Goal: Task Accomplishment & Management: Use online tool/utility

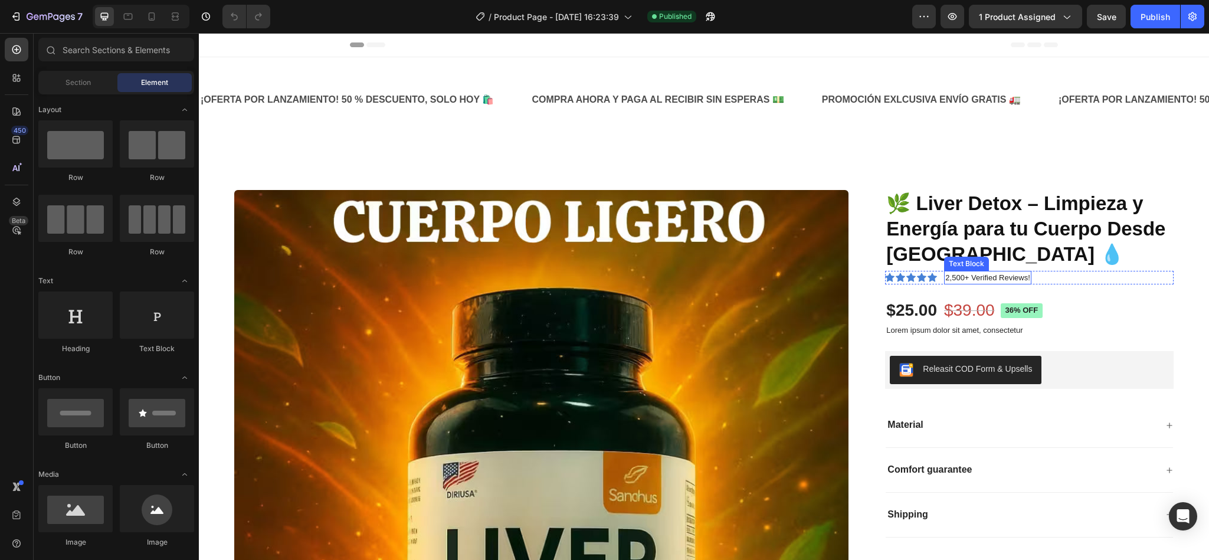
click at [962, 278] on p "2,500+ Verified Reviews!" at bounding box center [987, 278] width 84 height 12
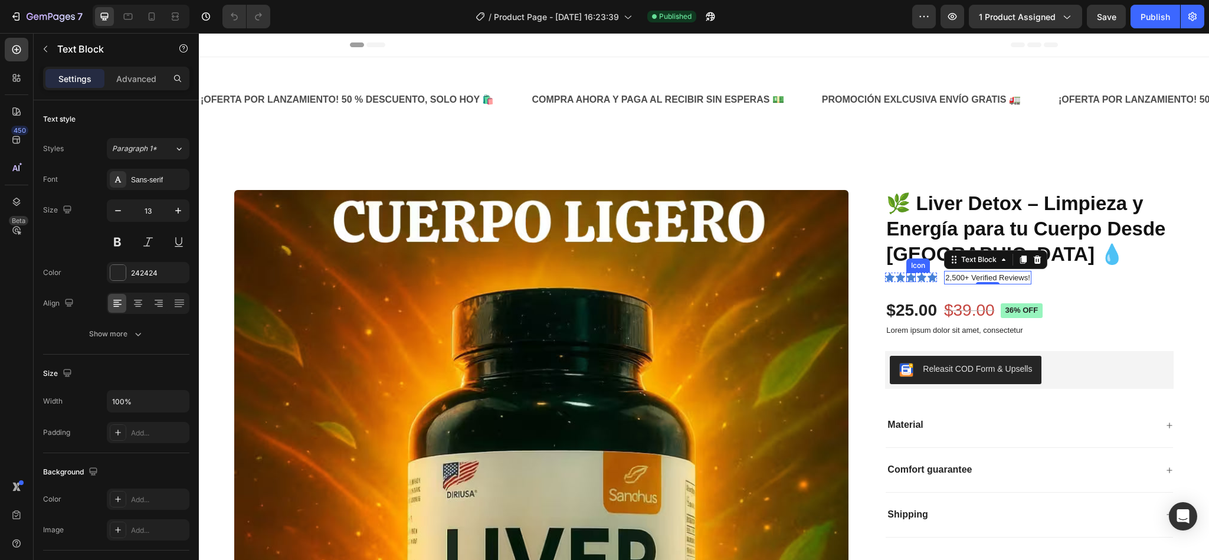
click at [906, 280] on icon at bounding box center [910, 277] width 9 height 9
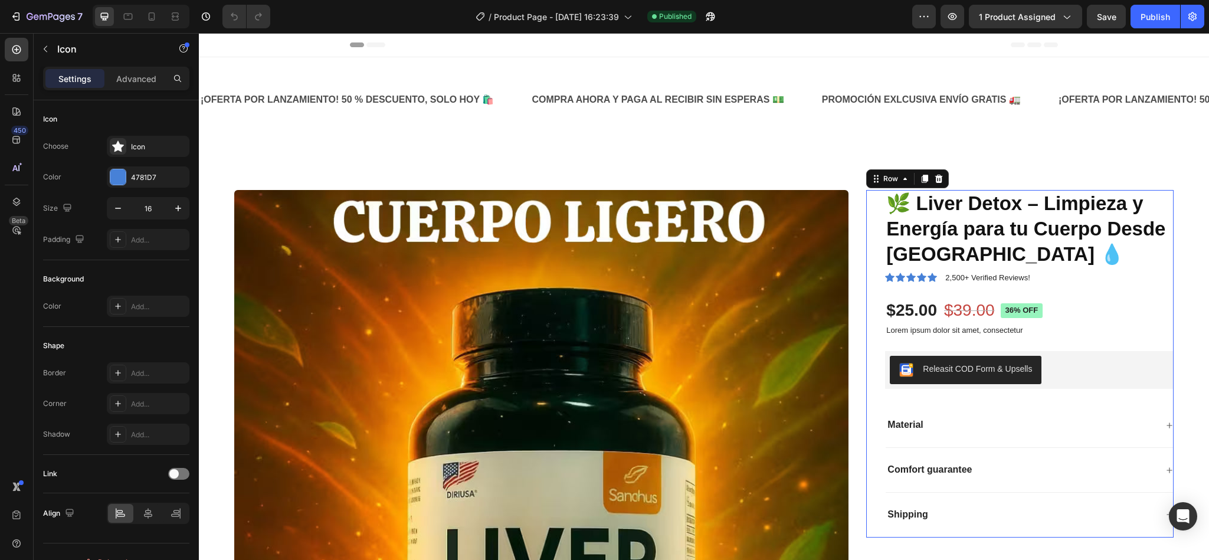
click at [1082, 291] on div "🌿 Liver Detox – Limpieza y Energía para tu Cuerpo Desde Adentro 💧 Product Title…" at bounding box center [1029, 364] width 289 height 348
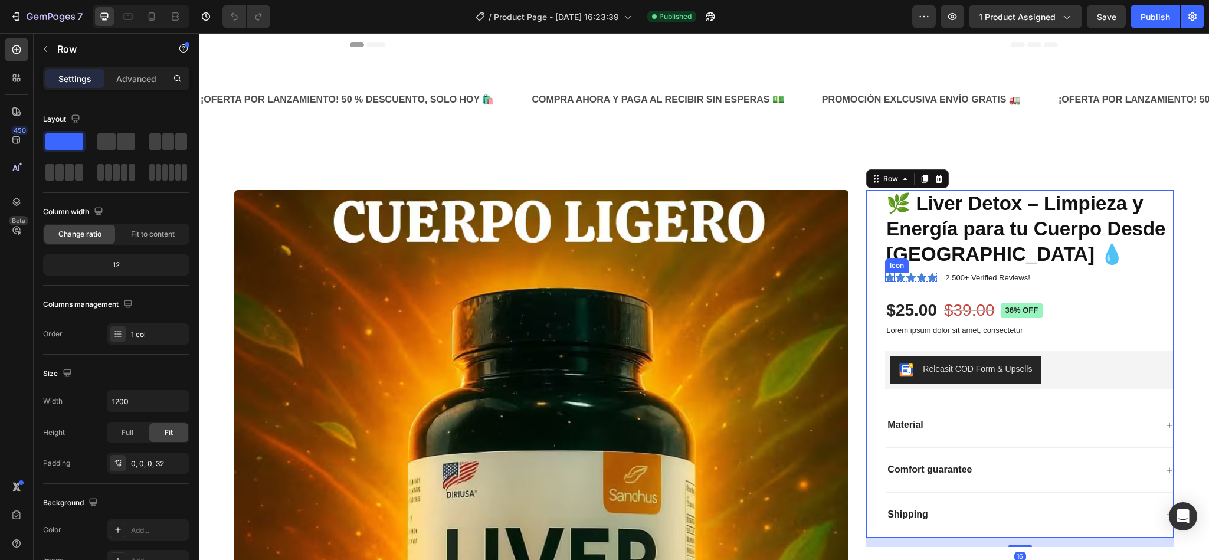
click at [885, 279] on icon at bounding box center [889, 277] width 9 height 9
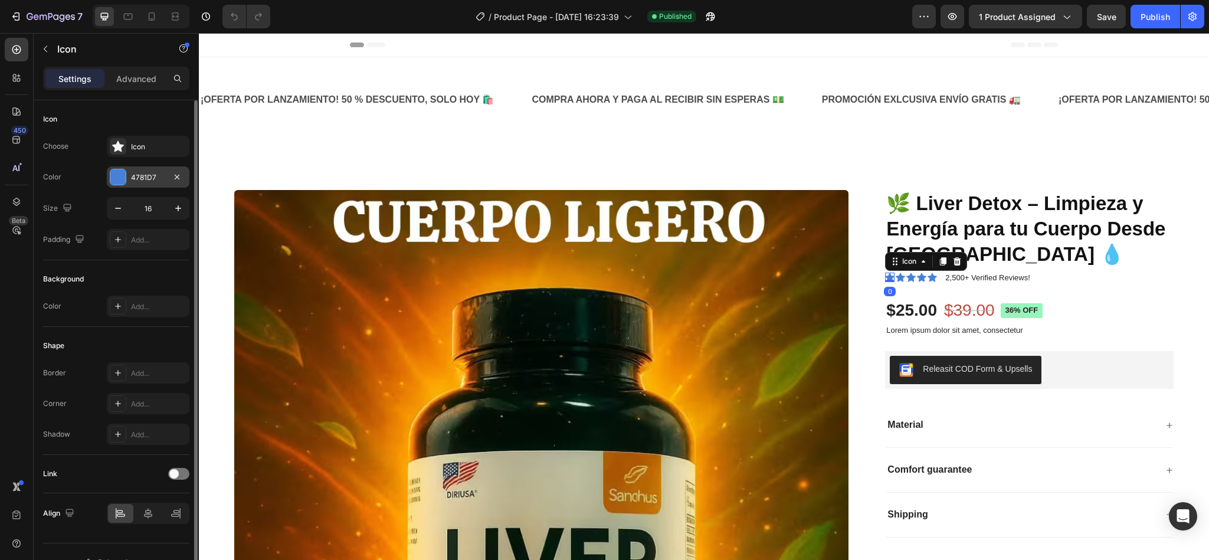
click at [123, 175] on div at bounding box center [117, 176] width 15 height 15
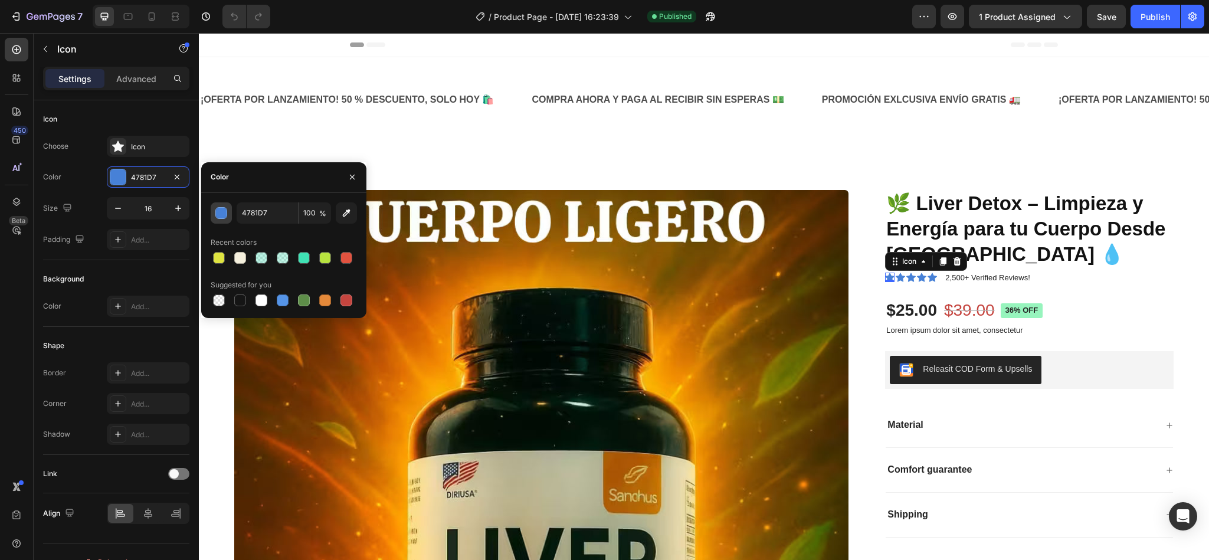
click at [222, 217] on div "button" at bounding box center [222, 214] width 12 height 12
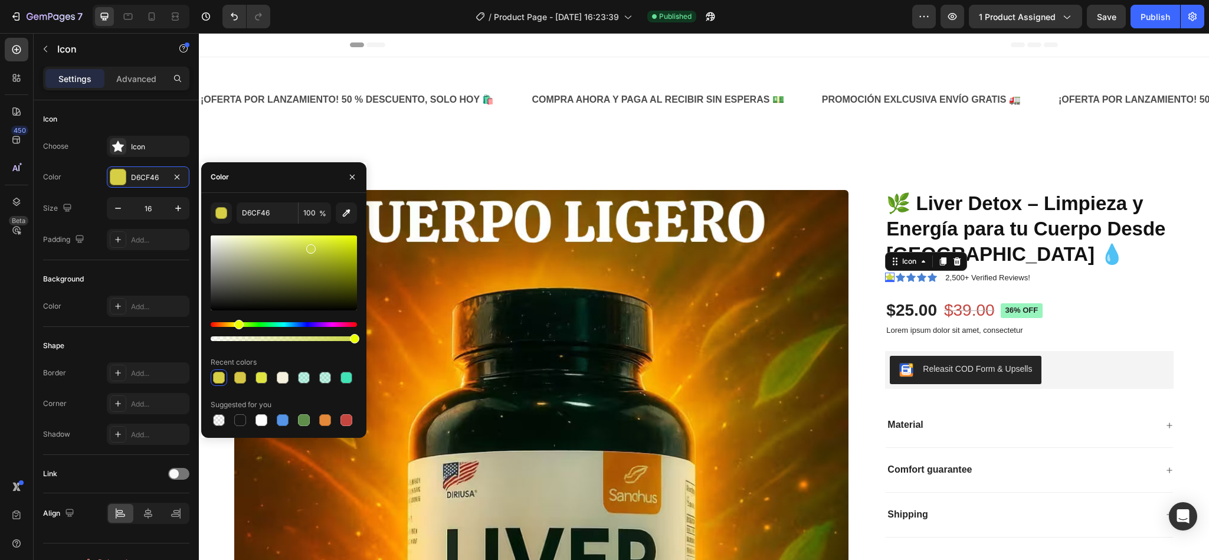
drag, startPoint x: 296, startPoint y: 323, endPoint x: 237, endPoint y: 326, distance: 59.1
click at [237, 326] on div "Hue" at bounding box center [238, 324] width 9 height 9
drag, startPoint x: 241, startPoint y: 326, endPoint x: 232, endPoint y: 327, distance: 8.4
click at [232, 327] on div "Hue" at bounding box center [234, 324] width 9 height 9
drag, startPoint x: 308, startPoint y: 252, endPoint x: 340, endPoint y: 247, distance: 32.9
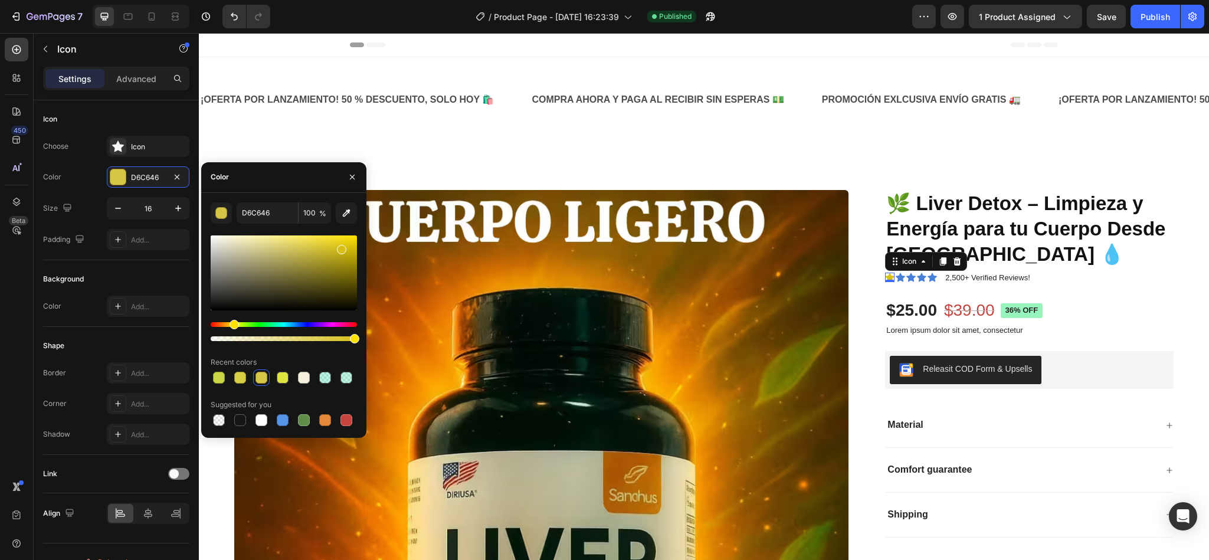
click at [340, 247] on div at bounding box center [341, 249] width 9 height 9
drag, startPoint x: 339, startPoint y: 250, endPoint x: 356, endPoint y: 232, distance: 24.2
click at [356, 233] on div at bounding box center [354, 237] width 9 height 9
type input "FFE102"
click at [253, 215] on input "FFE102" at bounding box center [267, 212] width 61 height 21
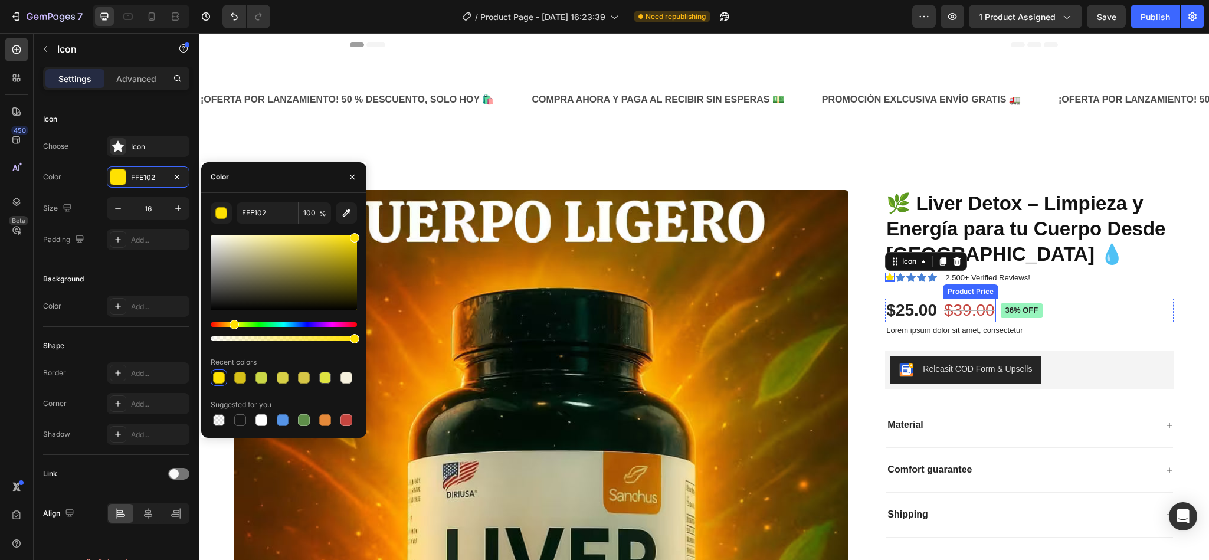
click at [981, 293] on div "Product Price" at bounding box center [970, 291] width 51 height 11
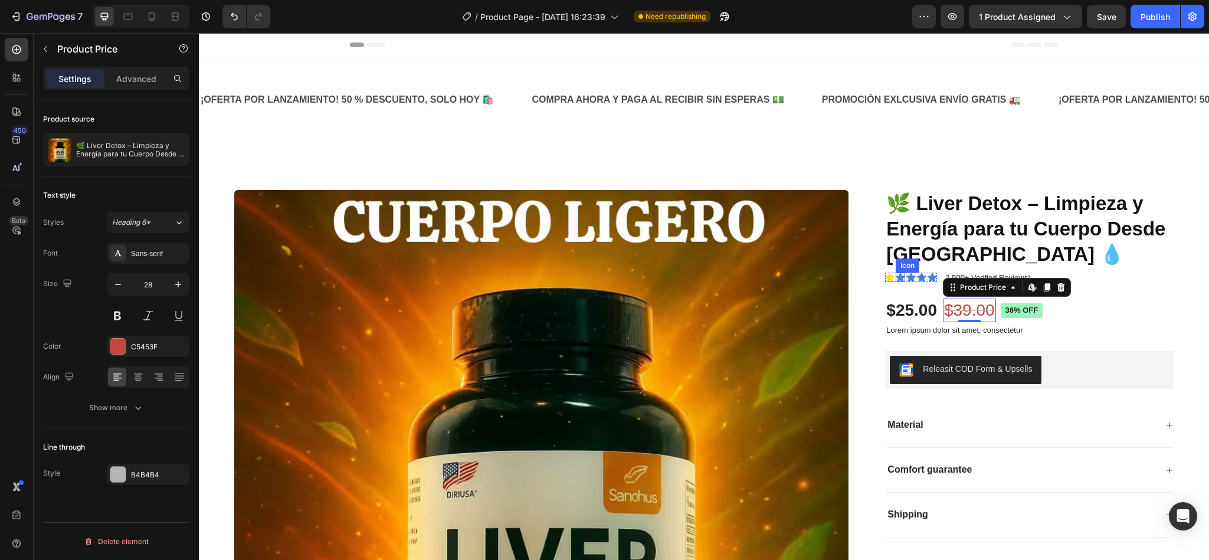
click at [896, 282] on div "Icon" at bounding box center [900, 277] width 9 height 9
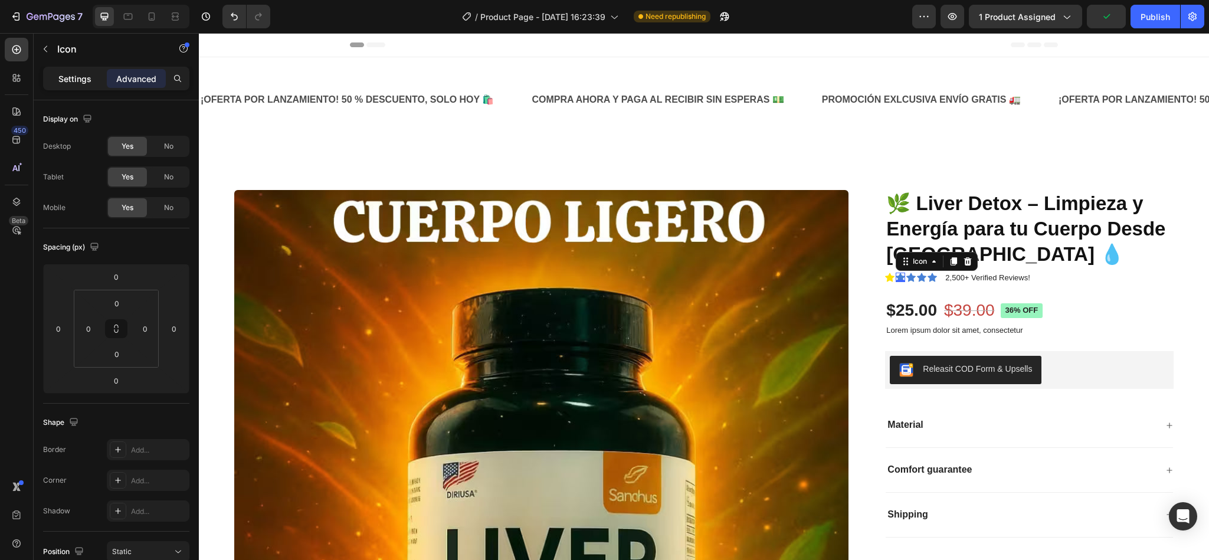
click at [85, 80] on p "Settings" at bounding box center [74, 79] width 33 height 12
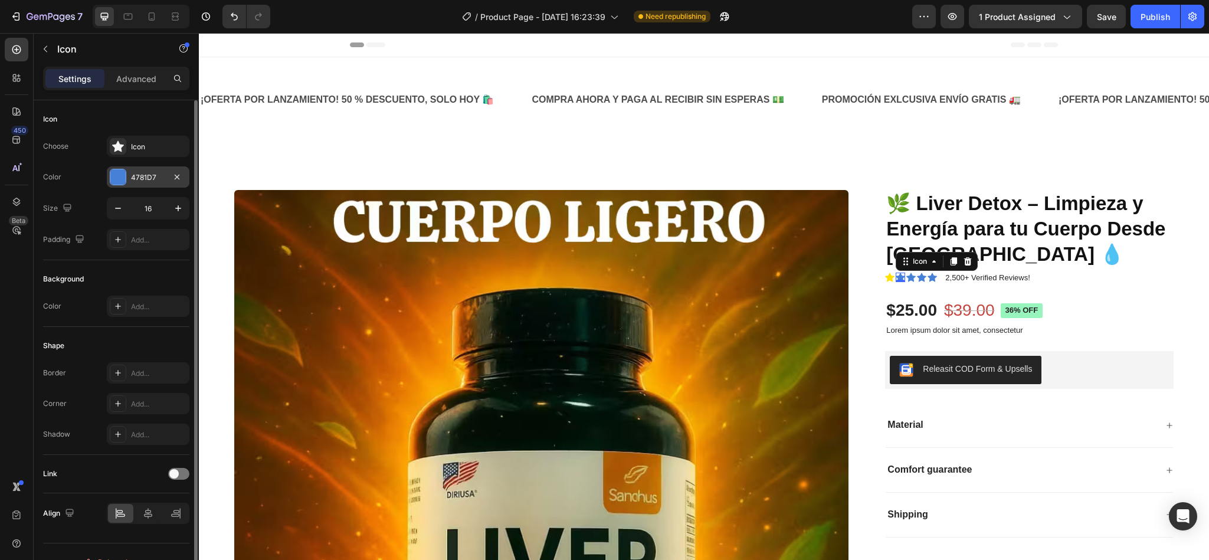
click at [149, 178] on div "4781D7" at bounding box center [148, 177] width 34 height 11
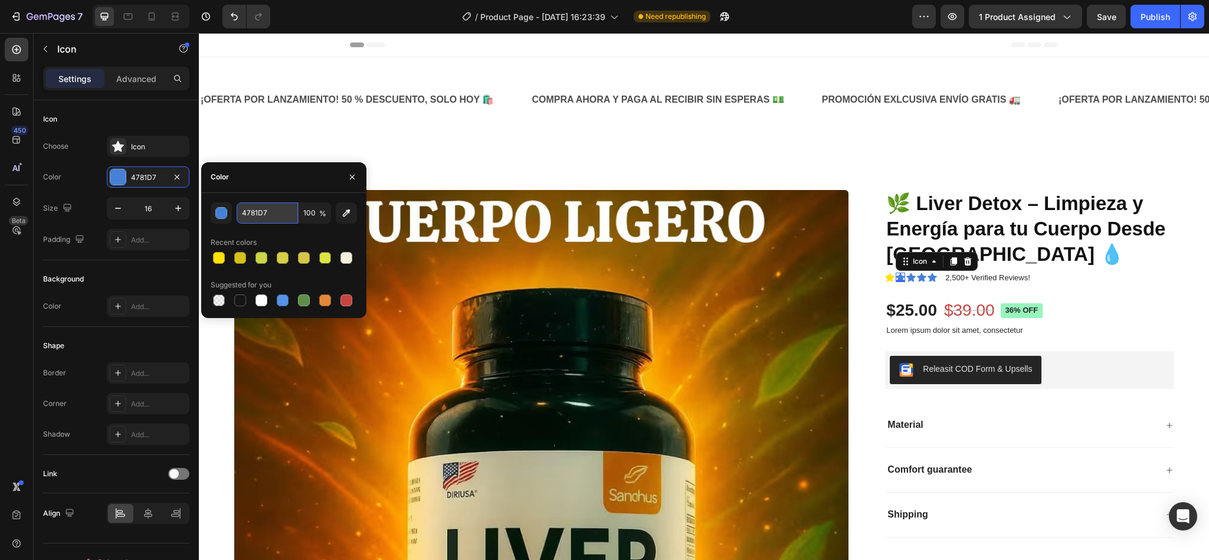
click at [266, 208] on input "4781D7" at bounding box center [267, 212] width 61 height 21
paste input "FFE102"
type input "FFE102"
click at [906, 281] on div "Icon 0" at bounding box center [910, 277] width 9 height 9
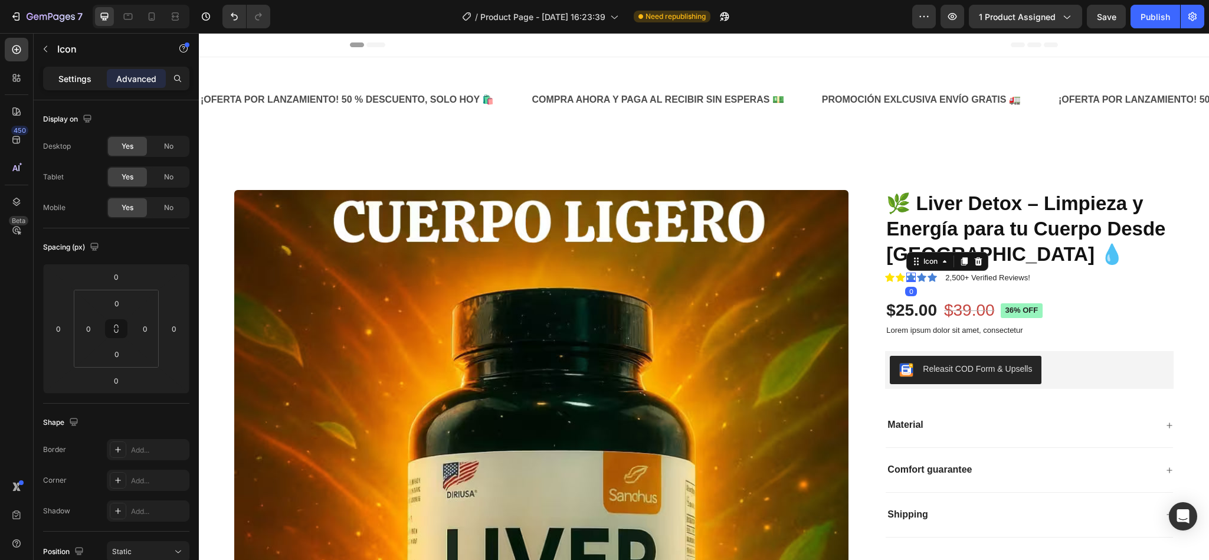
click at [73, 78] on p "Settings" at bounding box center [74, 79] width 33 height 12
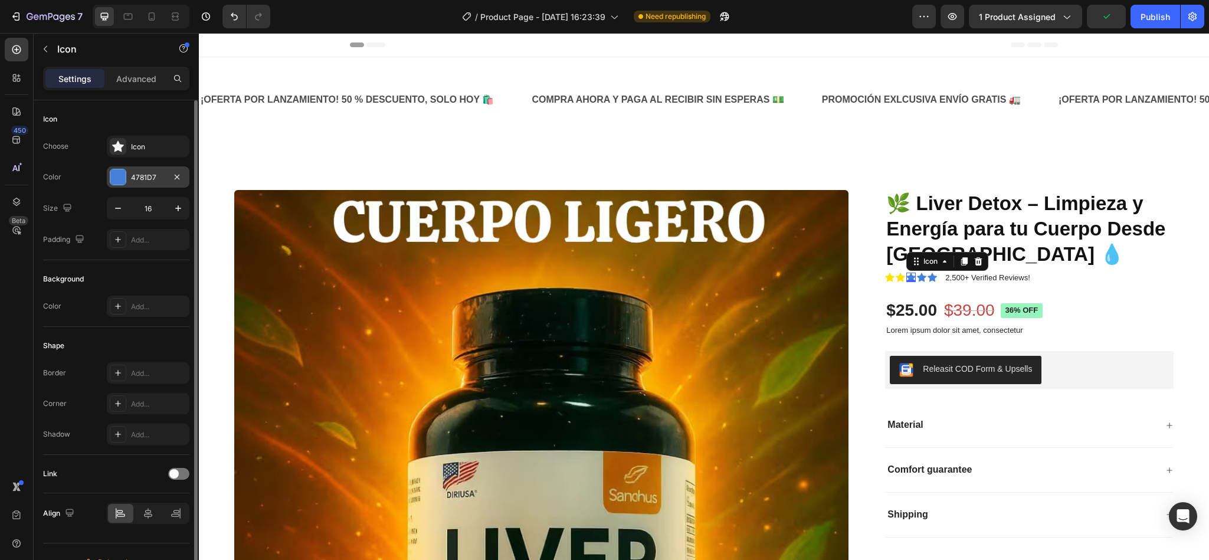
click at [148, 177] on div "4781D7" at bounding box center [148, 177] width 34 height 11
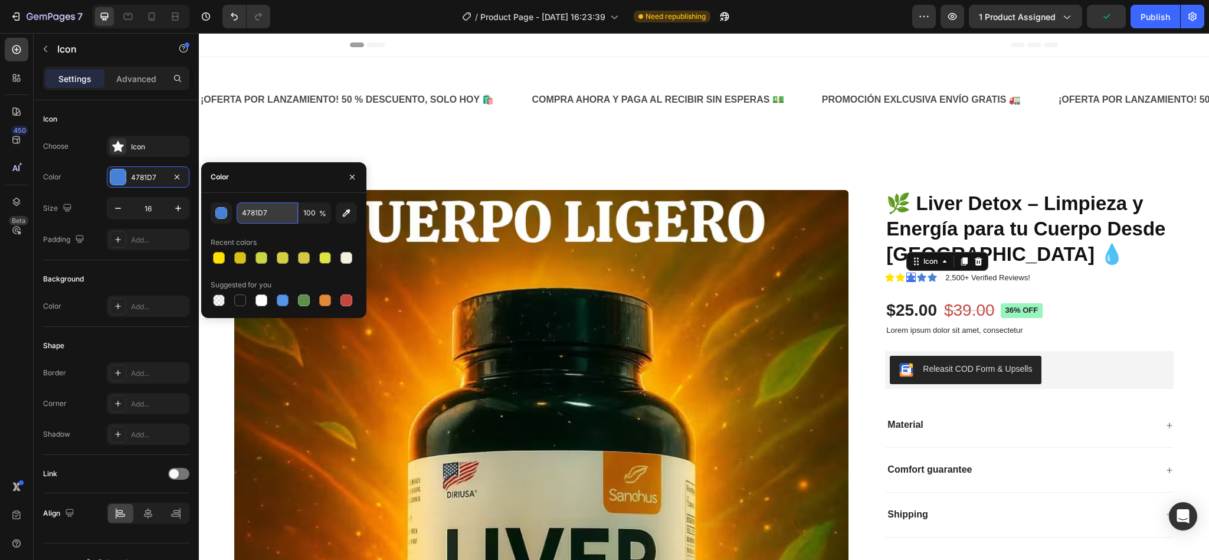
click at [277, 217] on input "4781D7" at bounding box center [267, 212] width 61 height 21
paste input "FFE102"
type input "FFE102"
click at [917, 275] on icon at bounding box center [921, 277] width 9 height 9
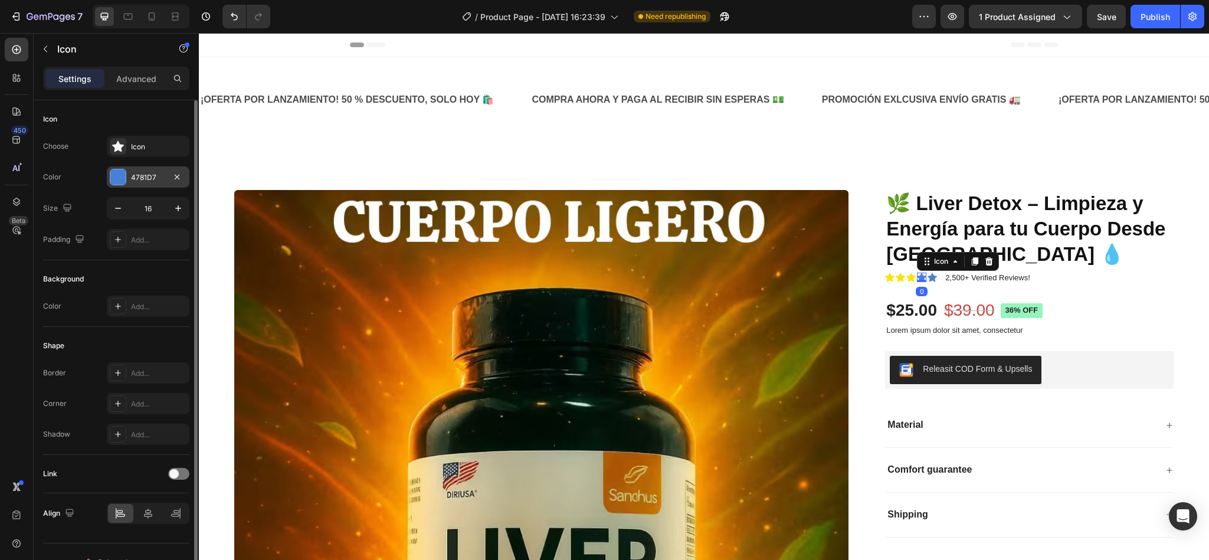
click at [155, 181] on div "4781D7" at bounding box center [148, 177] width 34 height 11
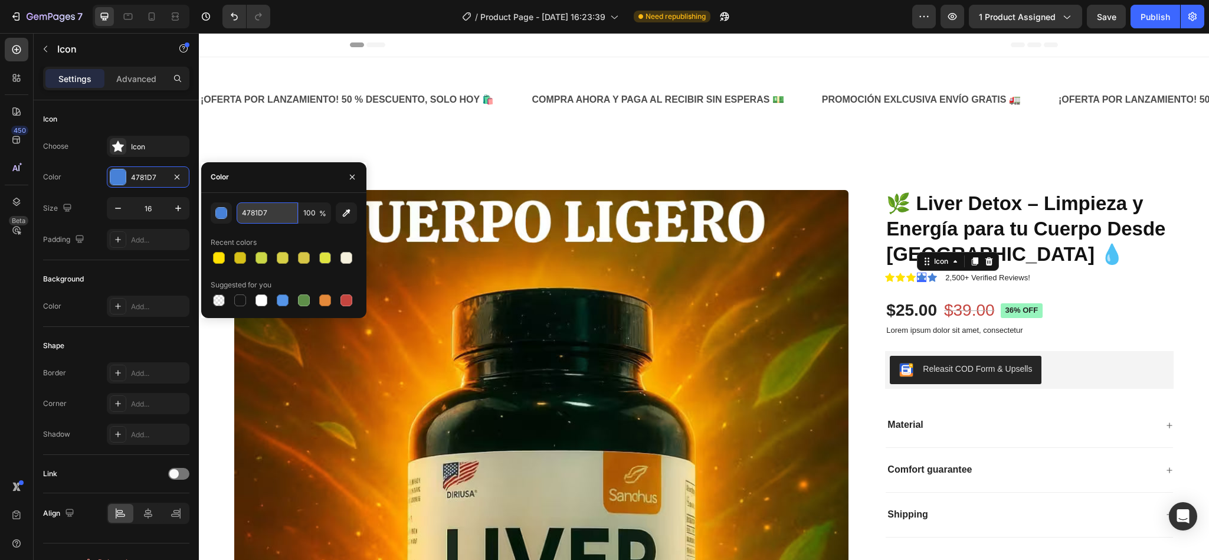
click at [252, 209] on input "4781D7" at bounding box center [267, 212] width 61 height 21
paste input "FFE102"
type input "FFE102"
click at [928, 280] on div "Icon" at bounding box center [932, 277] width 9 height 9
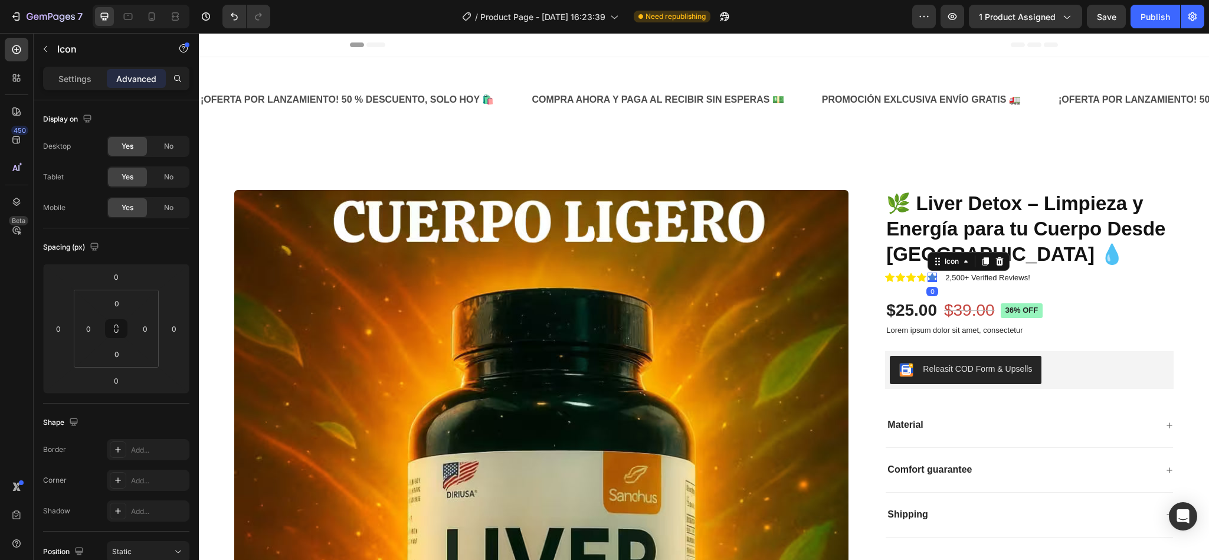
click at [73, 89] on div "Settings Advanced" at bounding box center [116, 79] width 146 height 24
click at [73, 87] on div "Settings" at bounding box center [74, 78] width 59 height 19
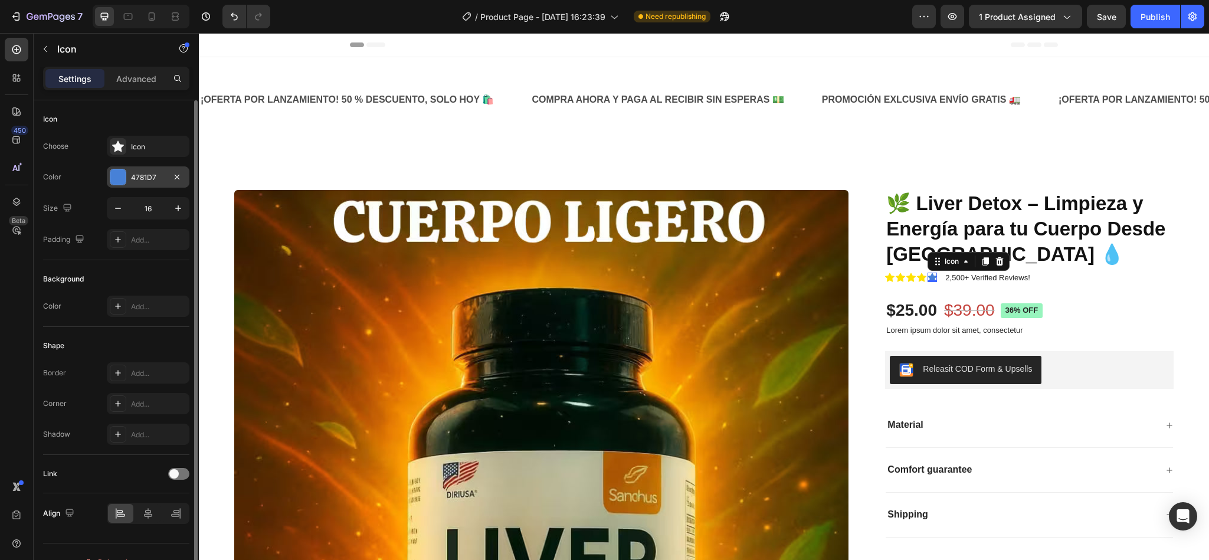
click at [145, 179] on div "4781D7" at bounding box center [148, 177] width 34 height 11
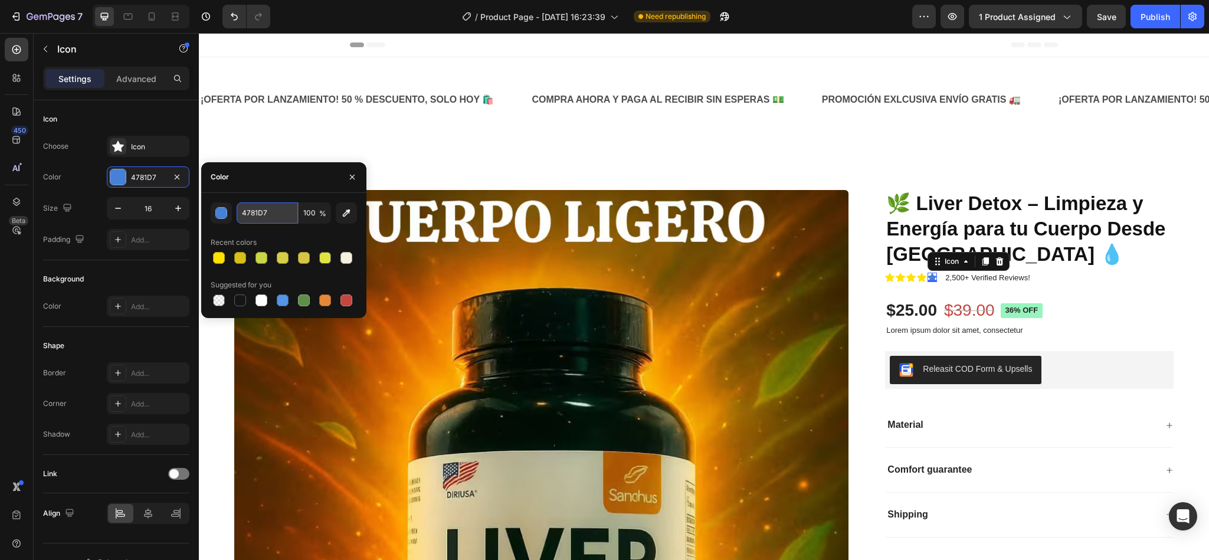
click at [273, 217] on input "4781D7" at bounding box center [267, 212] width 61 height 21
paste input "FFE102"
type input "FFE102"
click at [515, 148] on div "Product Images 🌿 Liver Detox – Limpieza y Energía para tu Cuerpo Desde Adentro …" at bounding box center [704, 497] width 1010 height 709
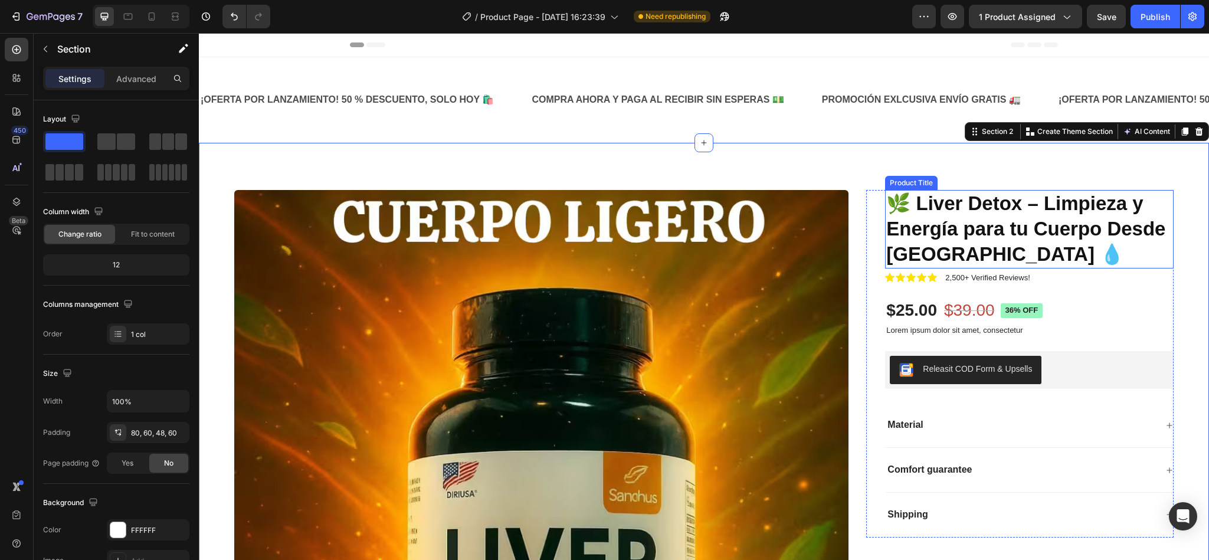
scroll to position [89, 0]
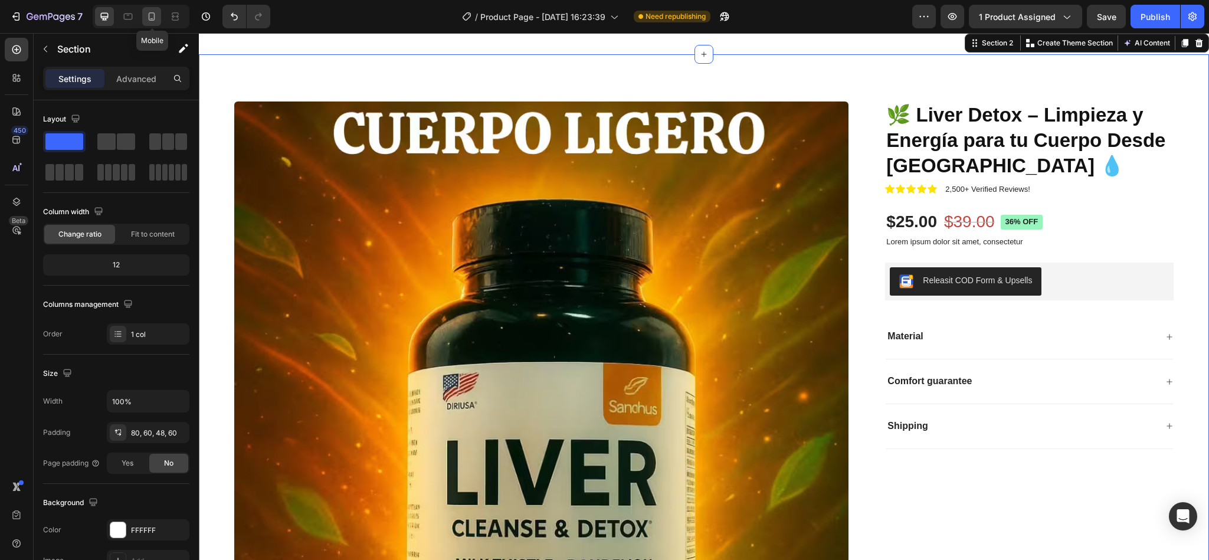
click at [149, 18] on icon at bounding box center [152, 17] width 12 height 12
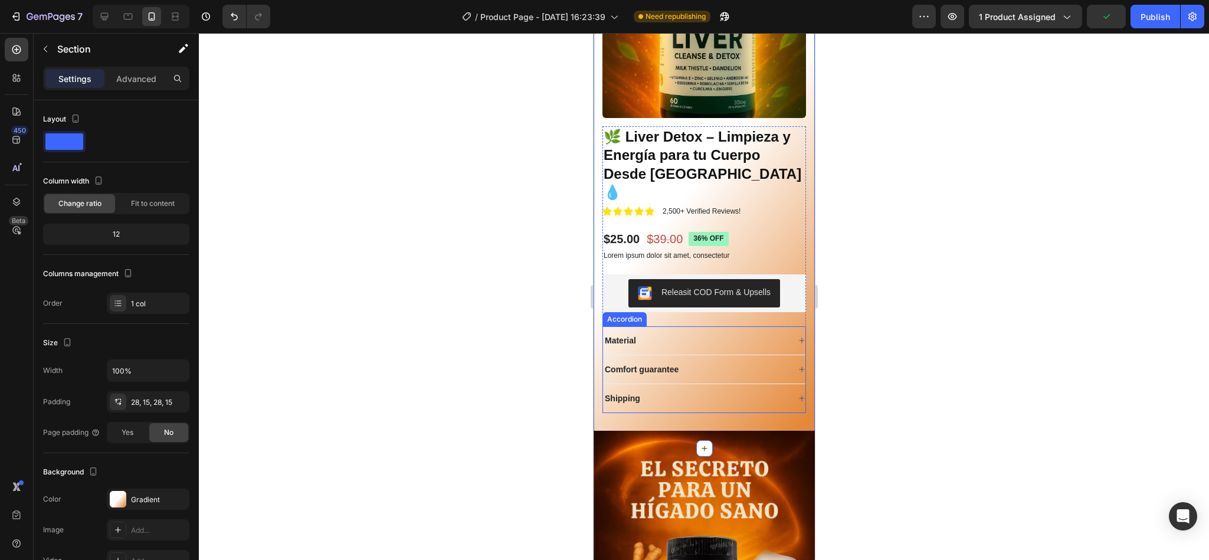
scroll to position [188, 0]
click at [109, 19] on icon at bounding box center [105, 17] width 12 height 12
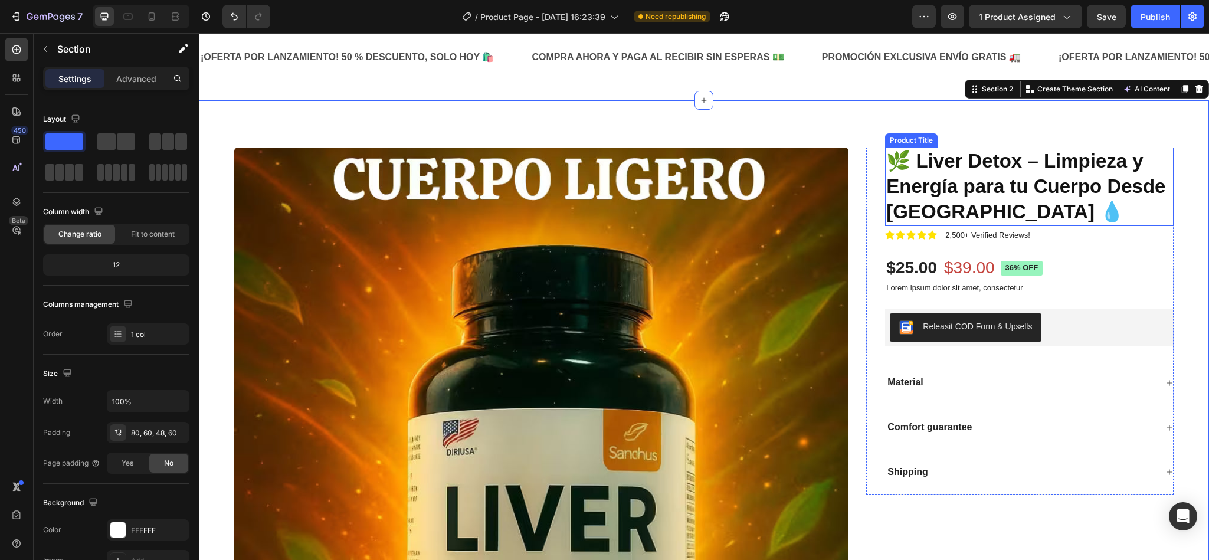
scroll to position [41, 0]
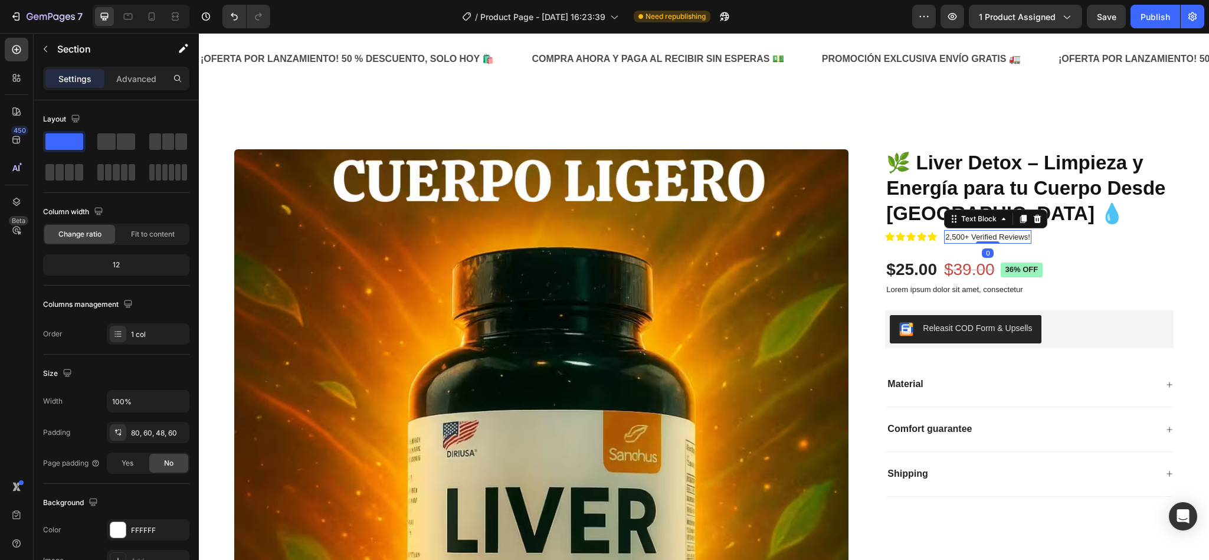
click at [978, 240] on p "2,500+ Verified Reviews!" at bounding box center [987, 237] width 84 height 12
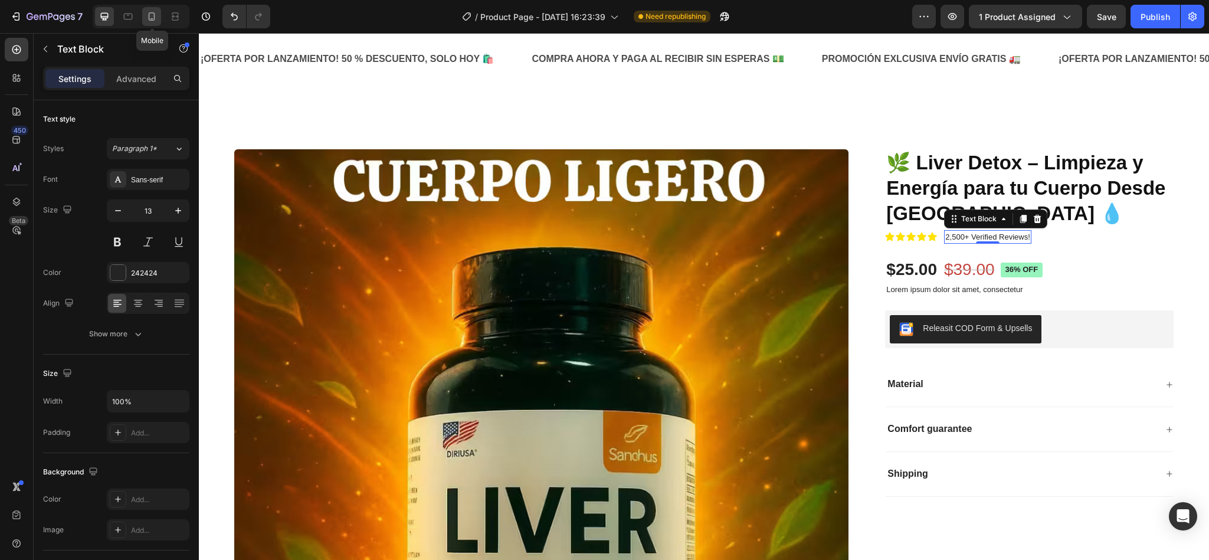
click at [158, 18] on div at bounding box center [151, 16] width 19 height 19
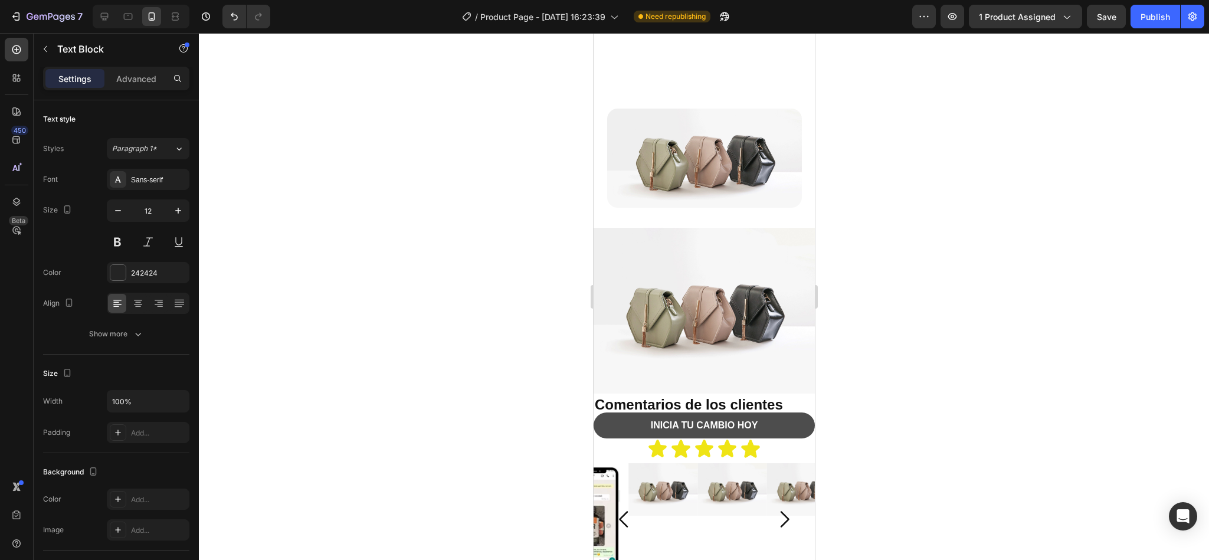
scroll to position [2976, 0]
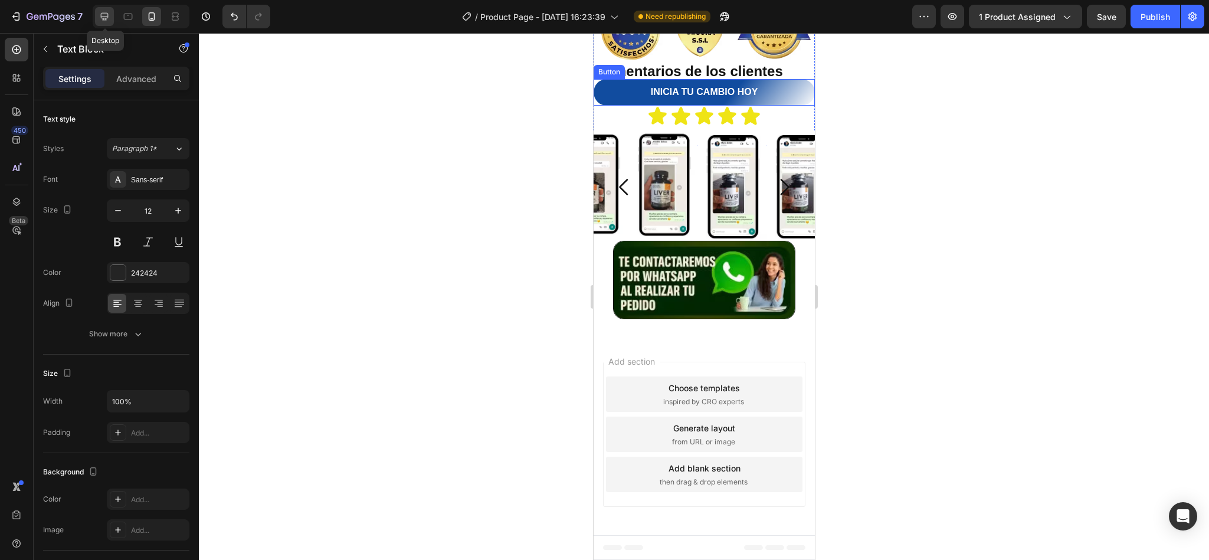
click at [103, 22] on icon at bounding box center [105, 17] width 12 height 12
type input "13"
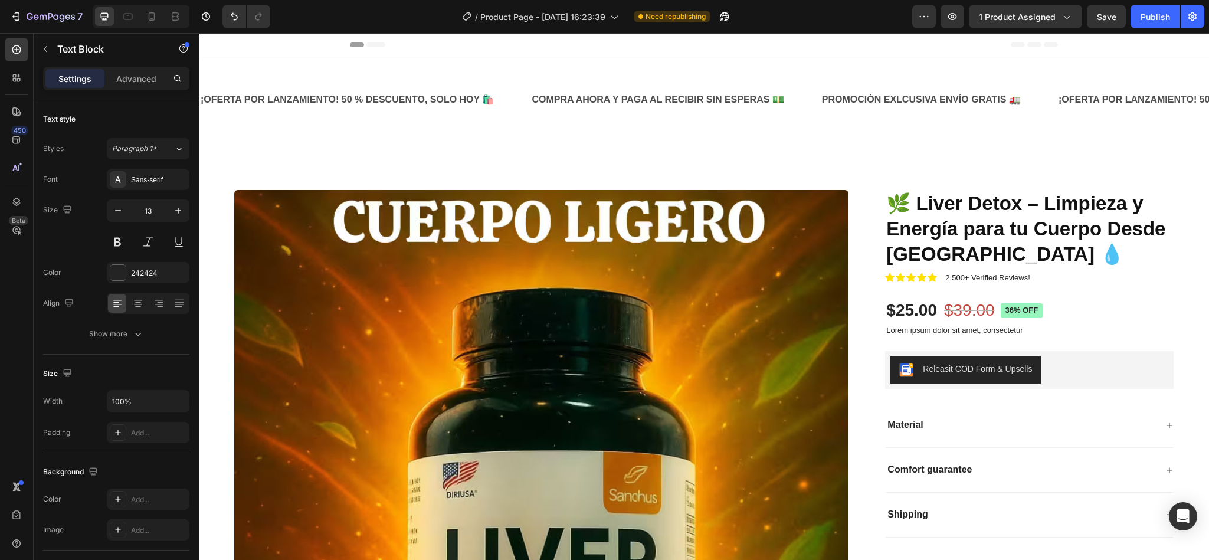
click at [982, 279] on p "2,500+ Verified Reviews!" at bounding box center [987, 278] width 84 height 12
click at [945, 279] on p "2,500+ Verified Reviews!" at bounding box center [987, 278] width 84 height 12
click at [928, 273] on div "Icon" at bounding box center [932, 277] width 9 height 9
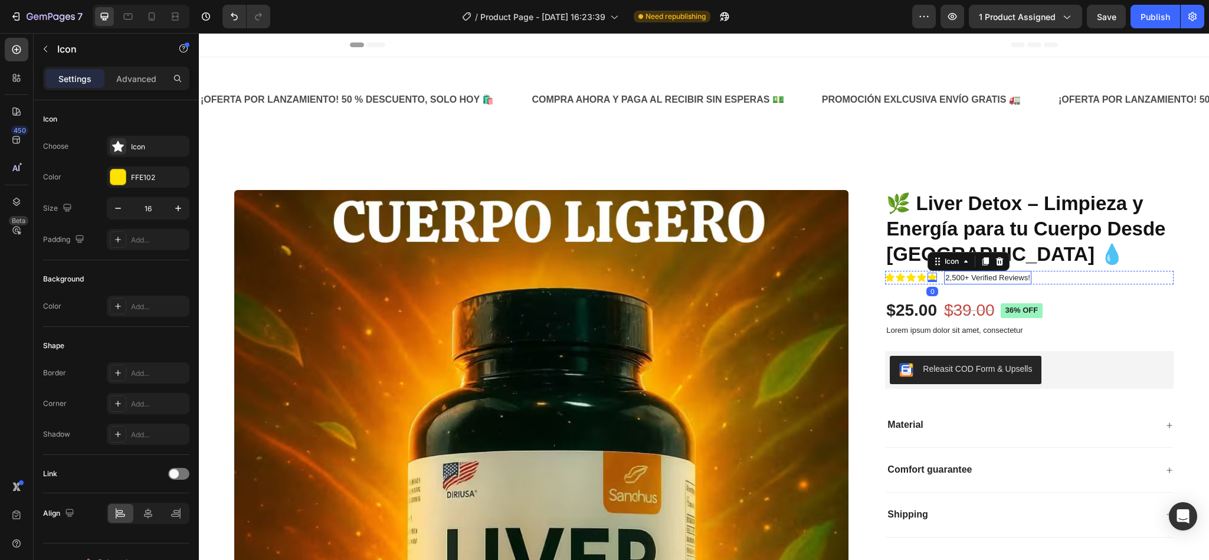
click at [951, 273] on p "2,500+ Verified Reviews!" at bounding box center [987, 278] width 84 height 12
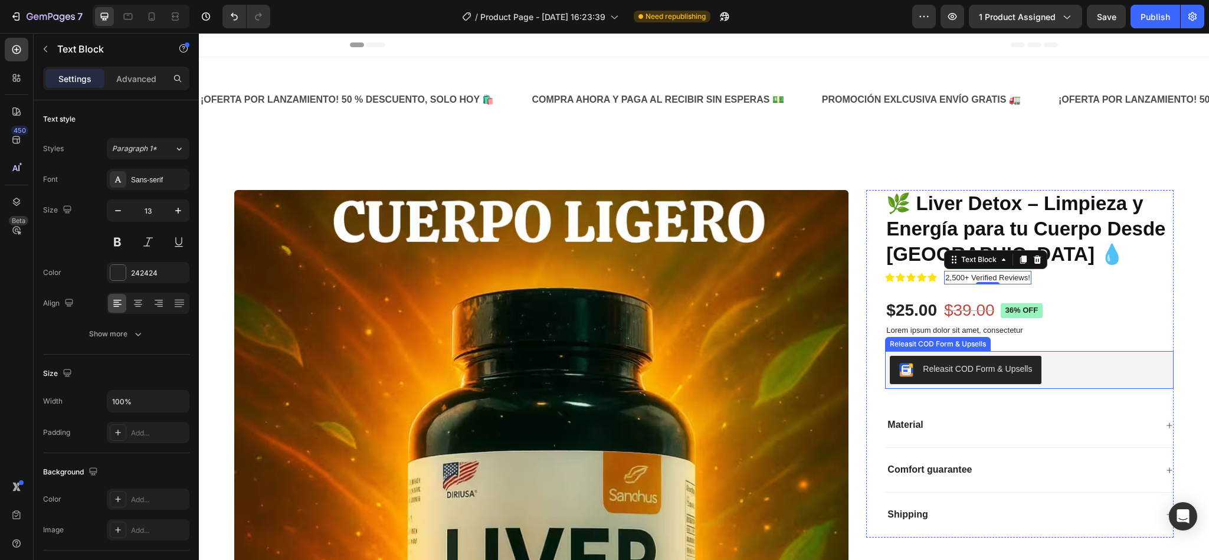
click at [974, 371] on div "Releasit COD Form & Upsells" at bounding box center [977, 369] width 109 height 12
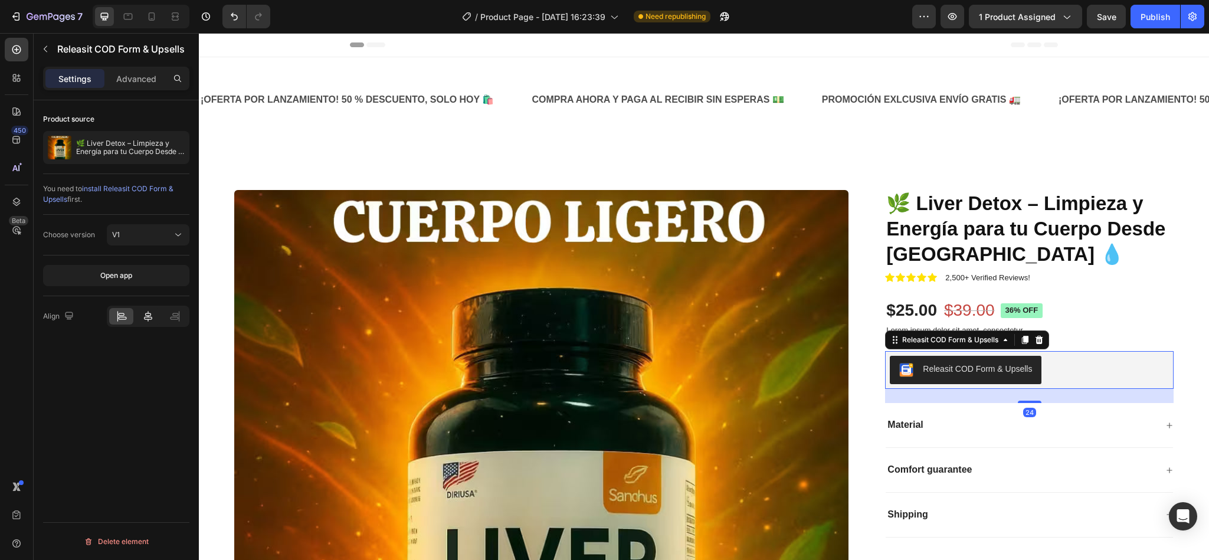
click at [147, 310] on div at bounding box center [148, 316] width 24 height 17
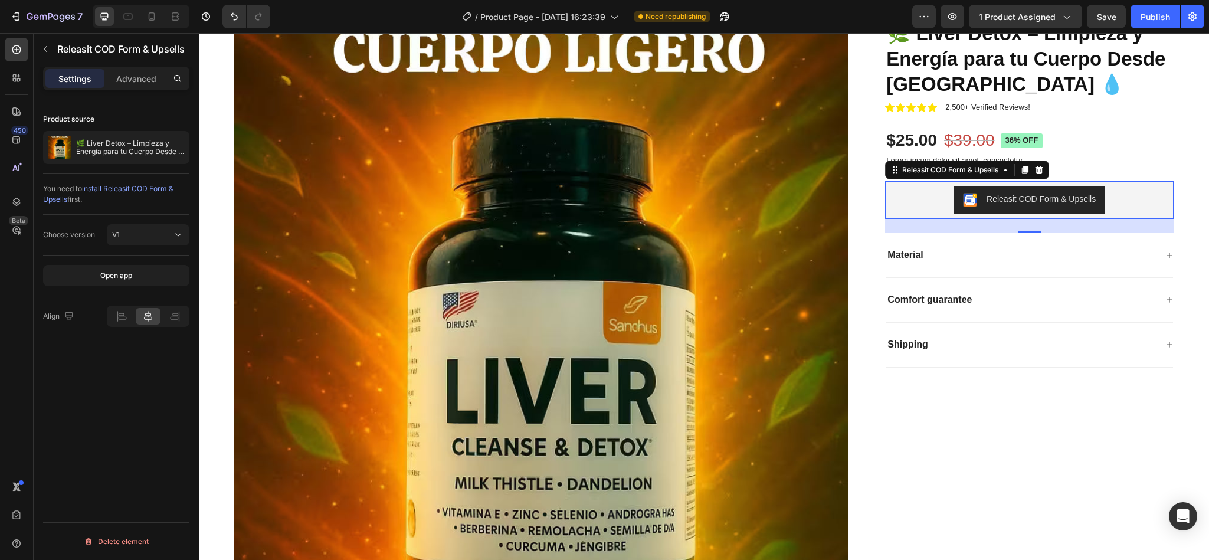
scroll to position [177, 0]
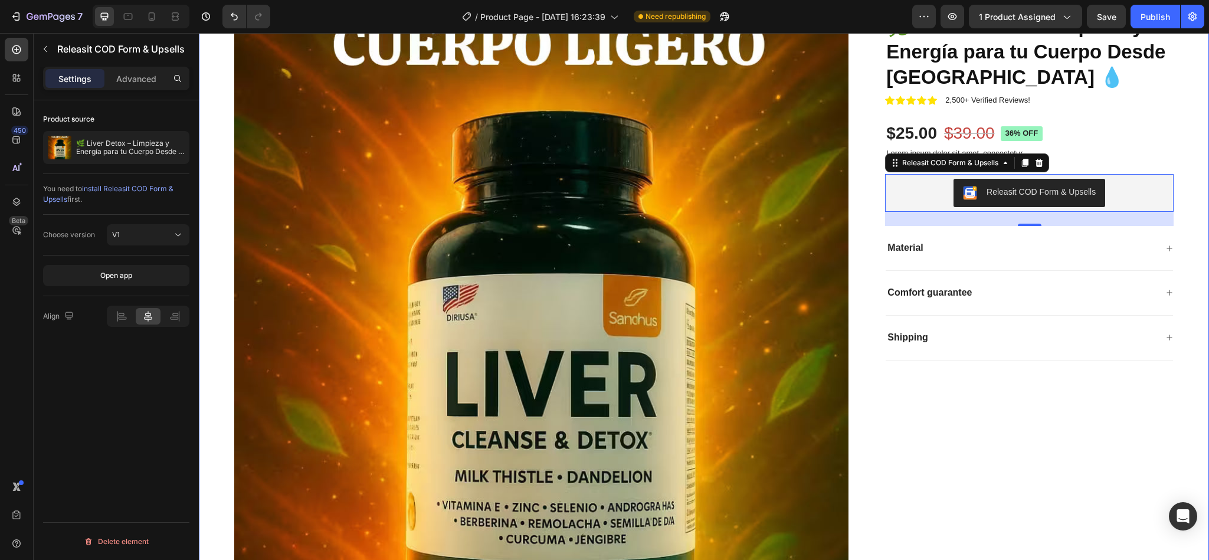
click at [1177, 368] on div "Product Images 🌿 Liver Detox – Limpieza y Energía para tu Cuerpo Desde Adentro …" at bounding box center [704, 320] width 1010 height 709
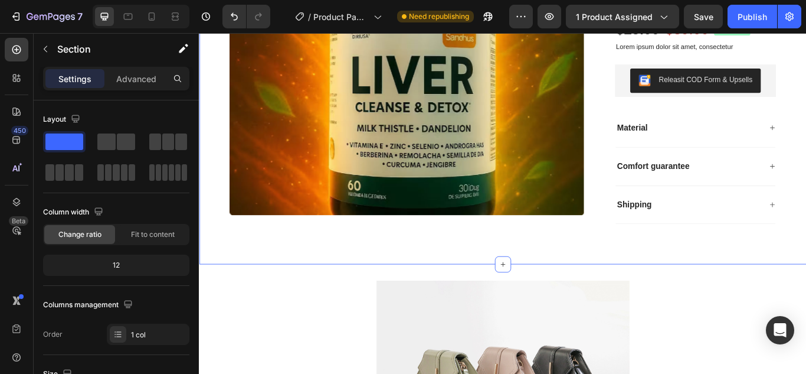
scroll to position [531, 0]
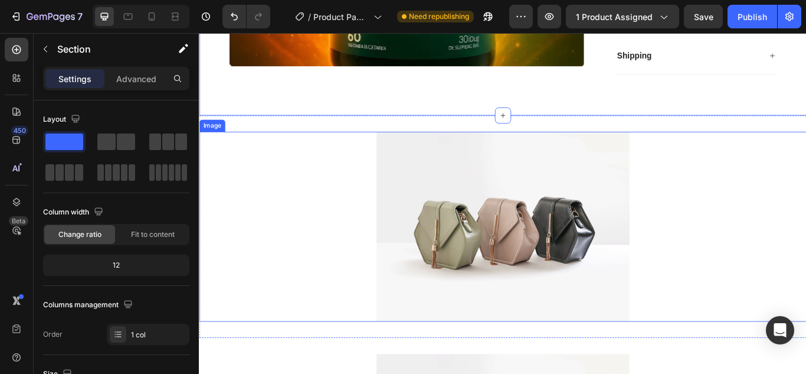
click at [540, 232] on img at bounding box center [552, 258] width 295 height 221
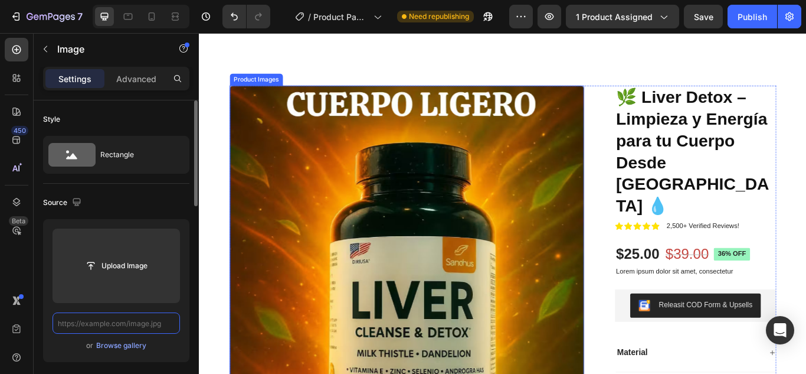
scroll to position [59, 0]
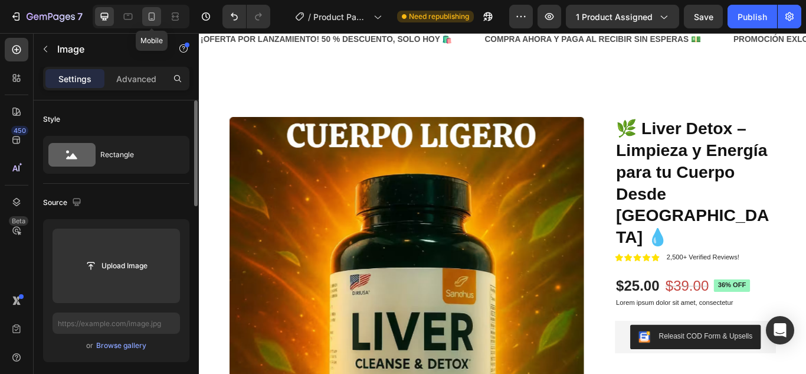
click at [155, 22] on icon at bounding box center [152, 17] width 12 height 12
type input "[URL][DOMAIN_NAME]"
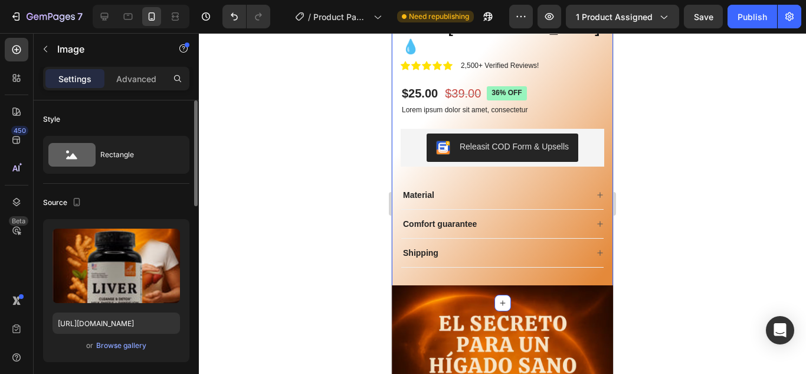
scroll to position [354, 0]
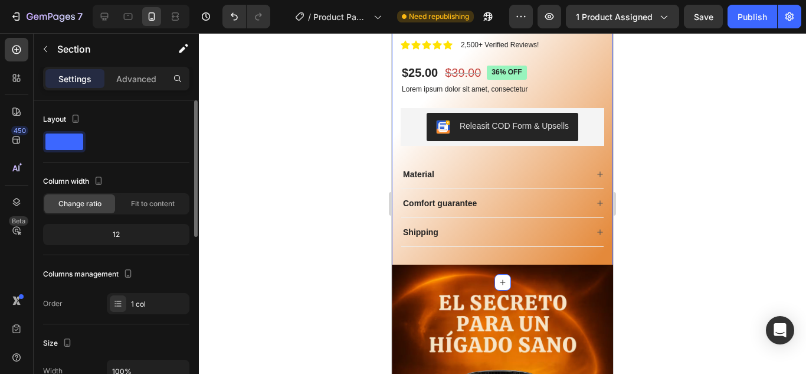
click at [603, 231] on div "Product Images 🌿 Liver Detox – Limpieza y Energía para tu Cuerpo Desde Adentro …" at bounding box center [502, 7] width 221 height 551
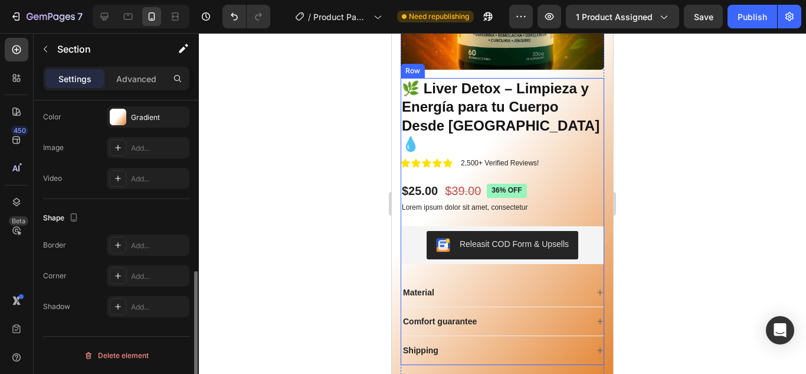
scroll to position [264, 0]
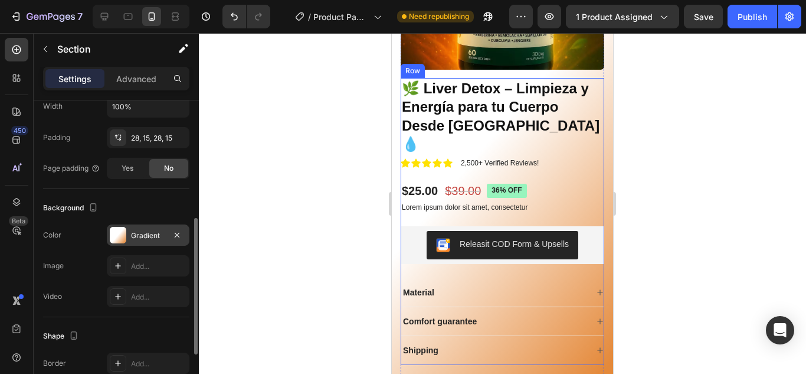
click at [156, 230] on div "Gradient" at bounding box center [148, 235] width 34 height 11
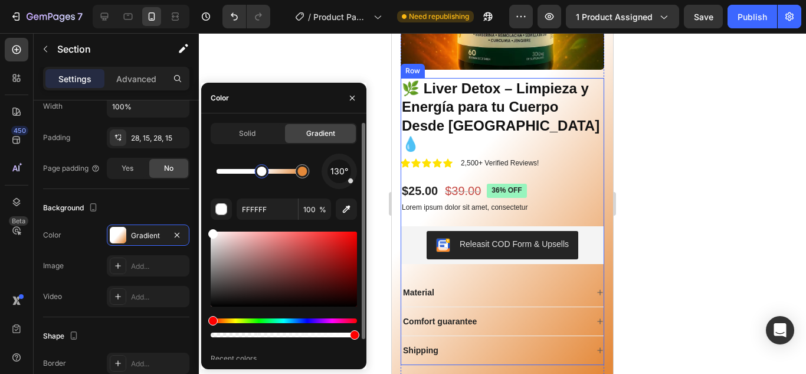
scroll to position [22, 0]
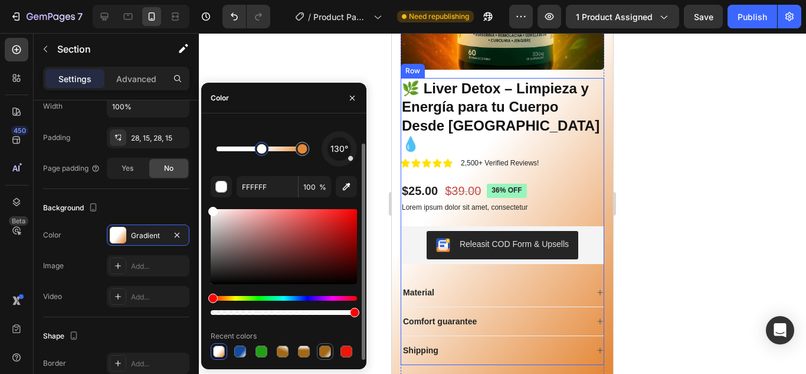
click at [321, 354] on div at bounding box center [325, 351] width 12 height 12
type input "A36816"
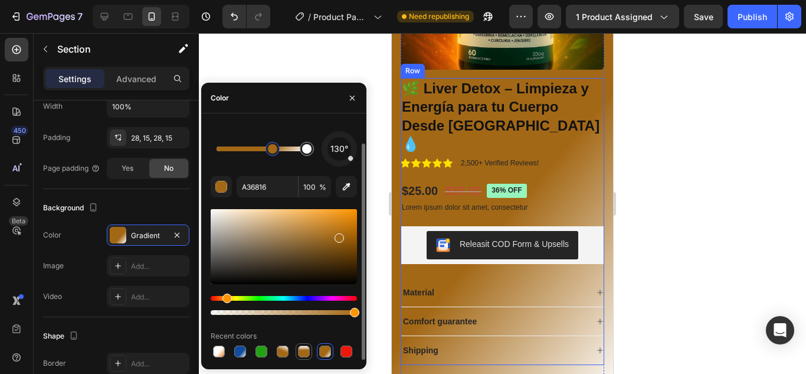
click at [309, 354] on div at bounding box center [304, 351] width 12 height 12
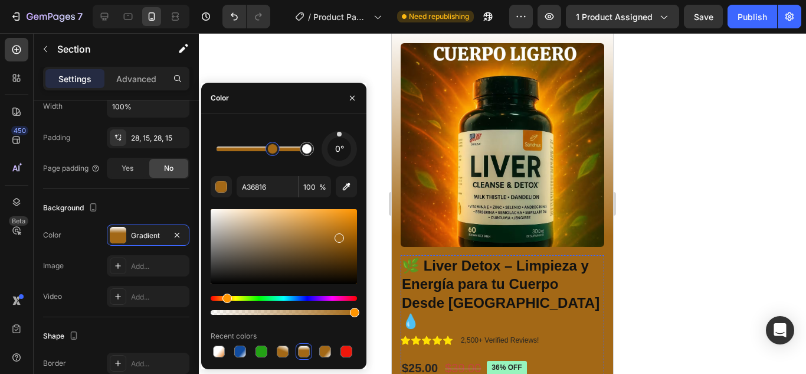
scroll to position [0, 0]
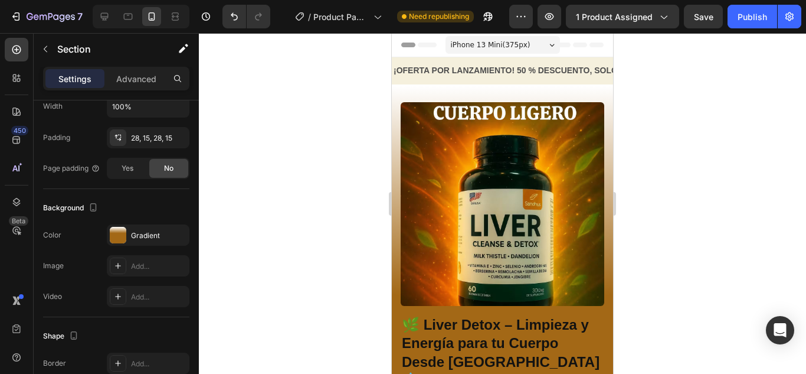
click at [650, 277] on div at bounding box center [502, 203] width 607 height 340
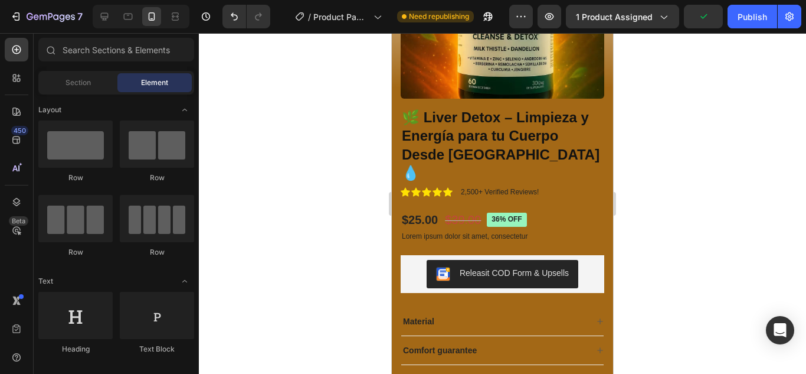
scroll to position [236, 0]
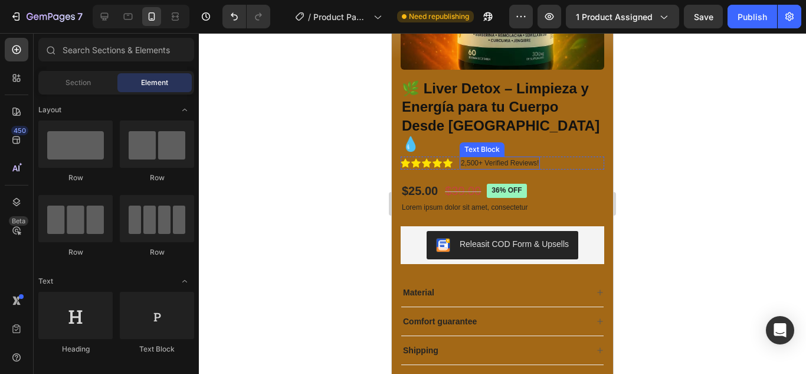
click at [506, 158] on p "2,500+ Verified Reviews!" at bounding box center [500, 163] width 78 height 11
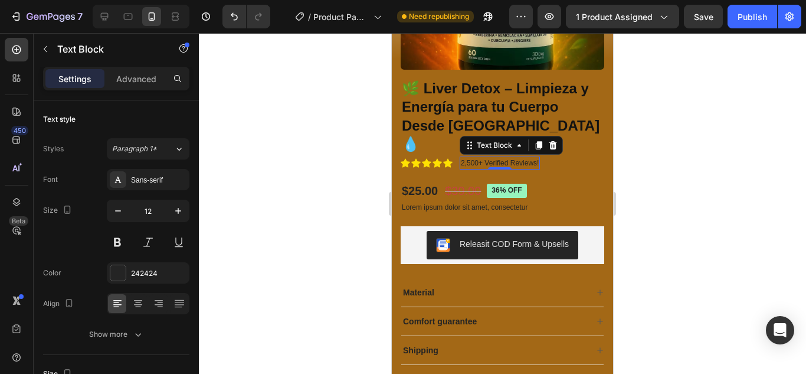
click at [522, 158] on p "2,500+ Verified Reviews!" at bounding box center [500, 163] width 78 height 11
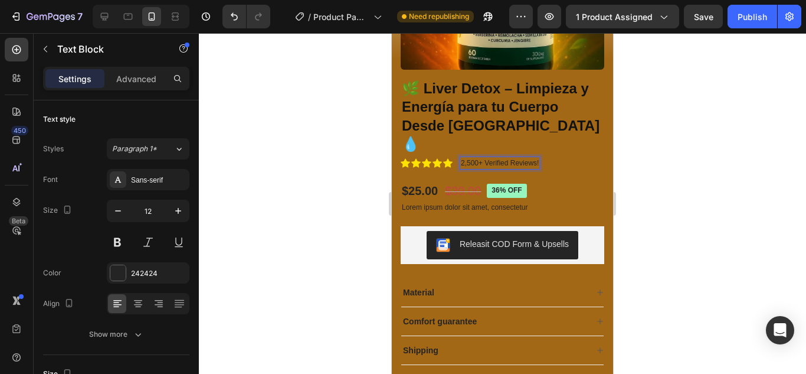
click at [522, 158] on p "2,500+ Verified Reviews!" at bounding box center [500, 163] width 78 height 11
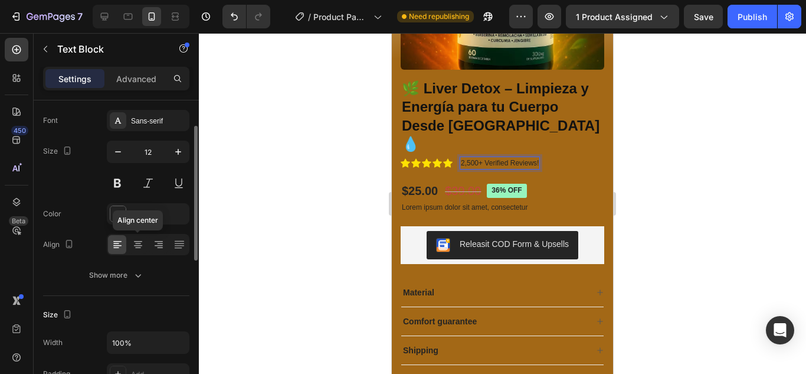
scroll to position [118, 0]
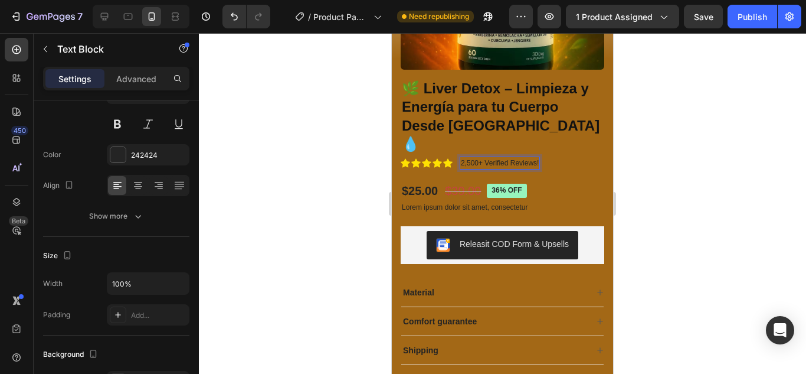
click at [530, 158] on p "2,500+ Verified Reviews!" at bounding box center [500, 163] width 78 height 11
click at [672, 165] on div at bounding box center [502, 203] width 607 height 340
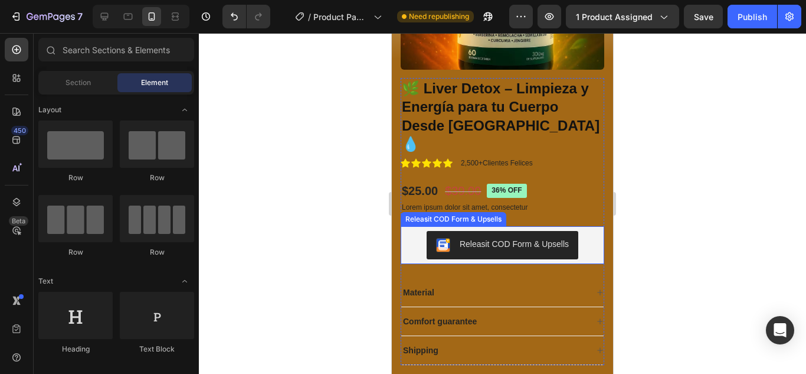
scroll to position [59, 0]
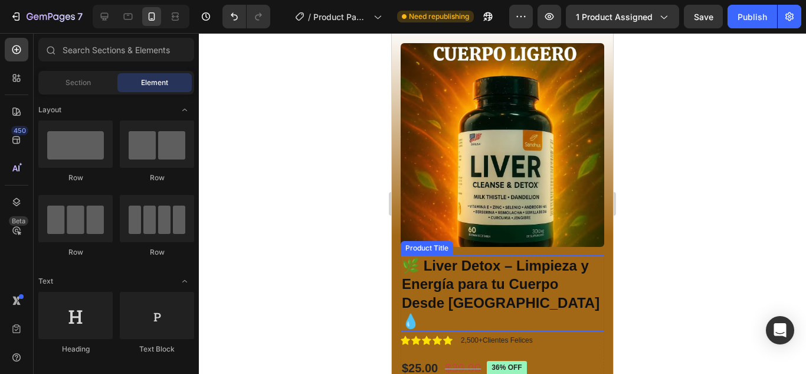
click at [488, 269] on h1 "🌿 Liver Detox – Limpieza y Energía para tu Cuerpo Desde [GEOGRAPHIC_DATA] 💧" at bounding box center [503, 293] width 204 height 76
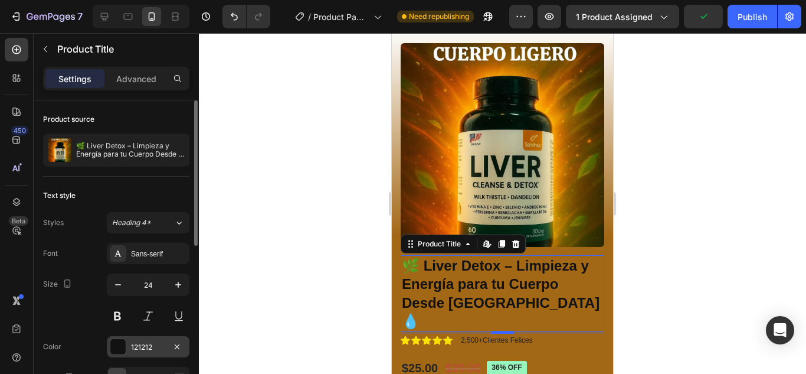
click at [130, 351] on div "121212" at bounding box center [148, 346] width 83 height 21
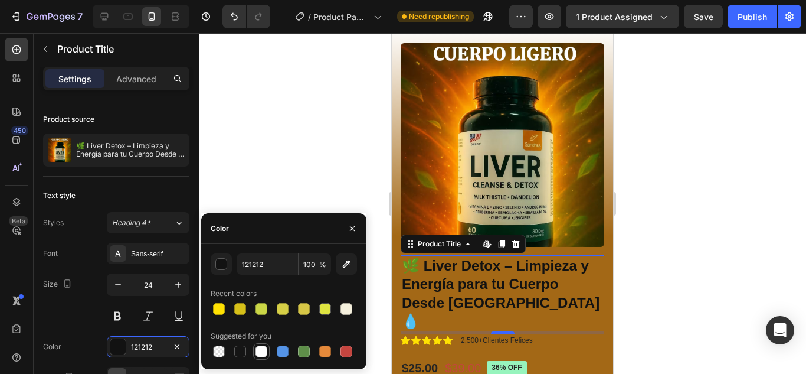
click at [266, 352] on div at bounding box center [261, 351] width 12 height 12
type input "FFFFFF"
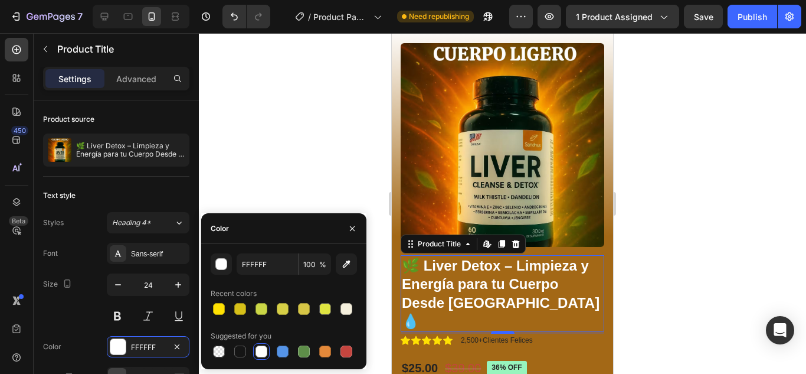
click at [649, 279] on div at bounding box center [502, 203] width 607 height 340
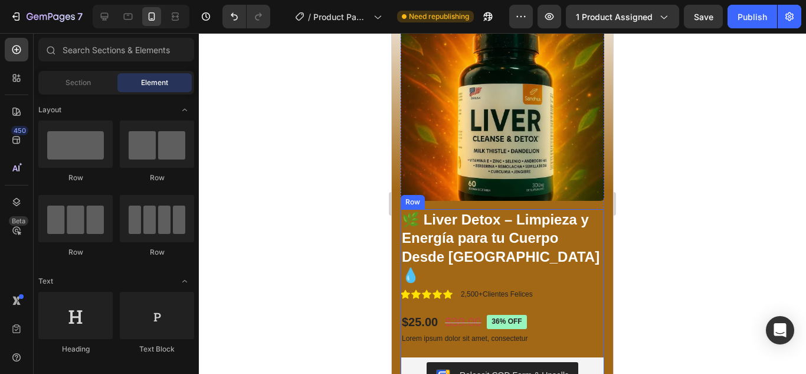
scroll to position [118, 0]
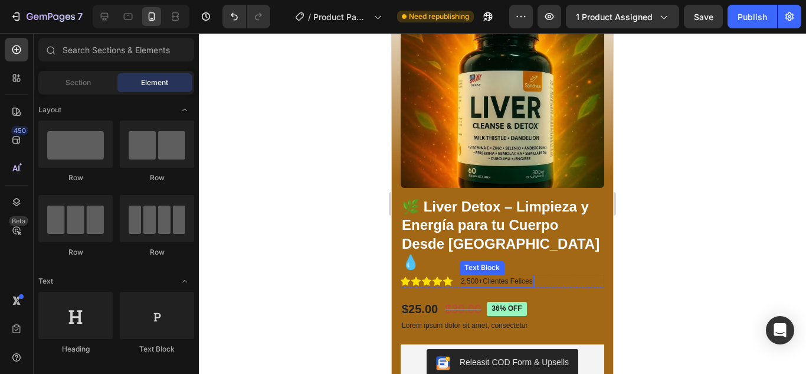
click at [499, 276] on p "2,500+Clientes Felices" at bounding box center [497, 281] width 72 height 11
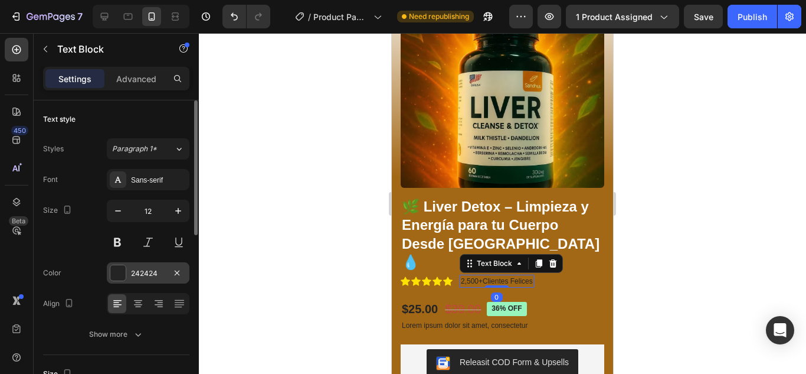
click at [140, 273] on div "242424" at bounding box center [148, 273] width 34 height 11
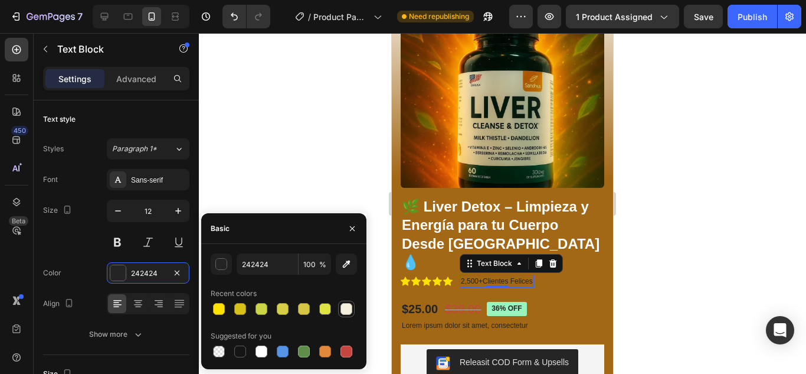
click at [346, 311] on div at bounding box center [346, 309] width 12 height 12
type input "F5F0DD"
click at [645, 261] on div at bounding box center [502, 203] width 607 height 340
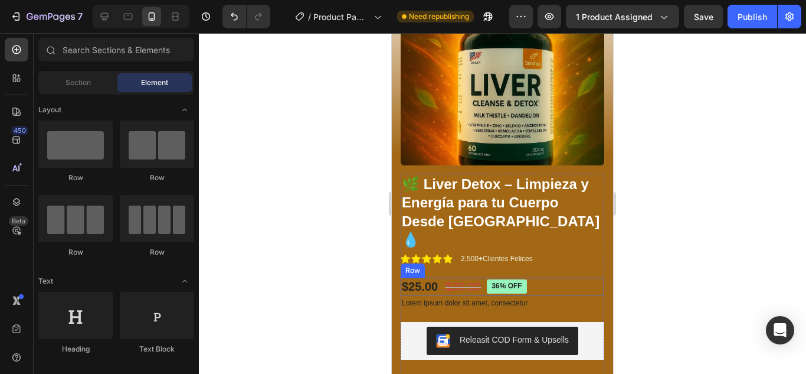
scroll to position [177, 0]
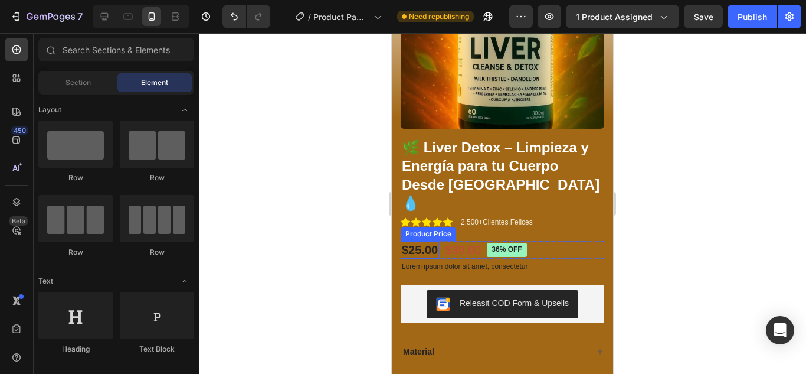
click at [423, 241] on div "$25.00" at bounding box center [420, 250] width 38 height 18
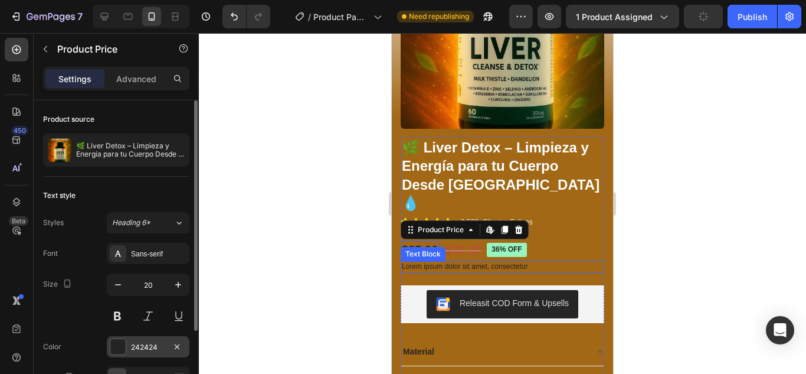
click at [129, 345] on div "242424" at bounding box center [148, 346] width 83 height 21
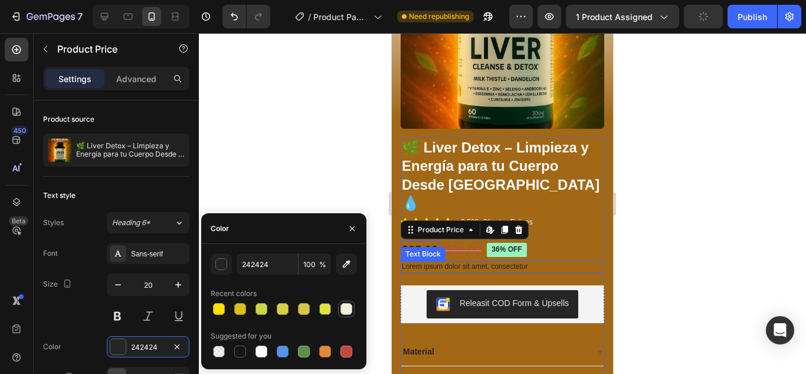
click at [348, 309] on div at bounding box center [346, 309] width 12 height 12
type input "F5F0DD"
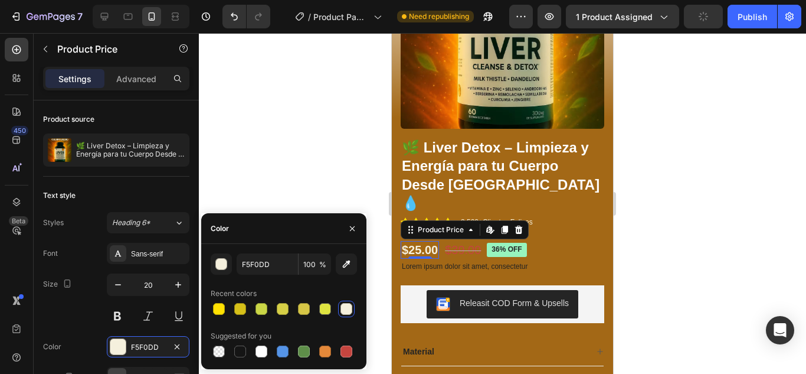
click at [648, 234] on div at bounding box center [502, 203] width 607 height 340
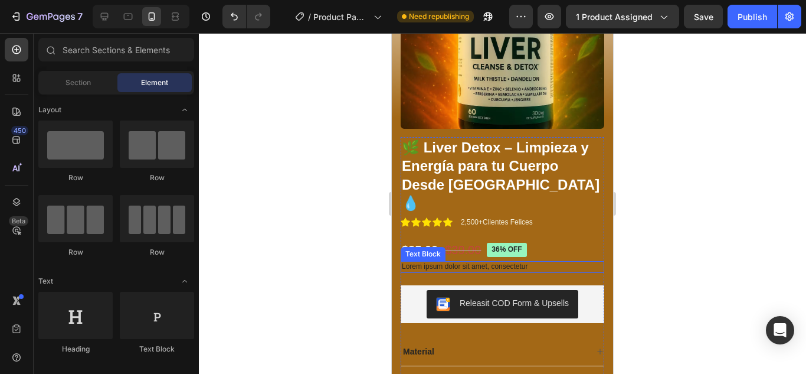
click at [481, 262] on p "Lorem ipsum dolor sit amet, consectetur" at bounding box center [502, 266] width 201 height 9
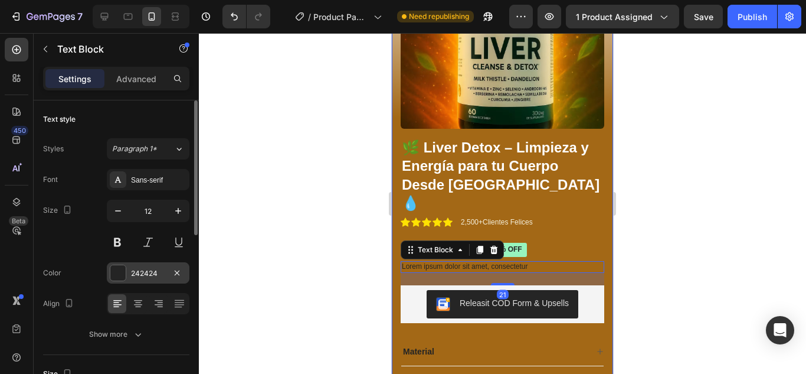
click at [132, 276] on div "242424" at bounding box center [148, 273] width 34 height 11
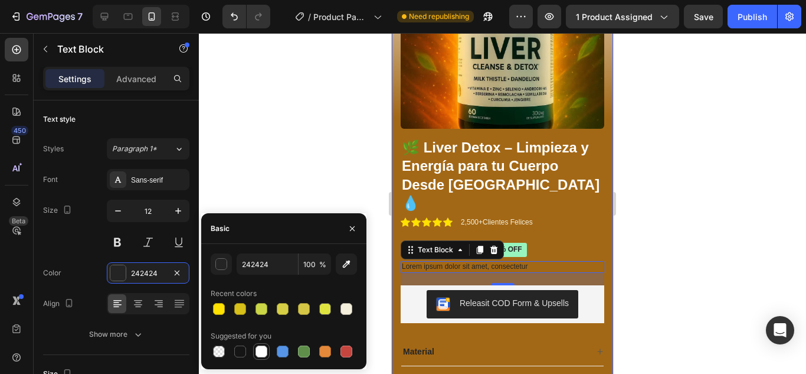
click at [265, 349] on div at bounding box center [261, 351] width 12 height 12
type input "FFFFFF"
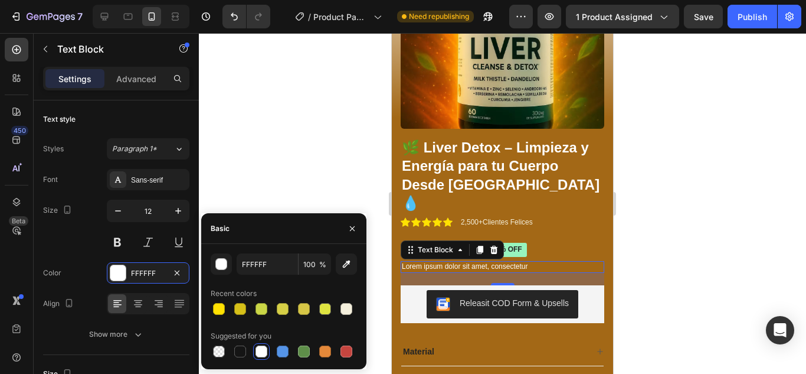
click at [749, 198] on div at bounding box center [502, 203] width 607 height 340
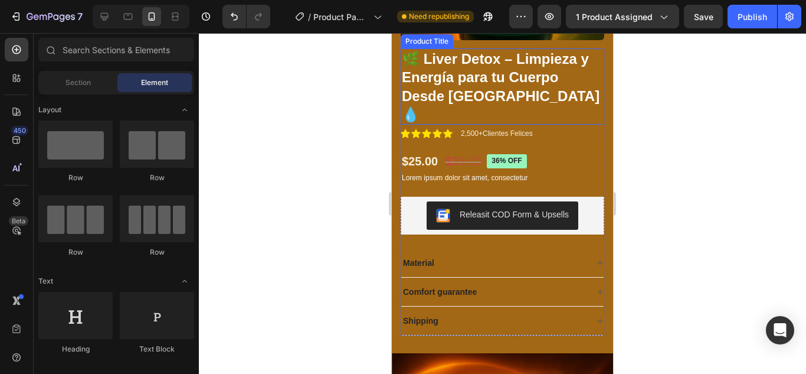
scroll to position [295, 0]
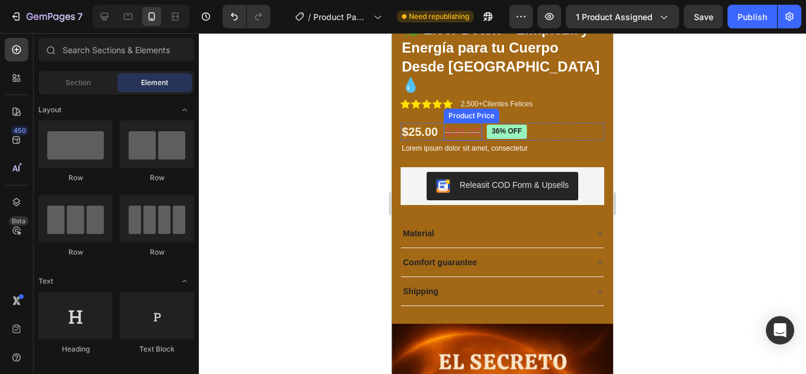
click at [467, 123] on div "$39.00" at bounding box center [463, 132] width 38 height 18
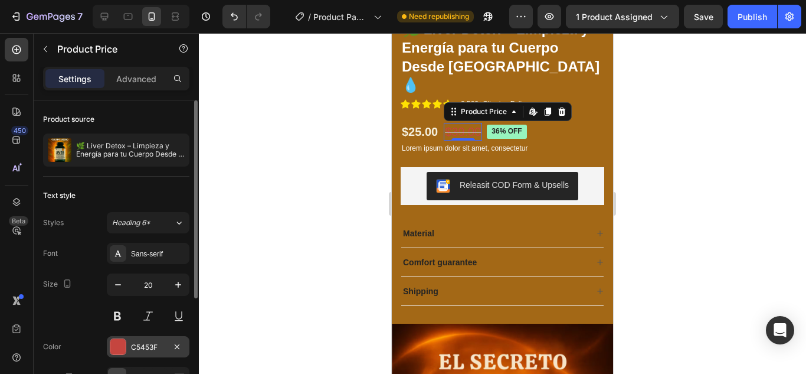
click at [123, 348] on div at bounding box center [117, 346] width 15 height 15
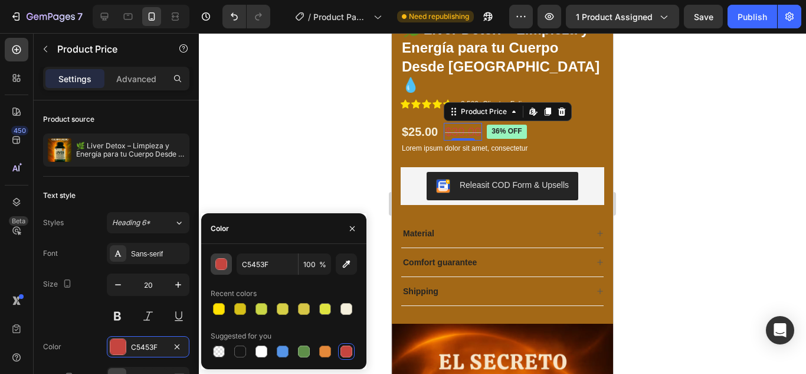
click at [229, 267] on button "button" at bounding box center [221, 263] width 21 height 21
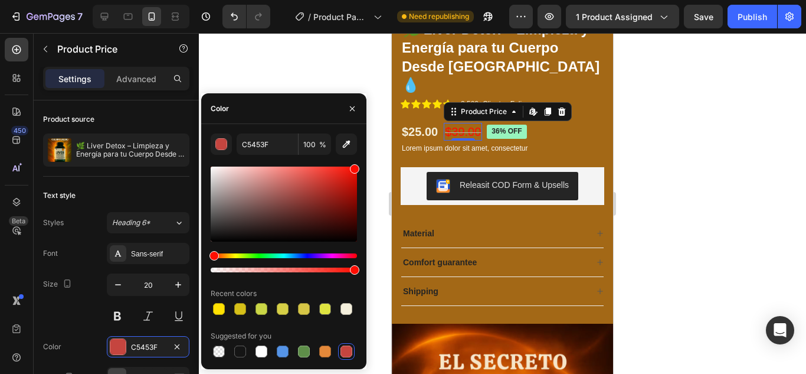
drag, startPoint x: 313, startPoint y: 186, endPoint x: 360, endPoint y: 164, distance: 52.3
click at [360, 164] on div "C5453F 100 % Recent colors Suggested for you" at bounding box center [283, 246] width 165 height 226
type input "FF0C00"
click at [669, 157] on div at bounding box center [502, 203] width 607 height 340
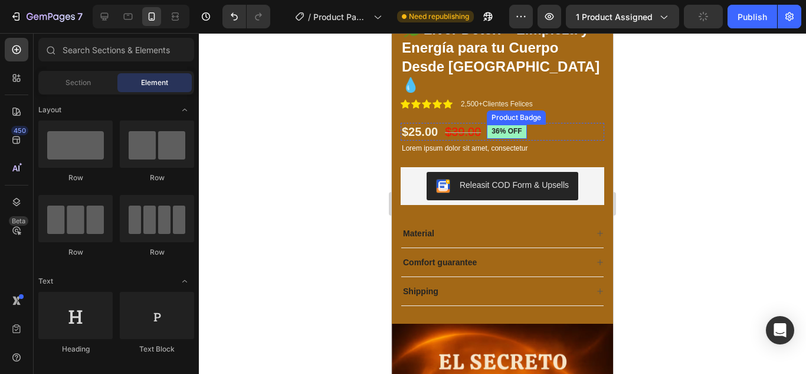
click at [519, 125] on pre "36% off" at bounding box center [507, 132] width 40 height 14
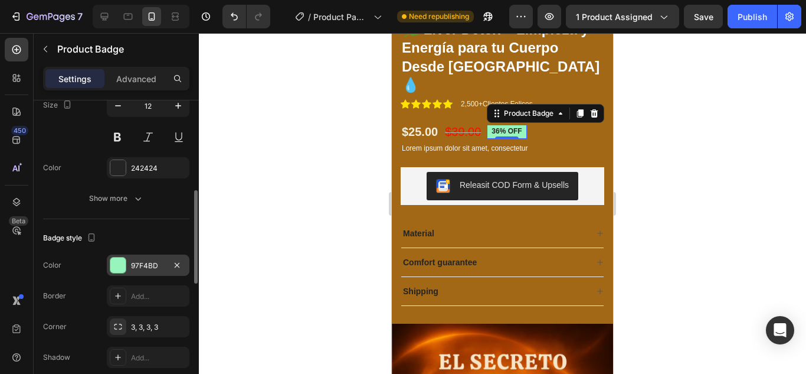
click at [152, 270] on div "97F4BD" at bounding box center [148, 265] width 34 height 11
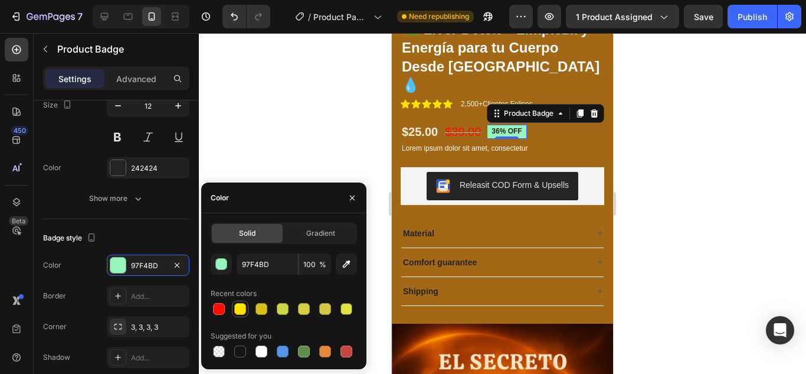
click at [234, 313] on div at bounding box center [240, 309] width 12 height 12
click at [306, 310] on div at bounding box center [304, 309] width 12 height 12
click at [327, 309] on div at bounding box center [325, 309] width 12 height 12
click at [342, 309] on div at bounding box center [346, 309] width 12 height 12
type input "DEE339"
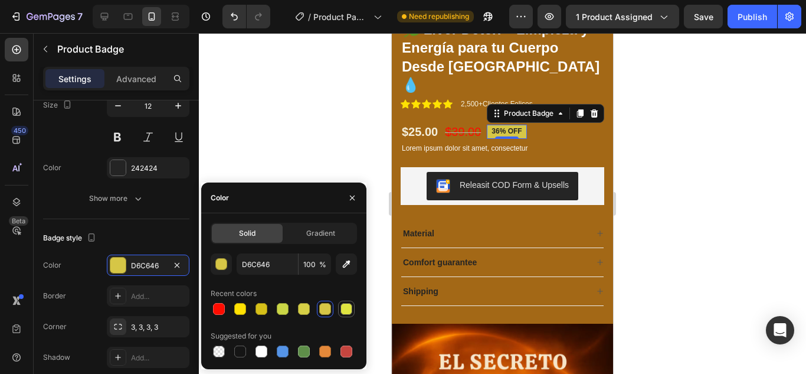
type input "96"
click at [213, 306] on div at bounding box center [219, 309] width 12 height 12
type input "FF0C00"
type input "100"
click at [346, 310] on div at bounding box center [346, 309] width 12 height 12
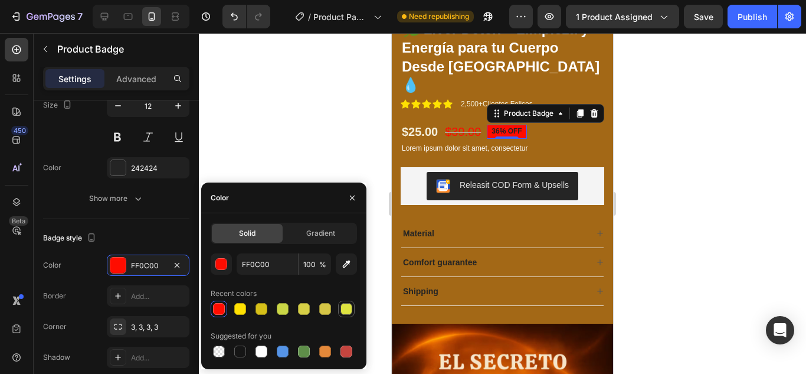
type input "DEE339"
type input "96"
click at [664, 179] on div at bounding box center [502, 203] width 607 height 340
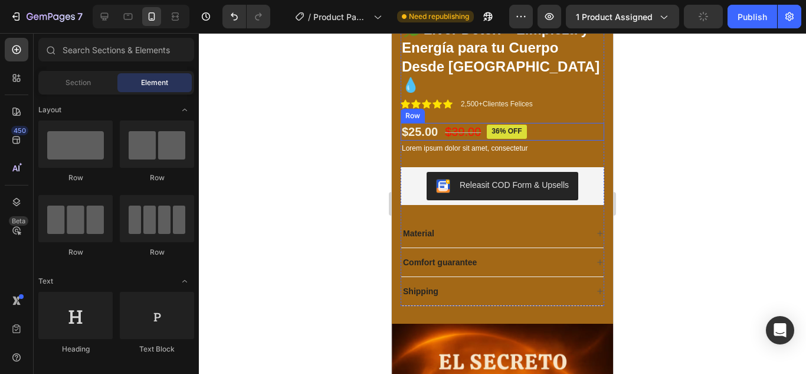
click at [584, 123] on div "$25.00 Product Price Product Price $39.00 Product Price Product Price 36% off P…" at bounding box center [503, 132] width 204 height 18
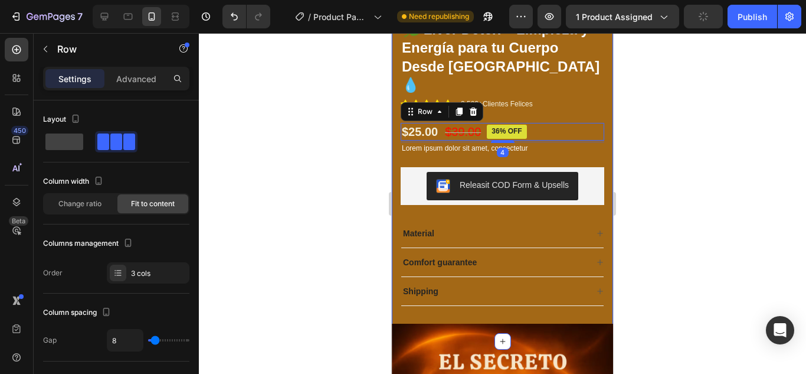
click at [601, 136] on div "Product Images 🌿 Liver Detox – Limpieza y Energía para tu Cuerpo Desde Adentro …" at bounding box center [502, 66] width 221 height 551
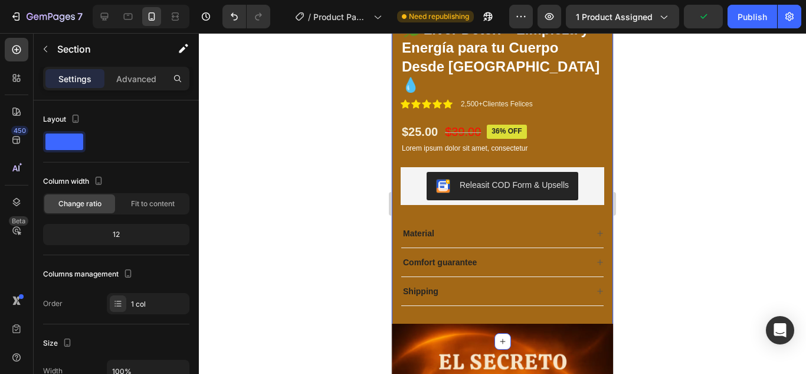
click at [600, 136] on div "Product Images 🌿 Liver Detox – Limpieza y Energía para tu Cuerpo Desde Adentro …" at bounding box center [502, 66] width 221 height 551
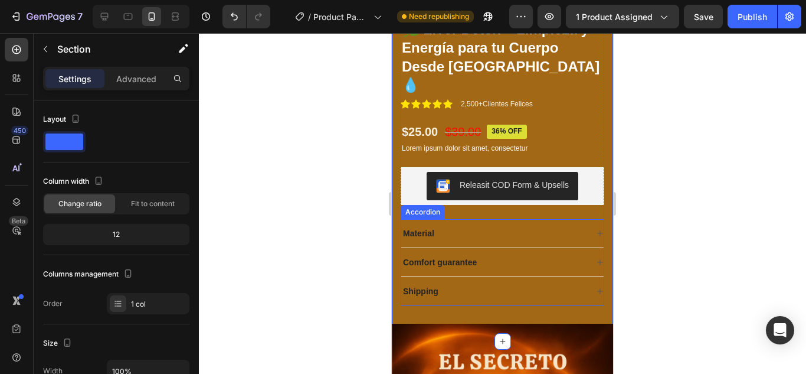
click at [431, 228] on p "Material" at bounding box center [418, 233] width 31 height 11
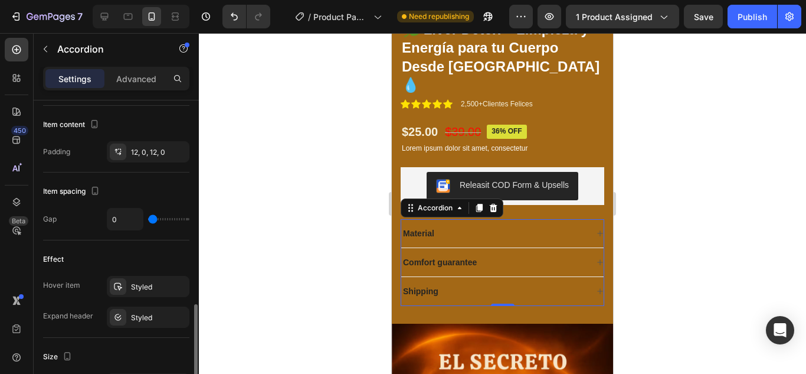
scroll to position [590, 0]
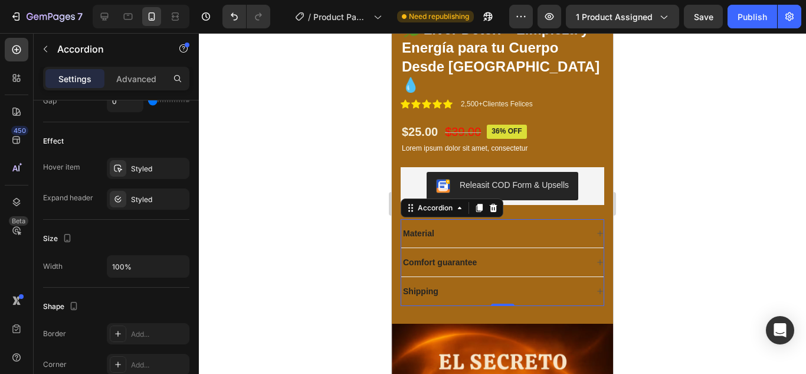
click at [427, 228] on p "Material" at bounding box center [418, 233] width 31 height 11
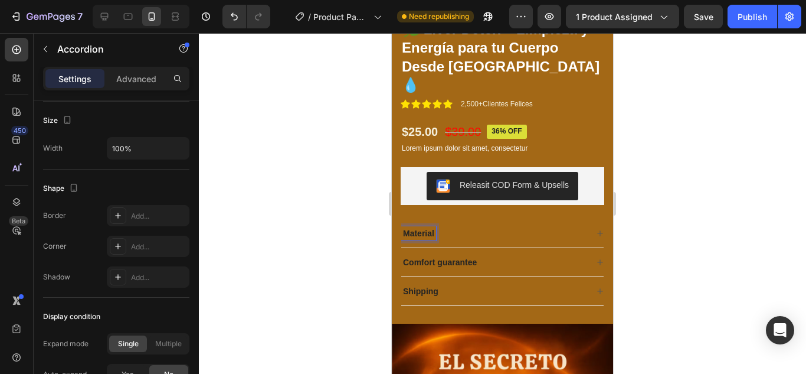
scroll to position [817, 0]
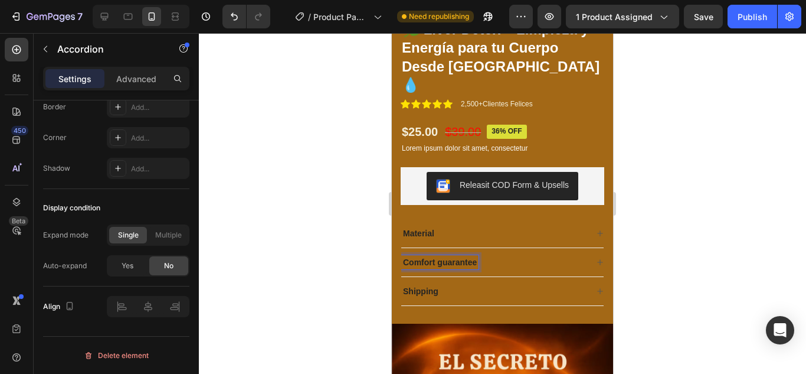
click at [419, 257] on p "Comfort guarantee" at bounding box center [440, 262] width 74 height 11
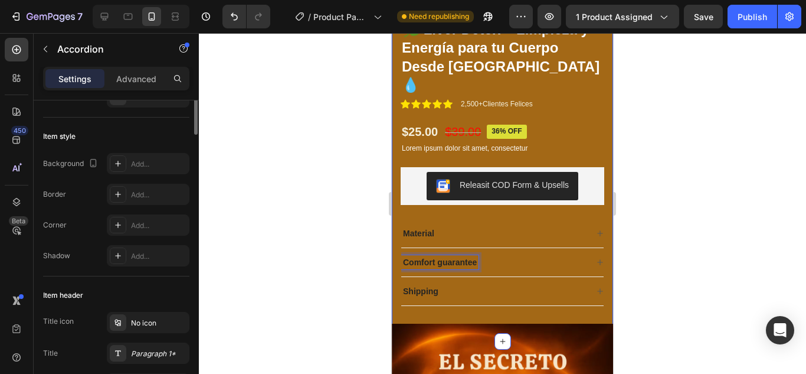
scroll to position [0, 0]
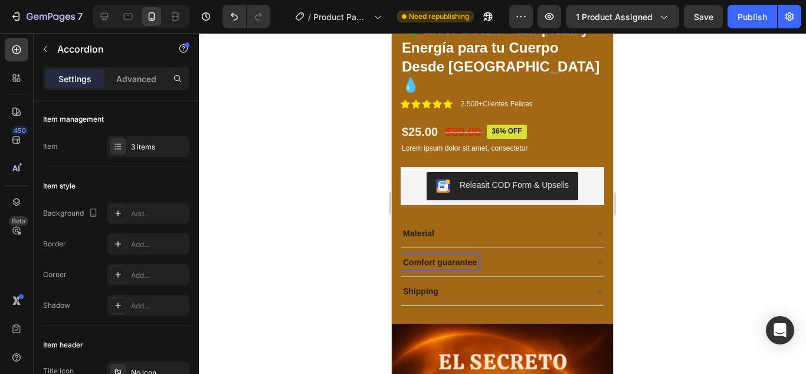
click at [647, 243] on div at bounding box center [502, 203] width 607 height 340
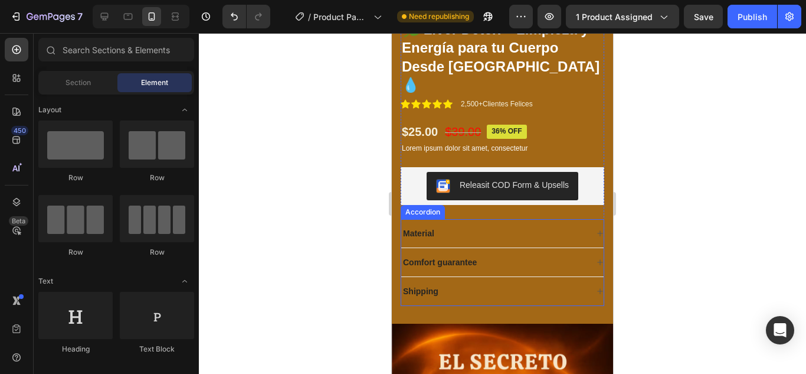
click at [576, 226] on div "Material" at bounding box center [494, 233] width 186 height 14
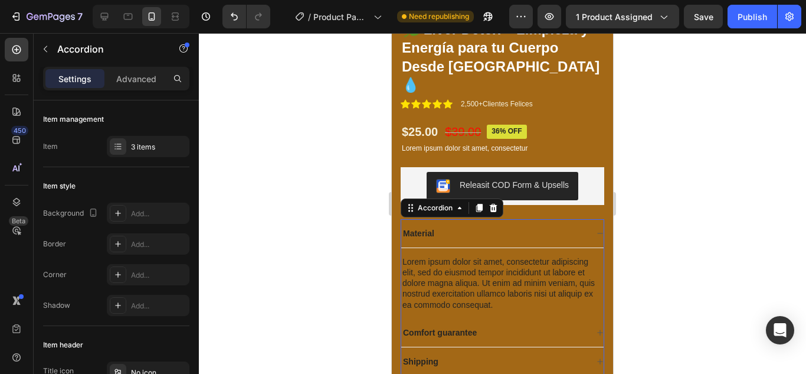
click at [581, 219] on div "Material" at bounding box center [502, 233] width 202 height 29
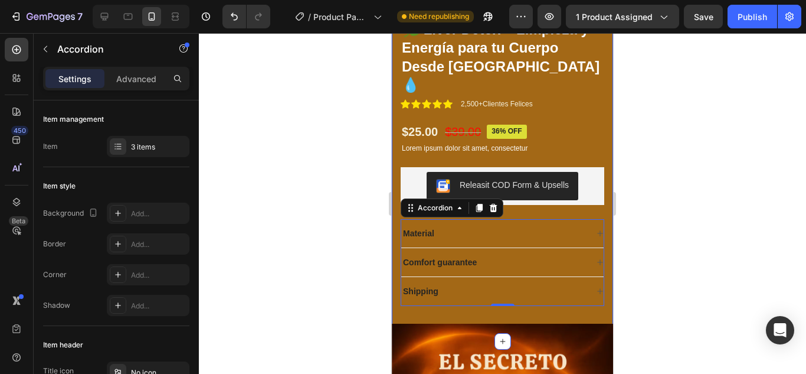
click at [327, 172] on div at bounding box center [502, 203] width 607 height 340
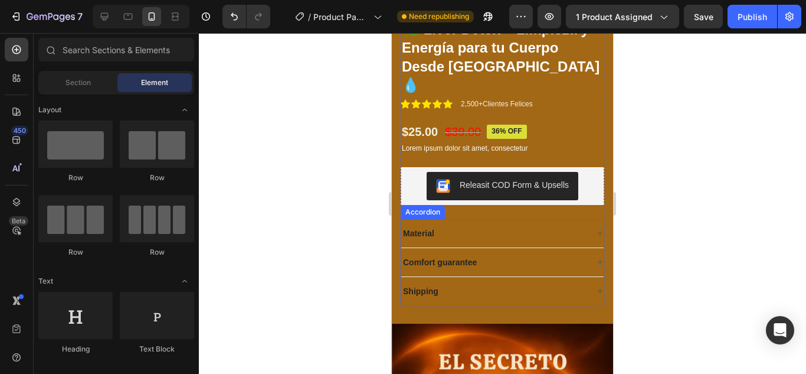
click at [541, 226] on div "Material" at bounding box center [494, 233] width 186 height 14
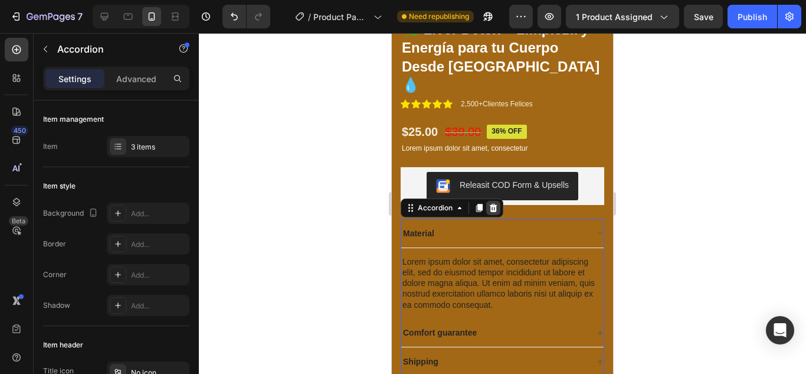
click at [493, 203] on icon at bounding box center [494, 207] width 8 height 8
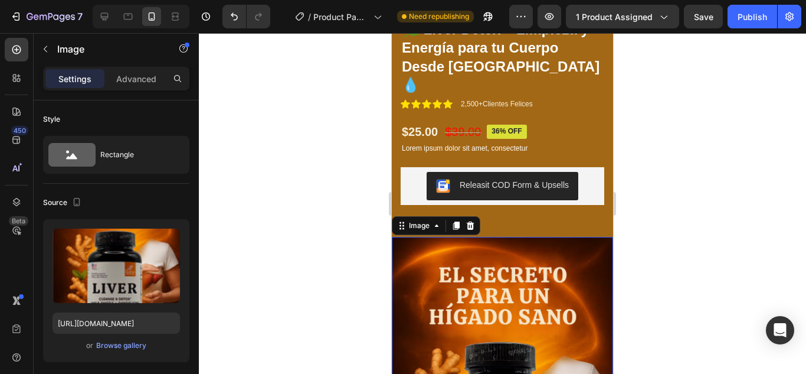
click at [145, 89] on div "Settings Advanced" at bounding box center [116, 79] width 146 height 24
click at [145, 80] on p "Advanced" at bounding box center [136, 79] width 40 height 12
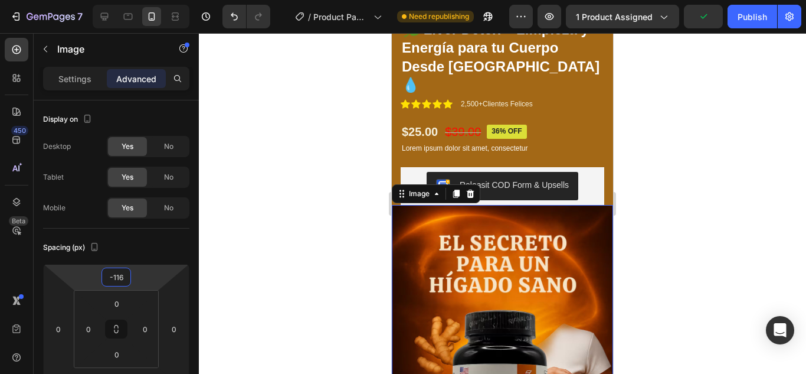
type input "-114"
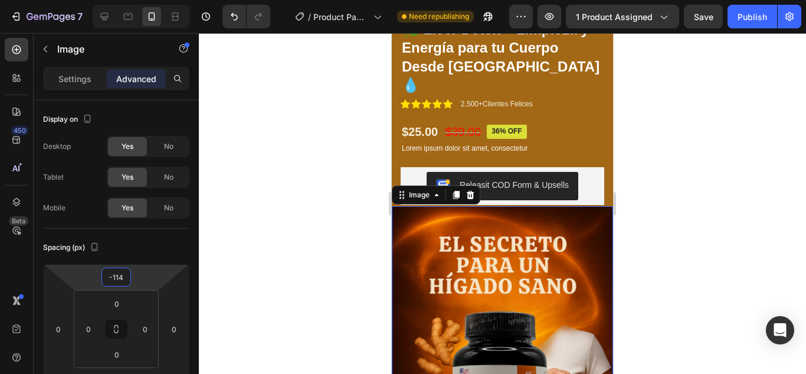
drag, startPoint x: 148, startPoint y: 277, endPoint x: 150, endPoint y: 293, distance: 15.5
click at [150, 0] on html "7 Version history / Product Page - [DATE] 16:23:39 Need republishing Preview 1 …" at bounding box center [403, 0] width 806 height 0
click at [663, 195] on div at bounding box center [502, 203] width 607 height 340
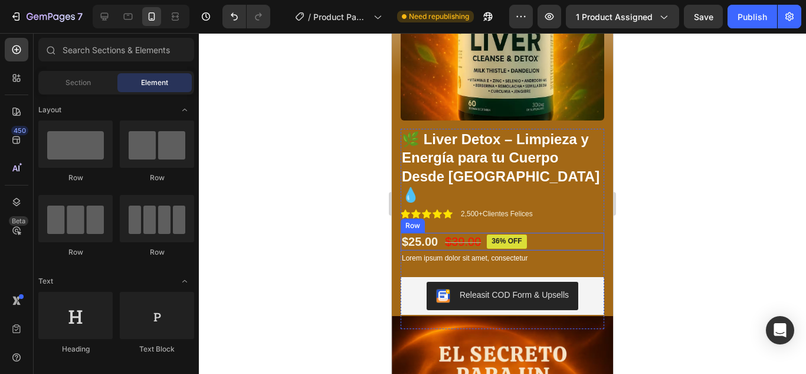
scroll to position [236, 0]
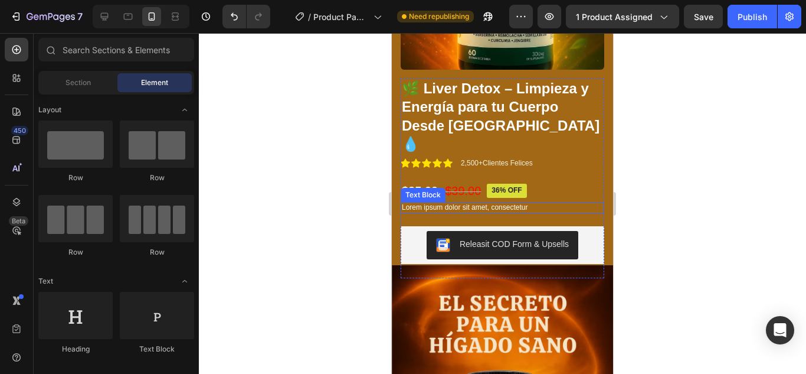
click at [587, 173] on div "🌿 Liver Detox – Limpieza y Energía para tu Cuerpo Desde Adentro 💧 Product Title…" at bounding box center [503, 177] width 204 height 199
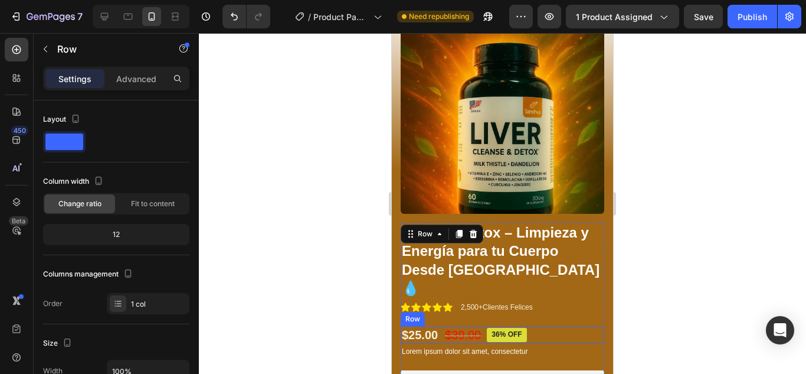
scroll to position [59, 0]
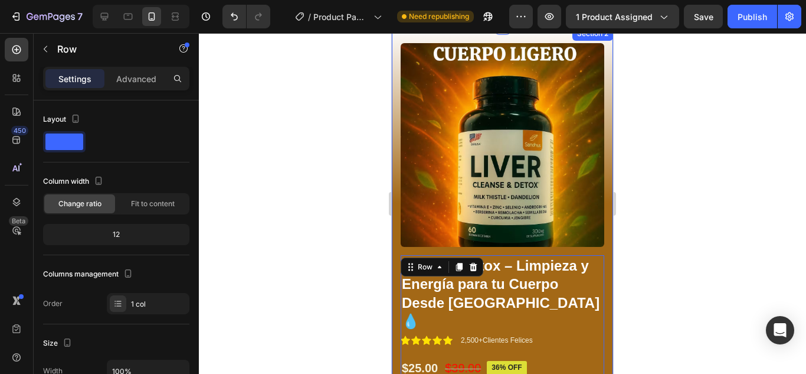
click at [602, 120] on div "Product Images 🌿 Liver Detox – Limpieza y Energía para tu Cuerpo Desde Adentro …" at bounding box center [502, 258] width 221 height 463
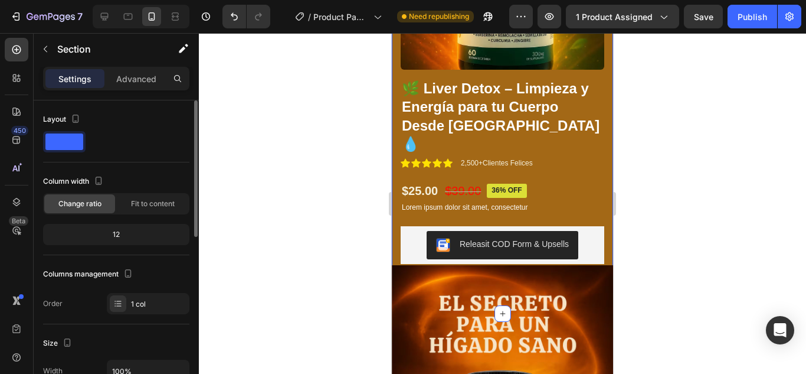
scroll to position [118, 0]
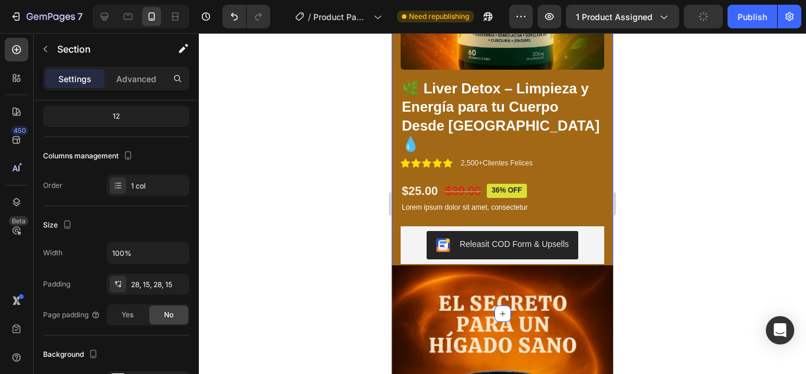
click at [396, 224] on div "Product Images 🌿 Liver Detox – Limpieza y Energía para tu Cuerpo Desde Adentro …" at bounding box center [502, 81] width 221 height 463
click at [599, 146] on div "Product Images 🌿 Liver Detox – Limpieza y Energía para tu Cuerpo Desde Adentro …" at bounding box center [502, 81] width 221 height 463
click at [467, 182] on div "$39.00" at bounding box center [463, 191] width 38 height 18
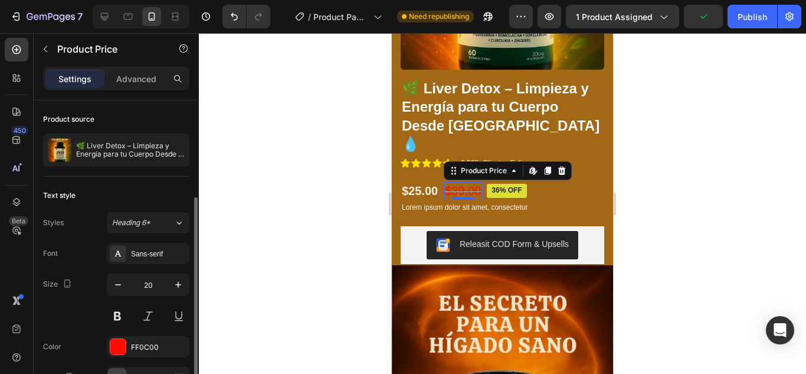
scroll to position [59, 0]
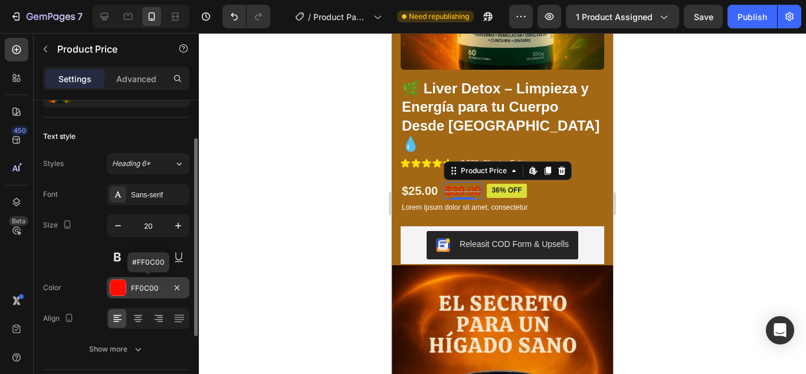
click at [119, 286] on div at bounding box center [117, 287] width 15 height 15
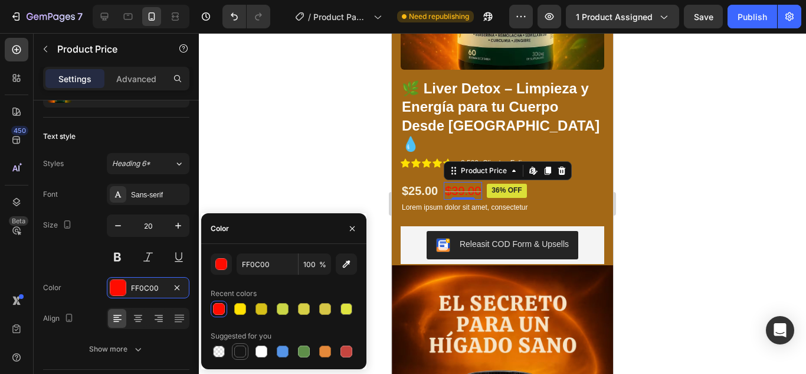
click at [237, 350] on div at bounding box center [240, 351] width 12 height 12
type input "151515"
click at [310, 160] on div at bounding box center [502, 203] width 607 height 340
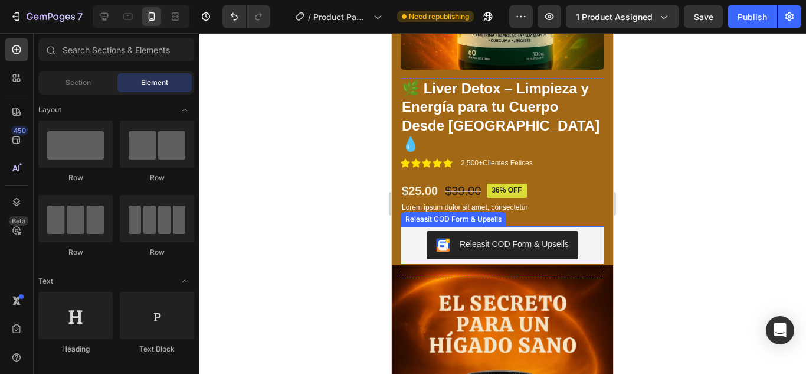
click at [590, 231] on div "Releasit COD Form & Upsells" at bounding box center [502, 245] width 194 height 28
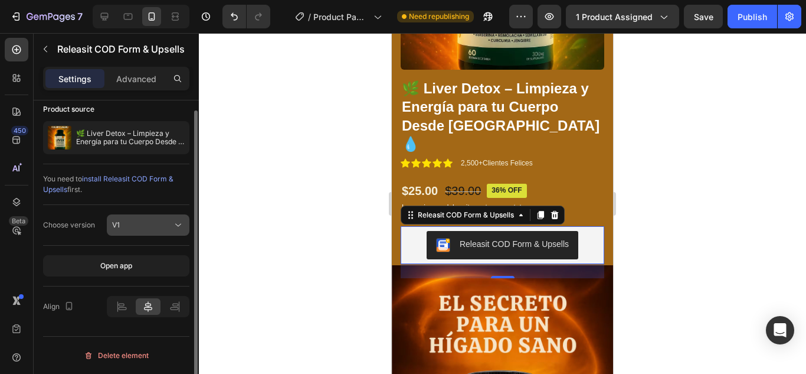
scroll to position [0, 0]
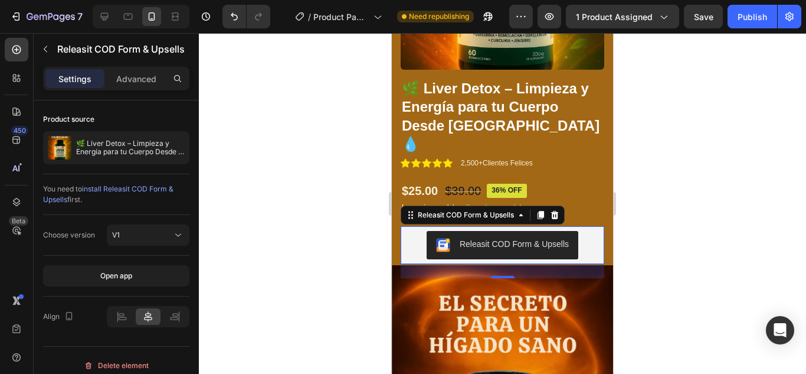
click at [663, 156] on div at bounding box center [502, 203] width 607 height 340
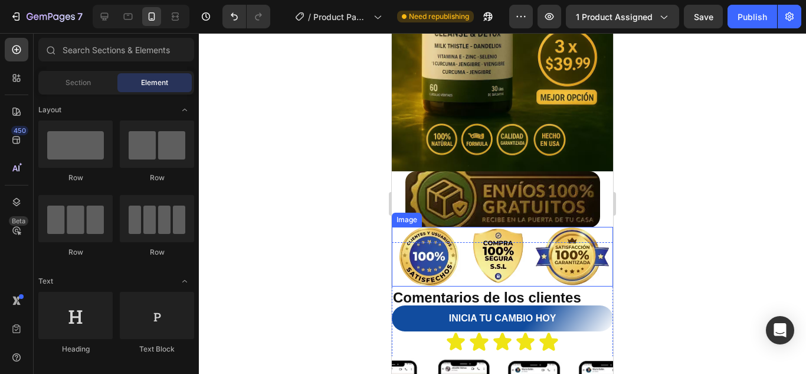
scroll to position [3127, 0]
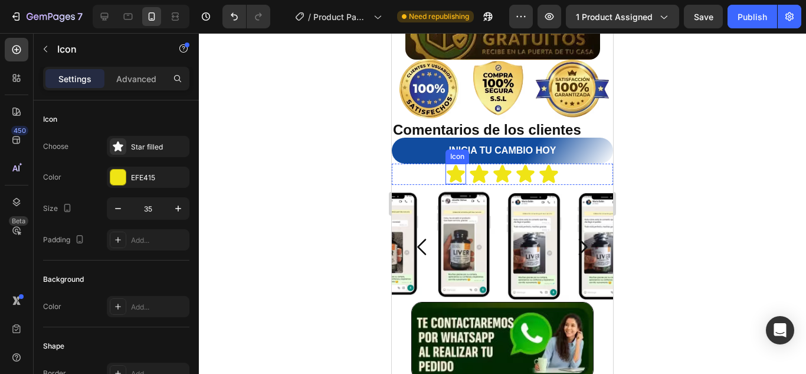
click at [453, 169] on icon at bounding box center [456, 174] width 18 height 18
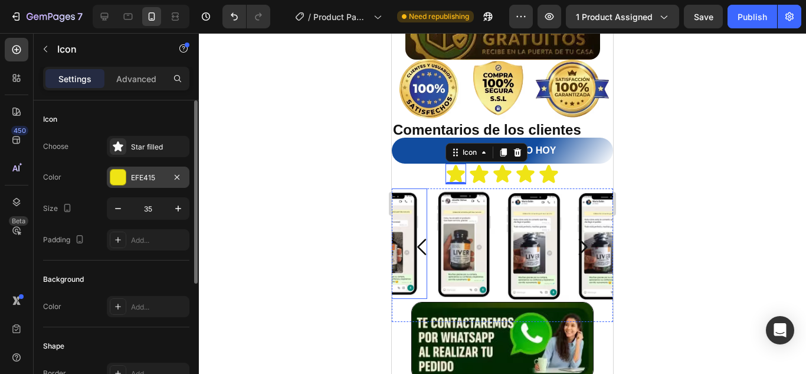
click at [116, 177] on div at bounding box center [117, 176] width 15 height 15
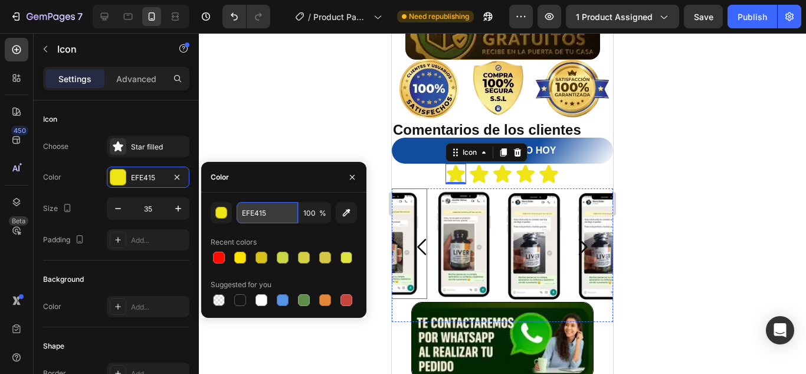
click at [256, 203] on input "EFE415" at bounding box center [267, 212] width 61 height 21
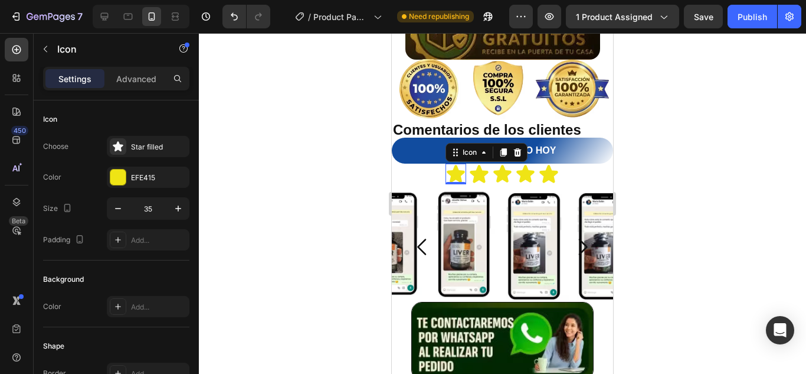
click at [694, 201] on div at bounding box center [502, 203] width 607 height 340
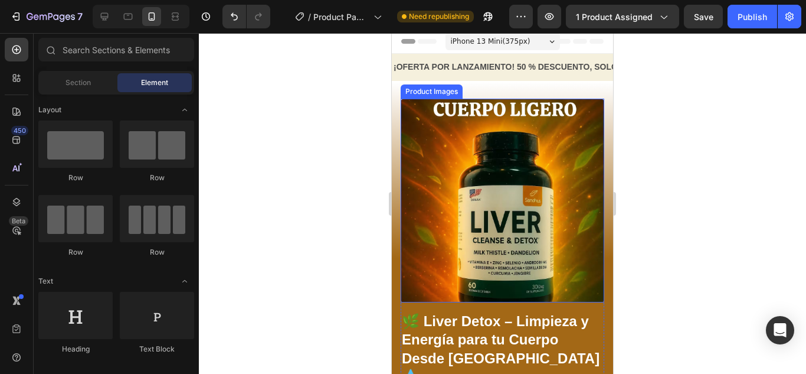
scroll to position [118, 0]
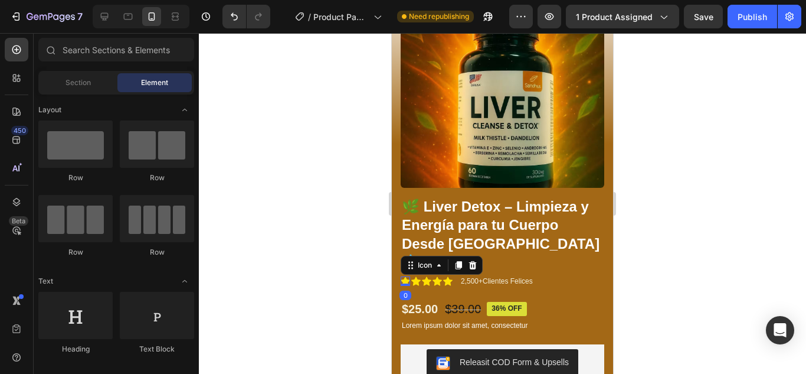
click at [404, 276] on icon at bounding box center [405, 280] width 9 height 9
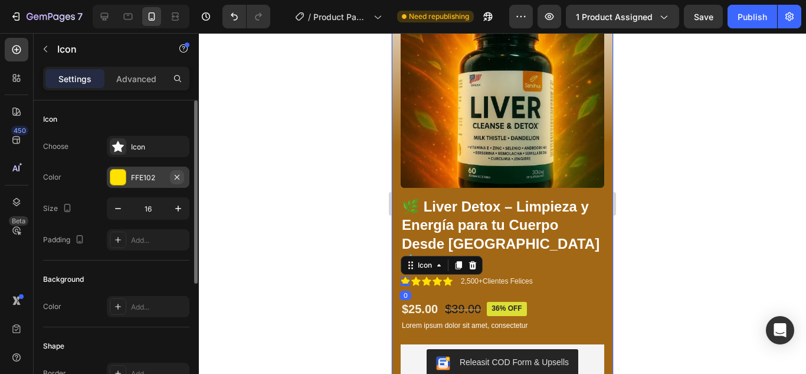
click at [175, 179] on icon "button" at bounding box center [176, 176] width 9 height 9
click at [152, 179] on div "Add..." at bounding box center [158, 177] width 55 height 11
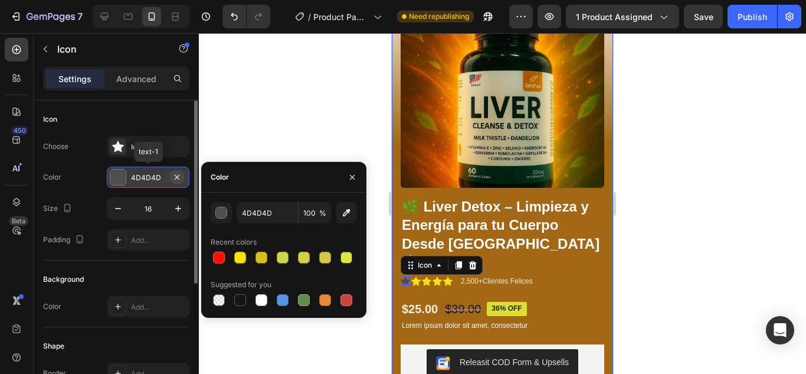
click at [176, 180] on icon "button" at bounding box center [176, 176] width 9 height 9
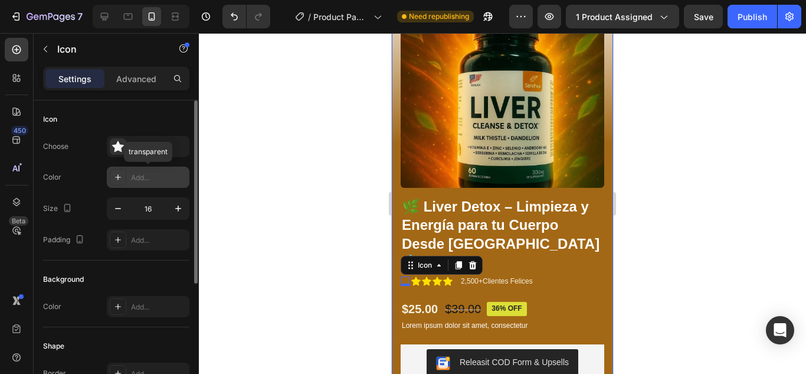
click at [153, 181] on div "Add..." at bounding box center [158, 177] width 55 height 11
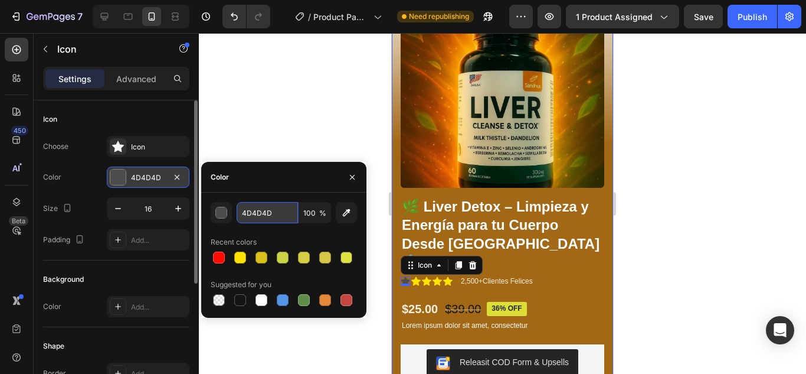
click at [280, 215] on input "4D4D4D" at bounding box center [267, 212] width 61 height 21
paste input "EFE415"
type input "EFE415"
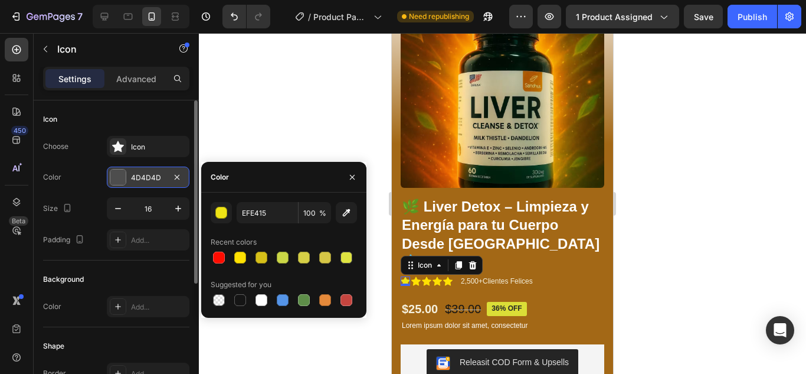
click at [639, 267] on div at bounding box center [502, 203] width 607 height 340
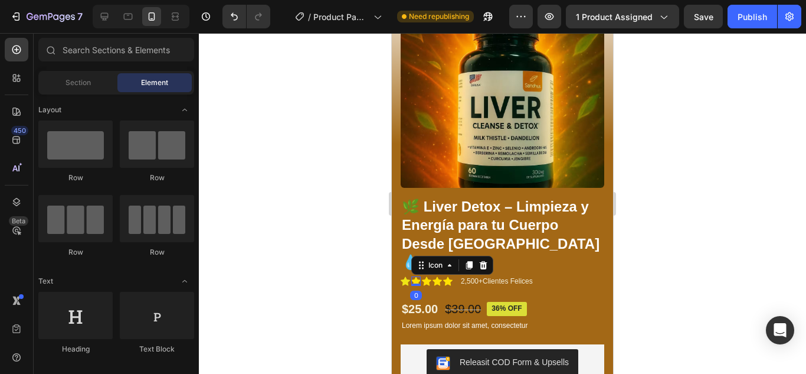
click at [414, 276] on div "Icon 0" at bounding box center [415, 280] width 9 height 9
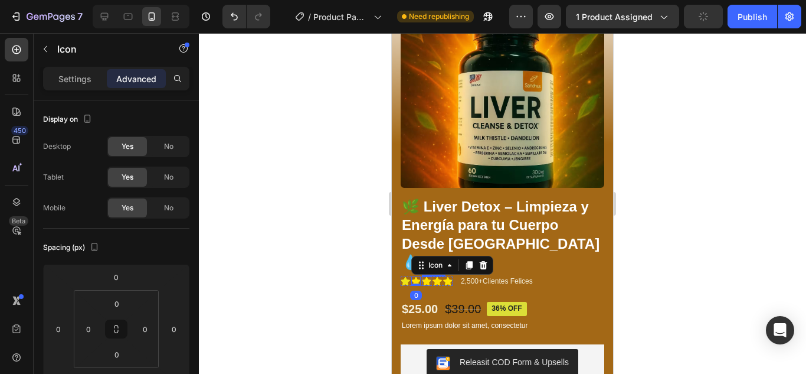
click at [431, 276] on icon at bounding box center [426, 280] width 9 height 9
click at [414, 276] on icon at bounding box center [415, 280] width 9 height 9
click at [403, 276] on icon at bounding box center [405, 280] width 9 height 9
click at [76, 77] on p "Settings" at bounding box center [74, 79] width 33 height 12
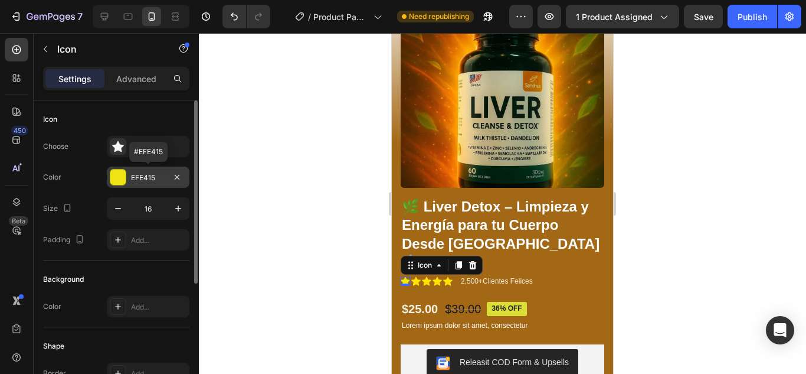
click at [150, 179] on div "EFE415" at bounding box center [148, 177] width 34 height 11
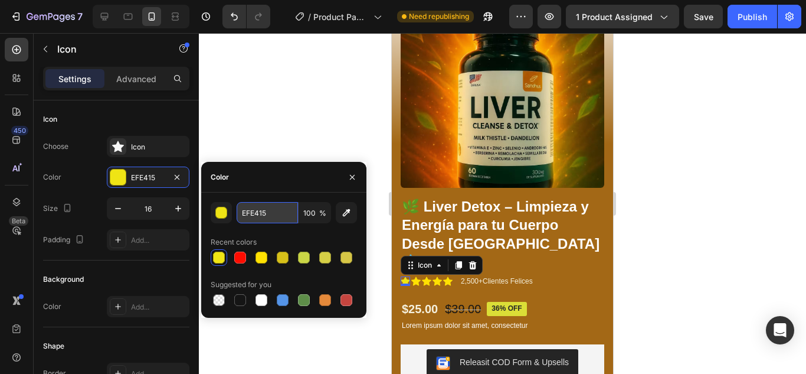
click at [263, 214] on input "EFE415" at bounding box center [267, 212] width 61 height 21
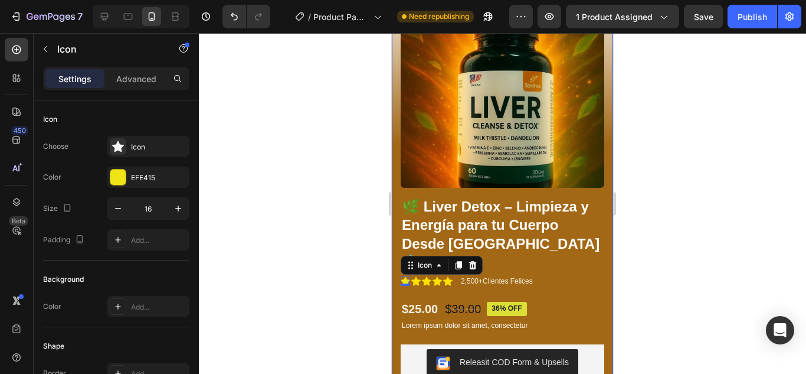
click at [660, 245] on div at bounding box center [502, 203] width 607 height 340
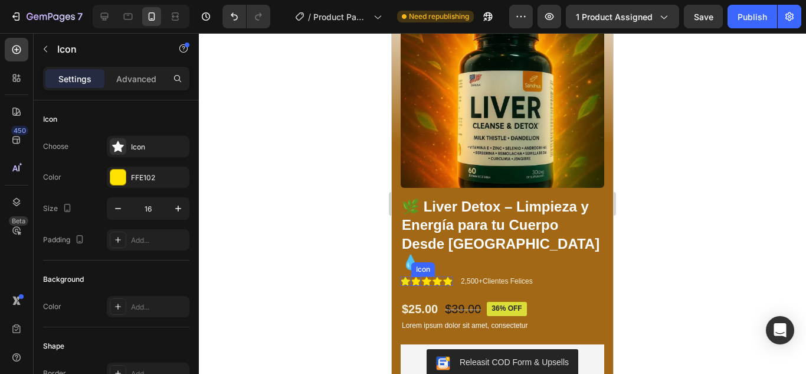
click at [418, 276] on div "Icon" at bounding box center [415, 280] width 9 height 9
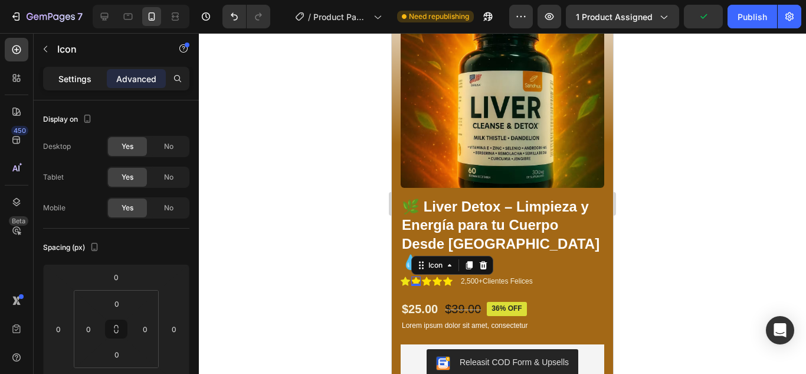
click at [71, 79] on p "Settings" at bounding box center [74, 79] width 33 height 12
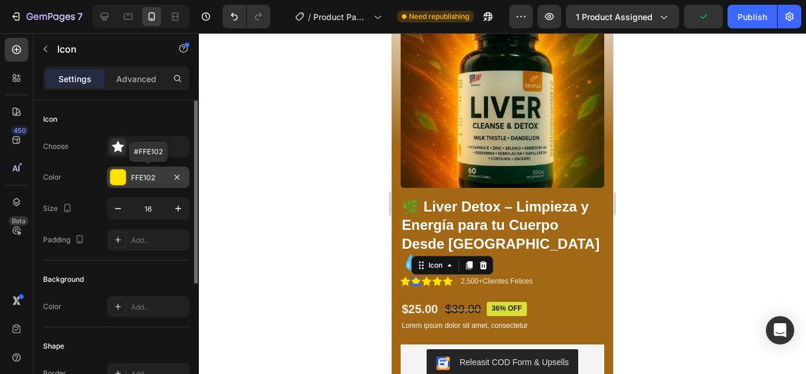
click at [137, 170] on div "FFE102" at bounding box center [148, 176] width 83 height 21
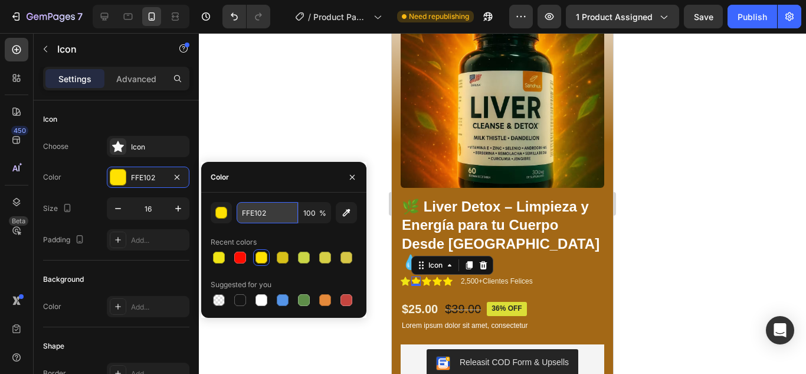
click at [279, 211] on input "FFE102" at bounding box center [267, 212] width 61 height 21
paste input "EFE415"
type input "EFE415"
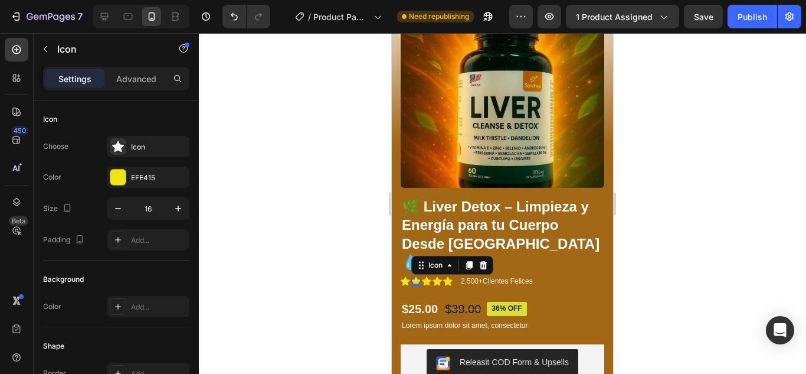
click at [322, 142] on div at bounding box center [502, 203] width 607 height 340
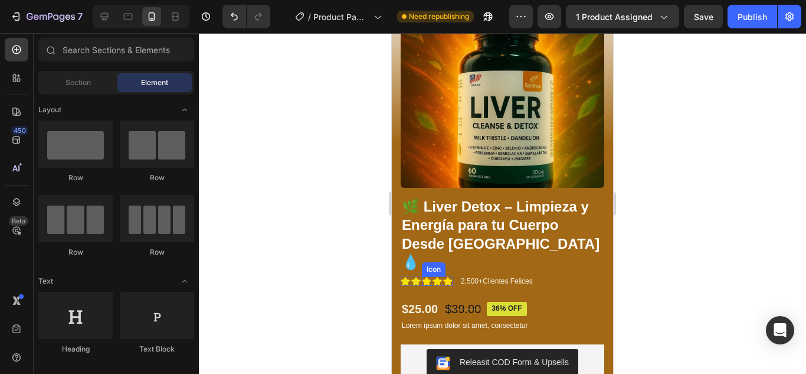
click at [424, 276] on icon at bounding box center [426, 280] width 9 height 9
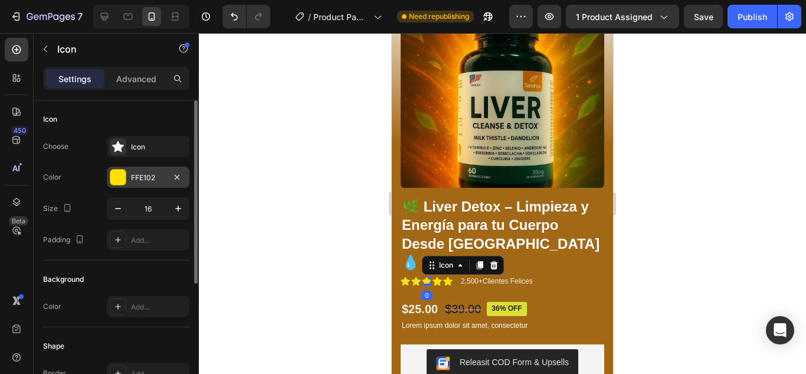
click at [155, 174] on div "FFE102" at bounding box center [148, 177] width 34 height 11
click at [158, 175] on div "FFE102" at bounding box center [148, 177] width 34 height 11
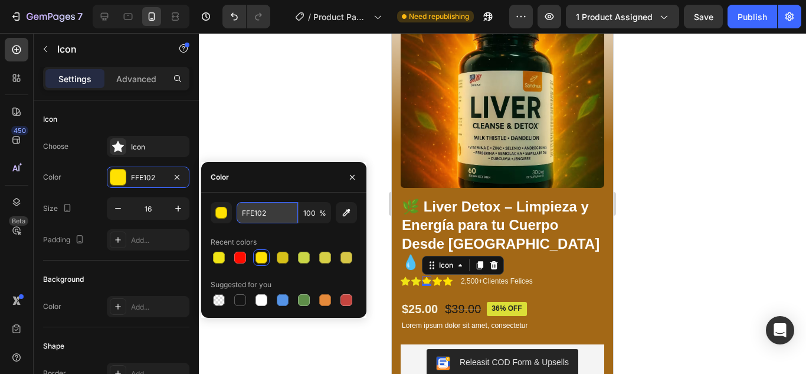
click at [267, 211] on input "FFE102" at bounding box center [267, 212] width 61 height 21
paste input "EFE415"
type input "EFE415"
click at [439, 276] on icon at bounding box center [437, 280] width 9 height 9
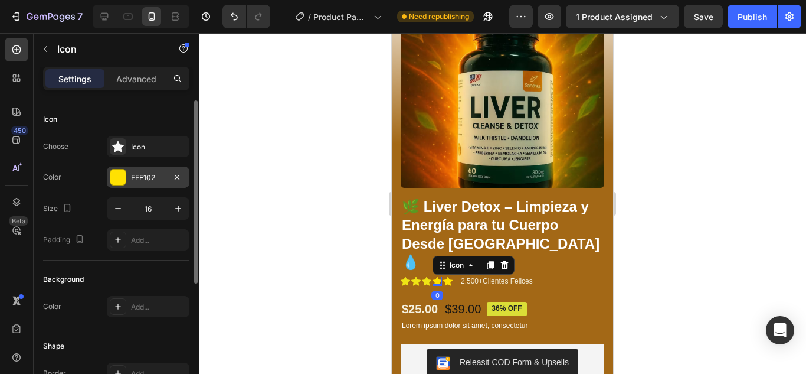
click at [137, 178] on div "FFE102" at bounding box center [148, 177] width 34 height 11
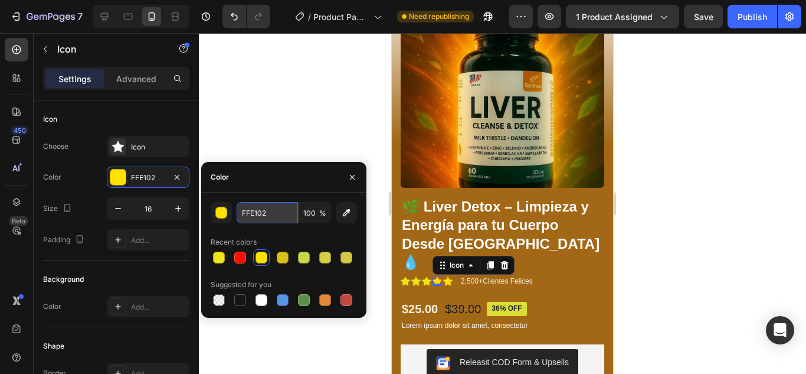
click at [247, 211] on input "FFE102" at bounding box center [267, 212] width 61 height 21
paste input "EFE415"
type input "EFE415"
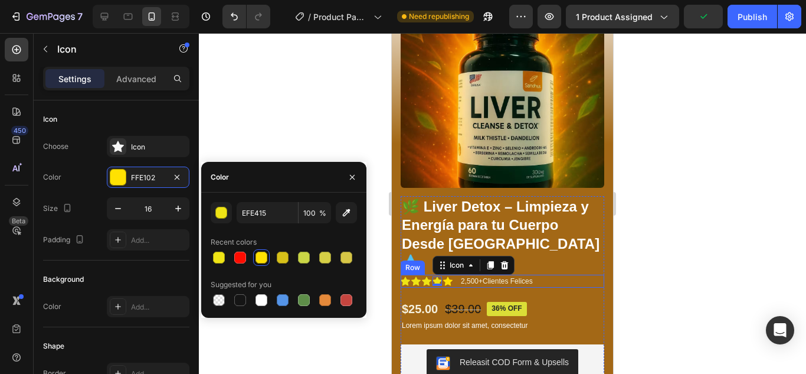
click at [446, 276] on div "Icon" at bounding box center [447, 280] width 9 height 9
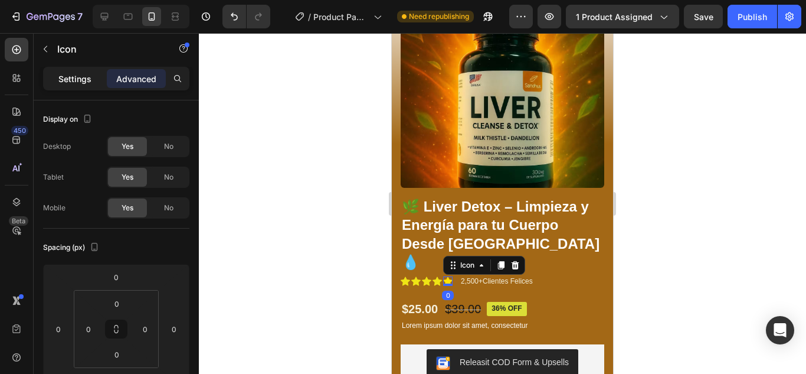
click at [103, 71] on div "Settings" at bounding box center [74, 78] width 59 height 19
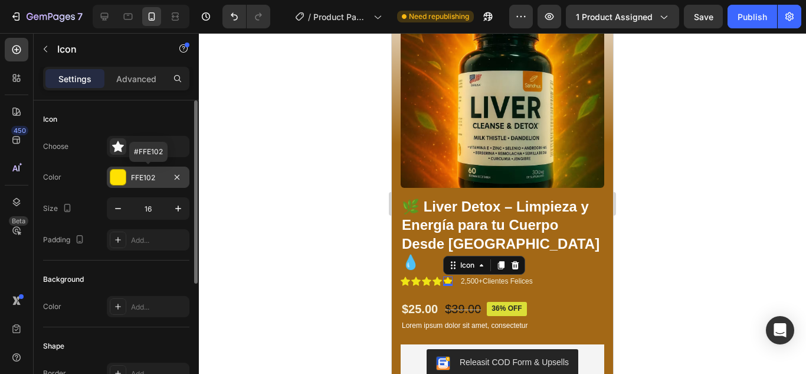
click at [151, 175] on div "FFE102" at bounding box center [148, 177] width 34 height 11
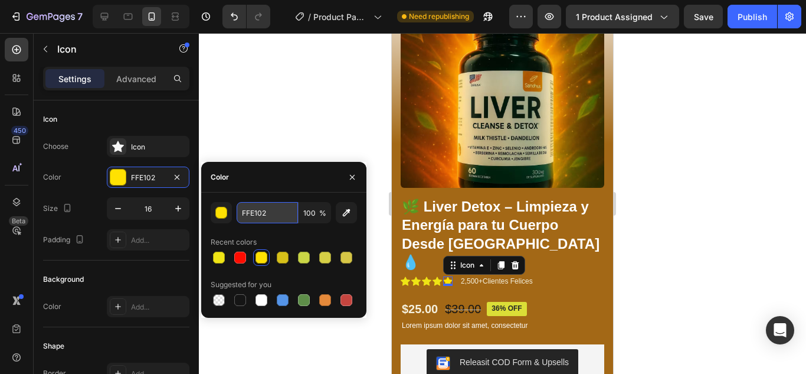
click at [272, 222] on input "FFE102" at bounding box center [267, 212] width 61 height 21
paste input "EFE415"
type input "EFE415"
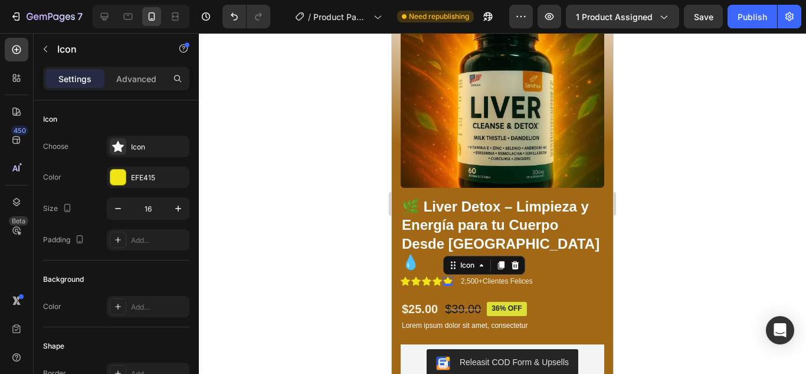
click at [318, 136] on div at bounding box center [502, 203] width 607 height 340
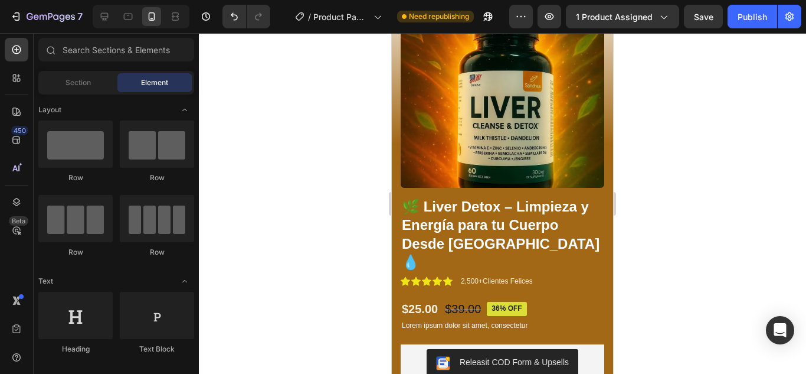
click at [677, 263] on div at bounding box center [502, 203] width 607 height 340
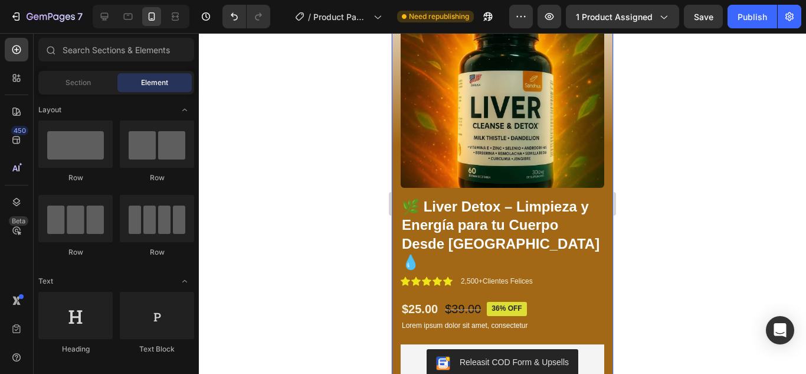
click at [598, 270] on div "Product Images 🌿 Liver Detox – Limpieza y Energía para tu Cuerpo Desde Adentro …" at bounding box center [502, 199] width 221 height 463
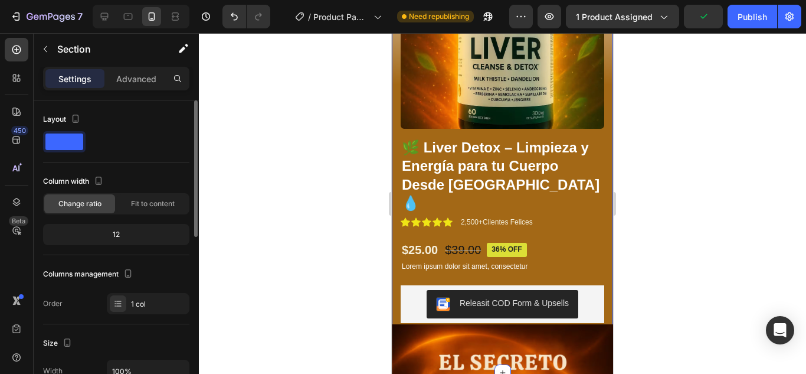
scroll to position [177, 0]
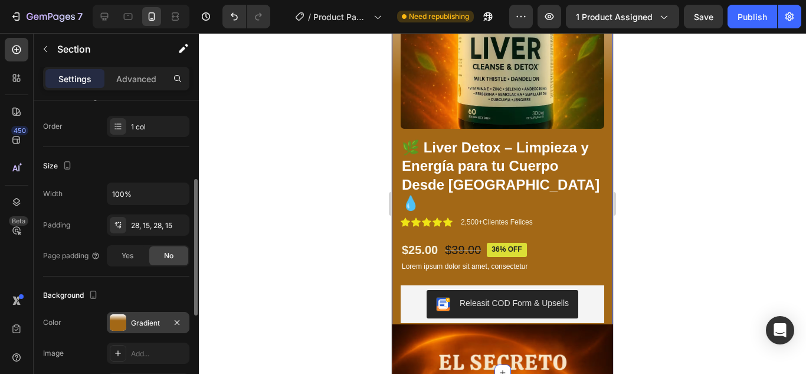
click at [136, 319] on div "Gradient" at bounding box center [148, 322] width 34 height 11
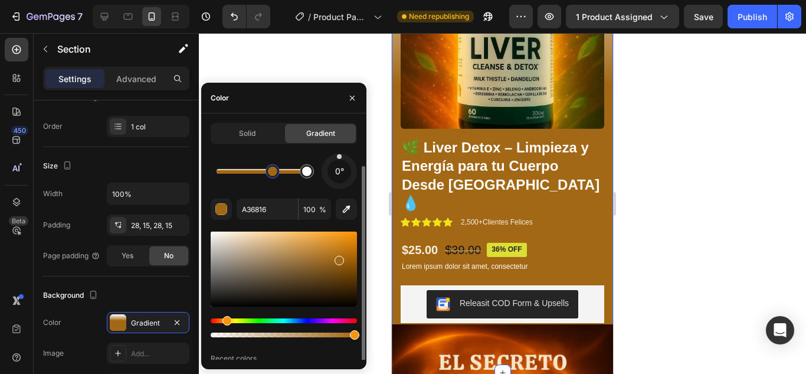
scroll to position [22, 0]
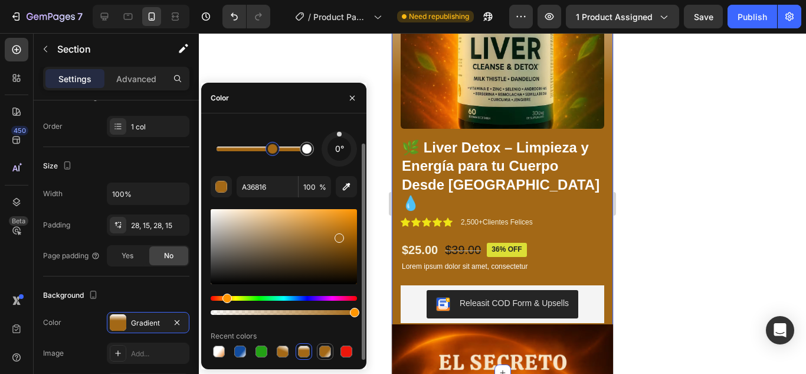
click at [333, 358] on div at bounding box center [325, 351] width 17 height 17
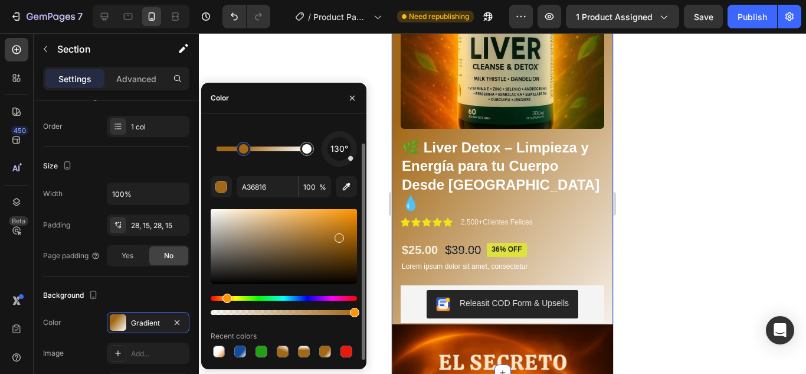
drag, startPoint x: 279, startPoint y: 152, endPoint x: 250, endPoint y: 156, distance: 29.9
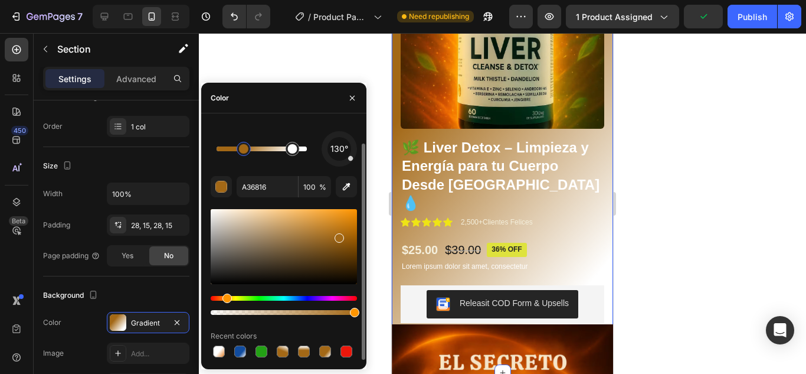
drag, startPoint x: 307, startPoint y: 151, endPoint x: 261, endPoint y: 153, distance: 45.5
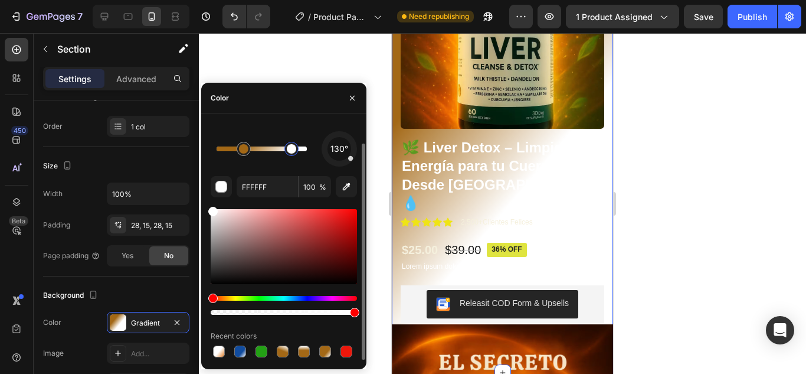
drag, startPoint x: 280, startPoint y: 155, endPoint x: 292, endPoint y: 155, distance: 11.8
click at [292, 155] on div at bounding box center [291, 149] width 14 height 14
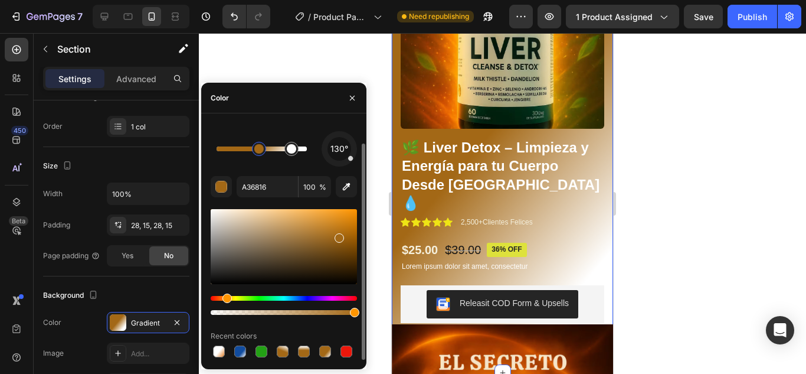
drag, startPoint x: 250, startPoint y: 156, endPoint x: 259, endPoint y: 156, distance: 9.4
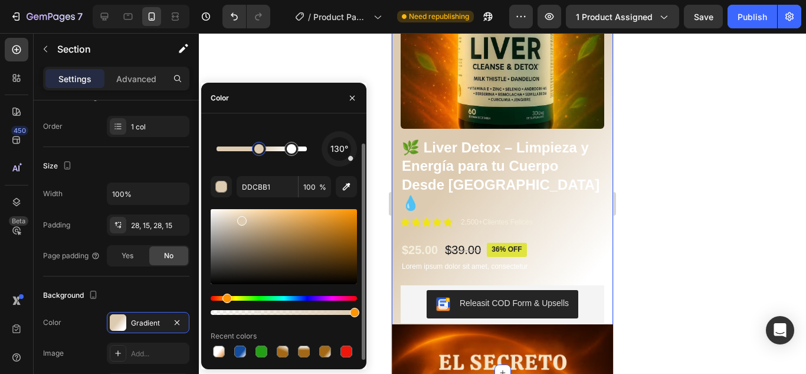
drag, startPoint x: 337, startPoint y: 239, endPoint x: 240, endPoint y: 245, distance: 97.0
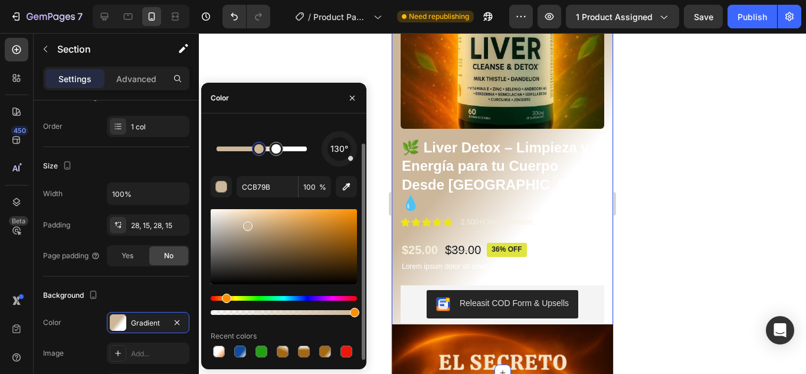
drag, startPoint x: 289, startPoint y: 153, endPoint x: 276, endPoint y: 155, distance: 13.1
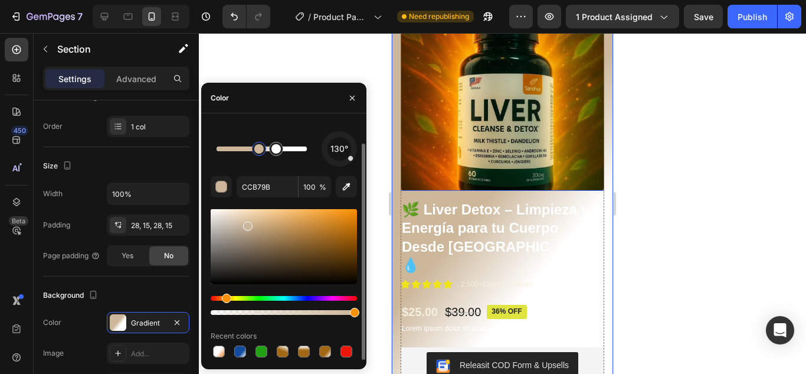
scroll to position [118, 0]
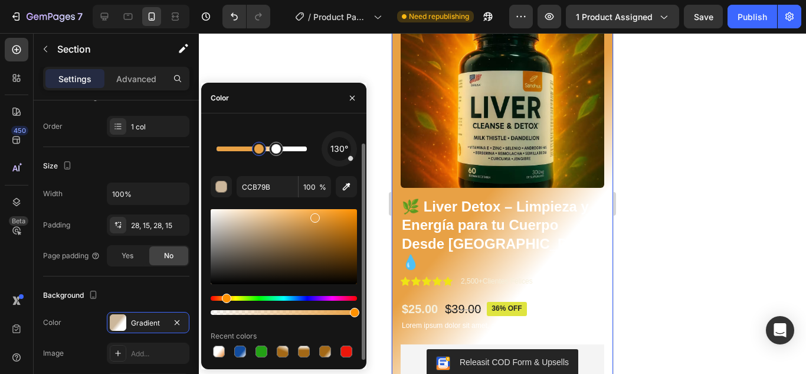
drag, startPoint x: 251, startPoint y: 224, endPoint x: 314, endPoint y: 215, distance: 64.3
click at [314, 215] on div at bounding box center [314, 217] width 9 height 9
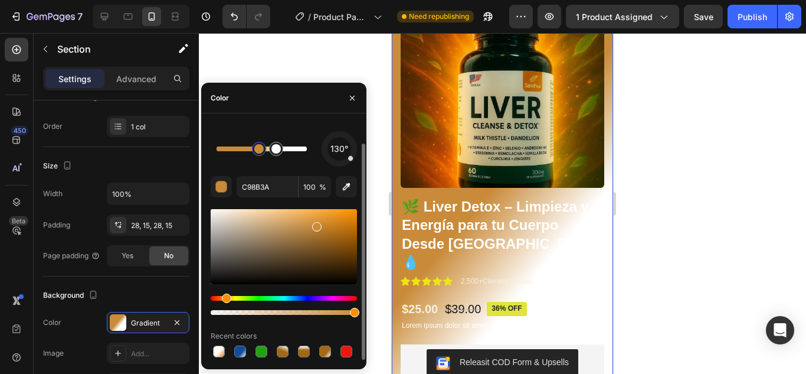
drag, startPoint x: 314, startPoint y: 215, endPoint x: 290, endPoint y: 235, distance: 31.5
click at [300, 355] on div at bounding box center [304, 351] width 12 height 12
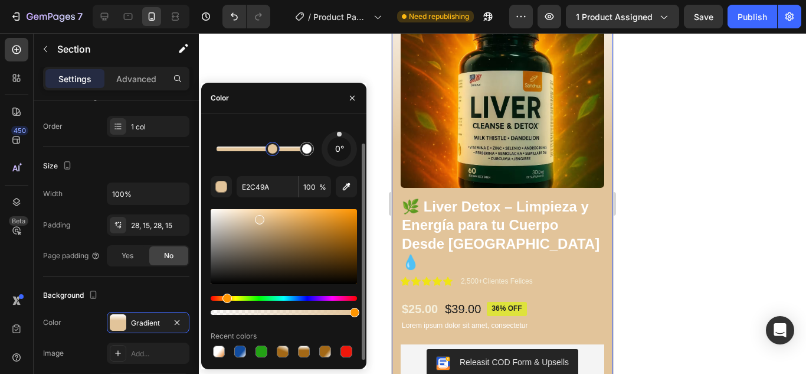
drag, startPoint x: 336, startPoint y: 239, endPoint x: 270, endPoint y: 245, distance: 66.3
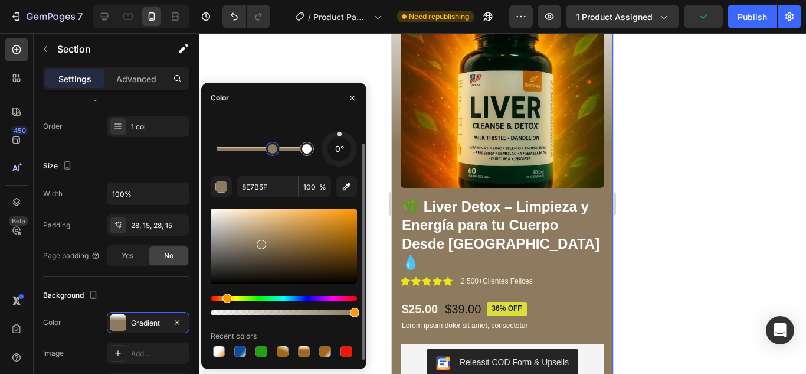
drag, startPoint x: 261, startPoint y: 220, endPoint x: 274, endPoint y: 261, distance: 42.7
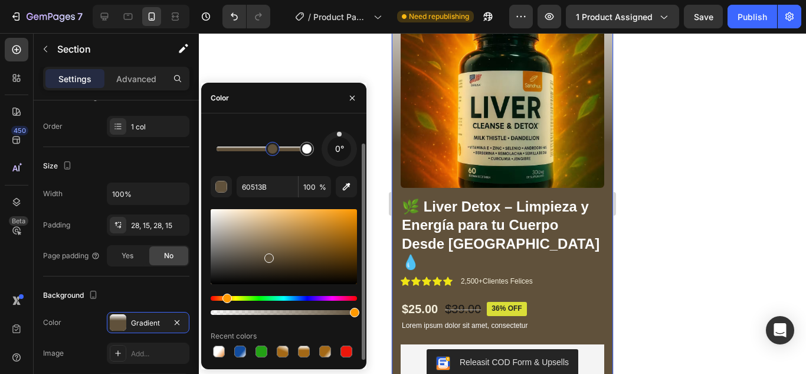
drag, startPoint x: 263, startPoint y: 247, endPoint x: 274, endPoint y: 263, distance: 19.8
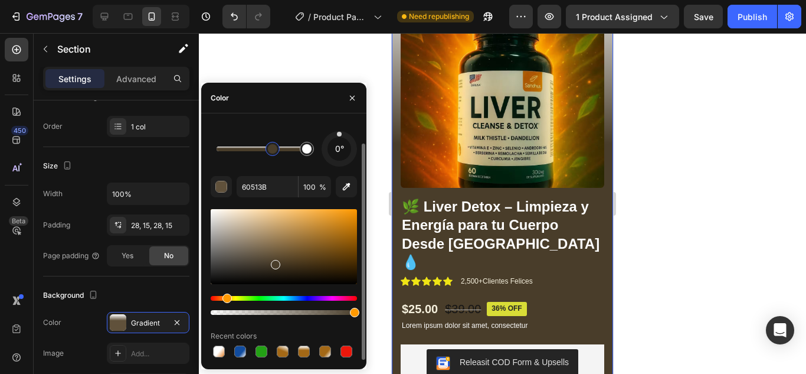
type input "493D2A"
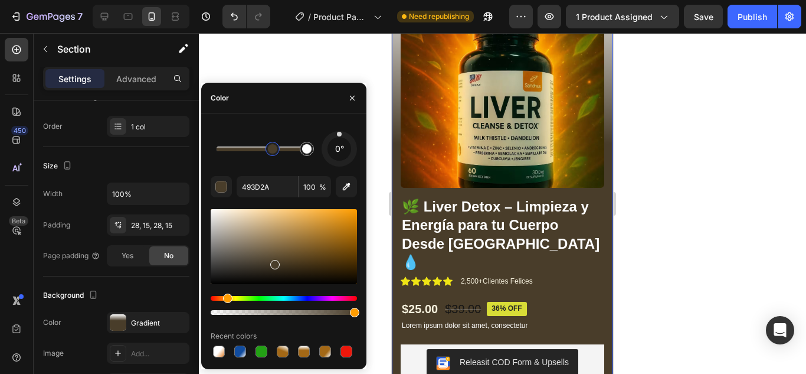
click at [732, 237] on div at bounding box center [502, 203] width 607 height 340
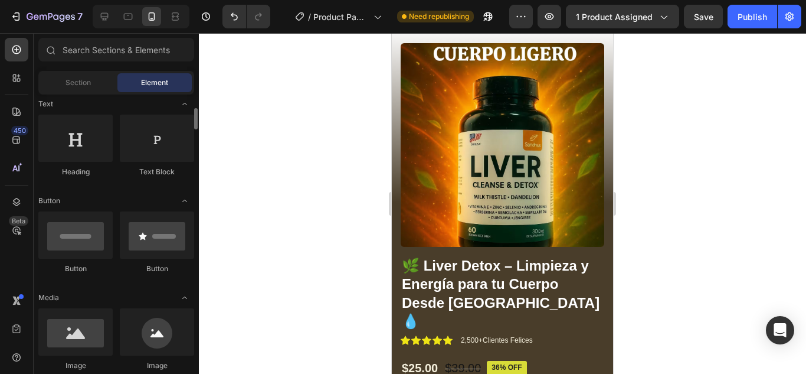
scroll to position [295, 0]
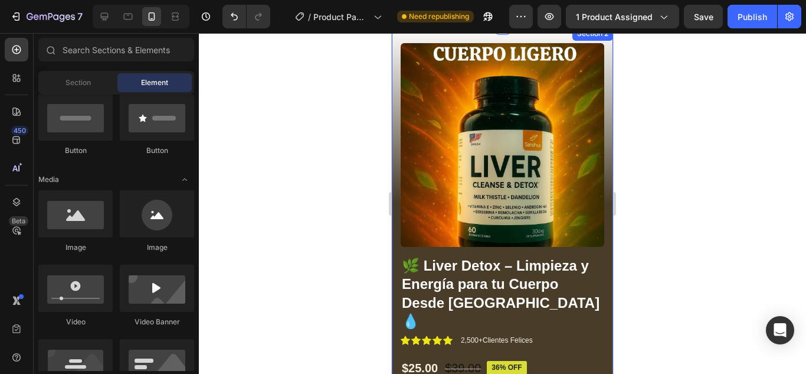
click at [597, 313] on div "Product Images 🌿 Liver Detox – Limpieza y Energía para tu Cuerpo Desde Adentro …" at bounding box center [502, 258] width 221 height 463
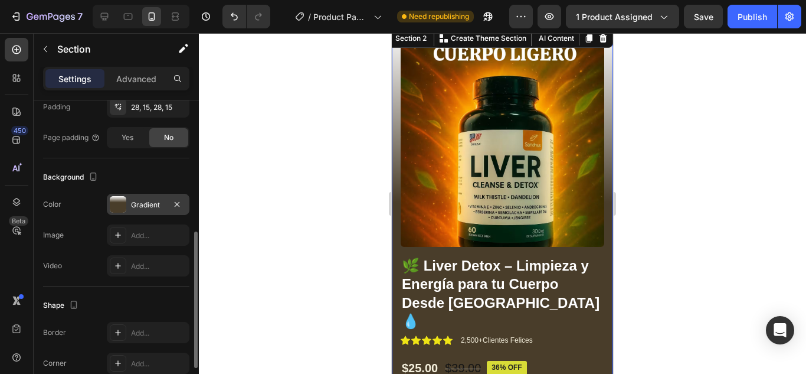
click at [142, 207] on div "Gradient" at bounding box center [148, 204] width 34 height 11
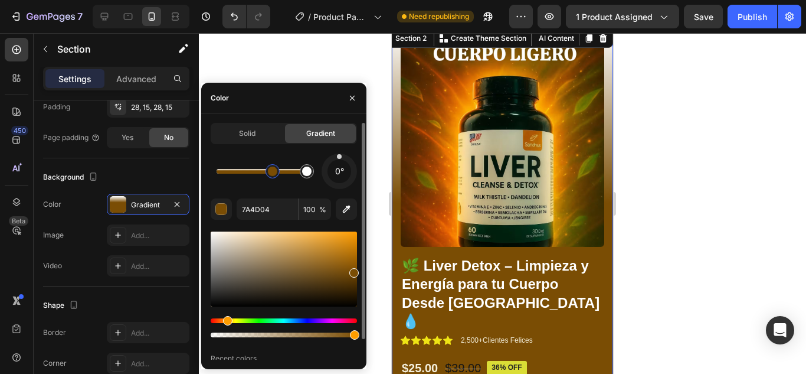
drag, startPoint x: 277, startPoint y: 288, endPoint x: 352, endPoint y: 270, distance: 77.0
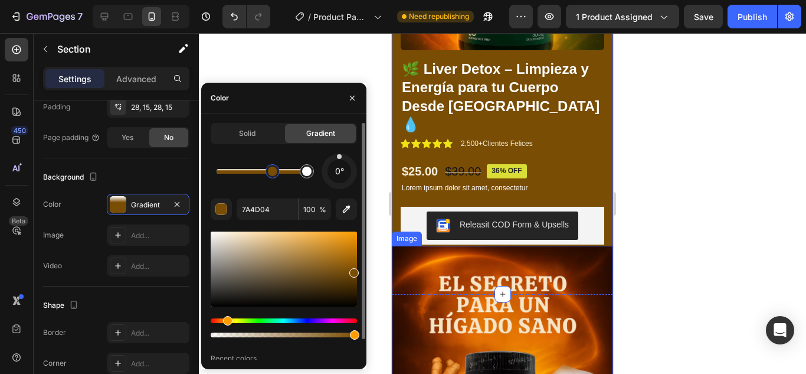
scroll to position [236, 0]
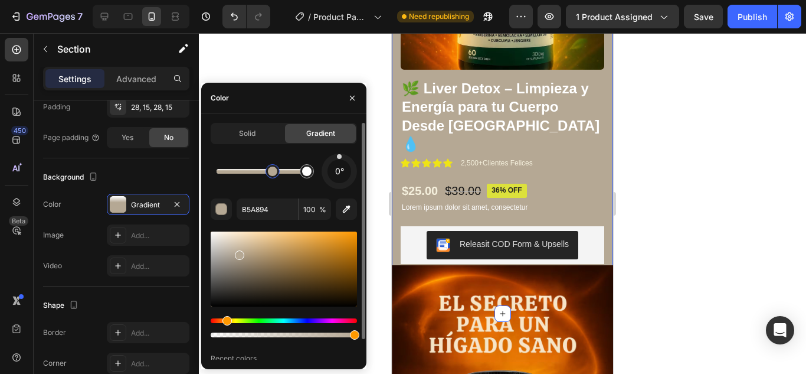
drag, startPoint x: 356, startPoint y: 271, endPoint x: 263, endPoint y: 253, distance: 94.4
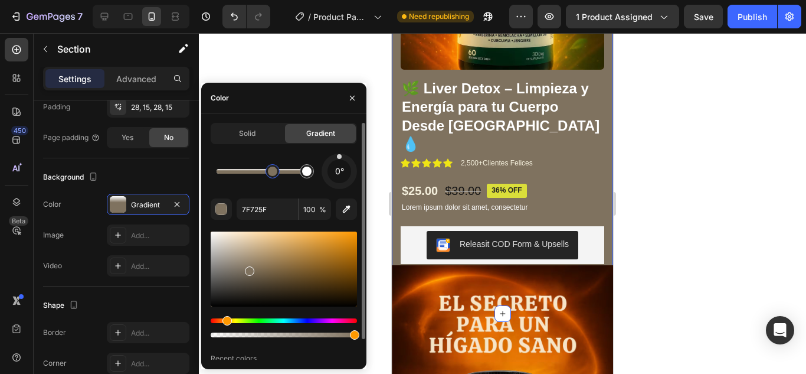
drag, startPoint x: 247, startPoint y: 255, endPoint x: 338, endPoint y: 270, distance: 92.1
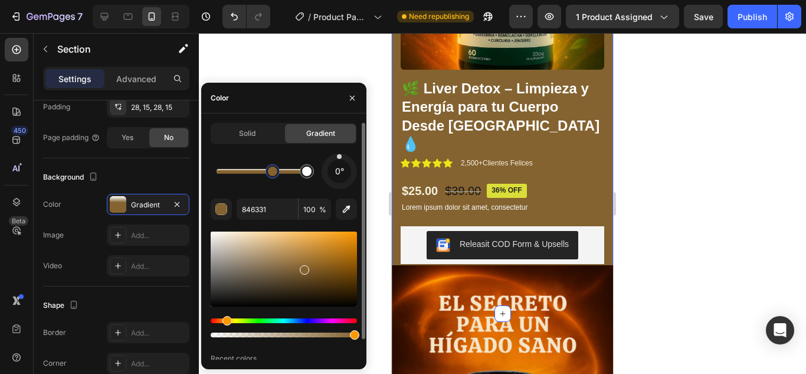
drag, startPoint x: 251, startPoint y: 267, endPoint x: 312, endPoint y: 289, distance: 64.8
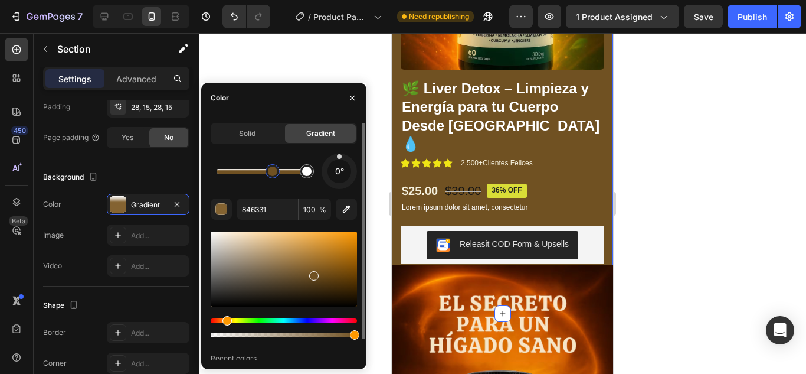
drag, startPoint x: 309, startPoint y: 266, endPoint x: 313, endPoint y: 273, distance: 7.4
click at [313, 273] on div at bounding box center [284, 268] width 146 height 75
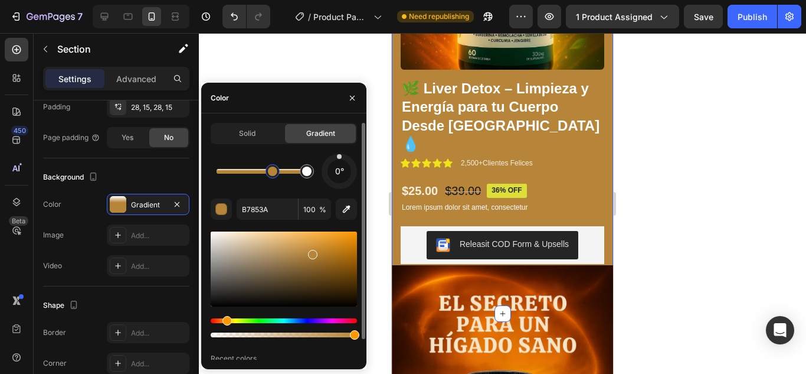
drag, startPoint x: 322, startPoint y: 276, endPoint x: 257, endPoint y: 241, distance: 73.1
drag, startPoint x: 275, startPoint y: 176, endPoint x: 243, endPoint y: 208, distance: 45.5
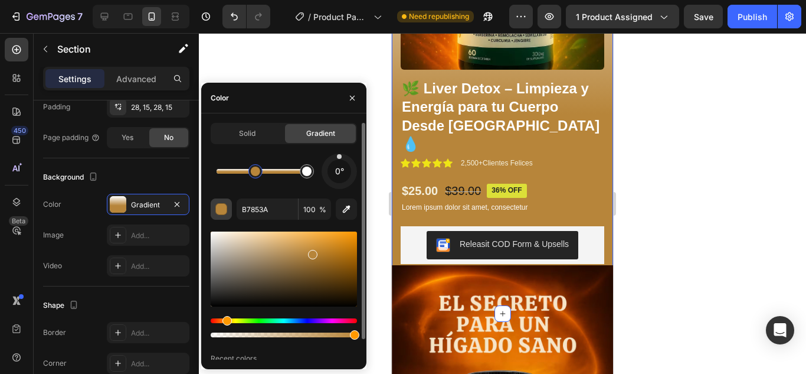
click at [224, 209] on div "button" at bounding box center [222, 210] width 12 height 12
click at [272, 210] on input "B7853A" at bounding box center [267, 208] width 61 height 21
drag, startPoint x: 225, startPoint y: 323, endPoint x: 218, endPoint y: 319, distance: 7.9
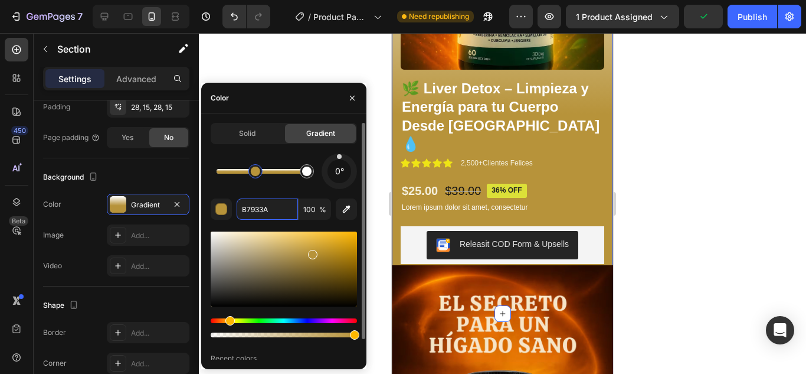
drag, startPoint x: 222, startPoint y: 321, endPoint x: 237, endPoint y: 317, distance: 14.6
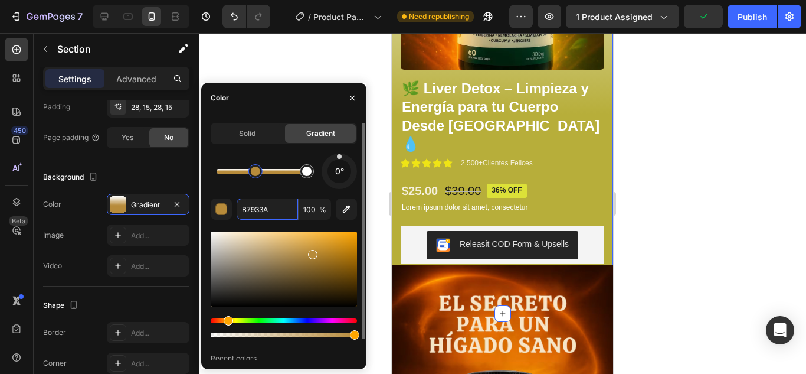
type input "B78B3A"
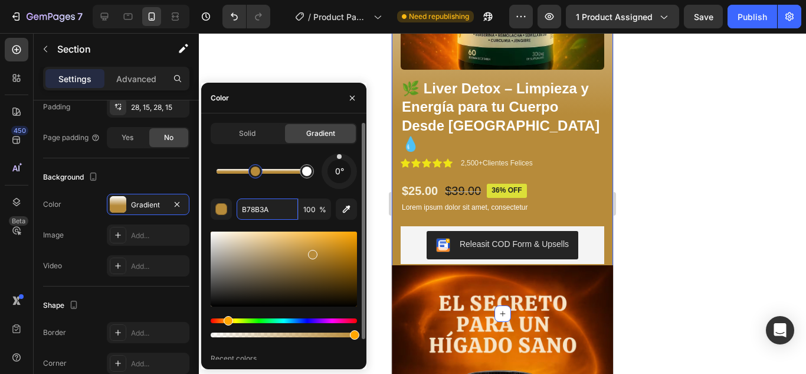
drag, startPoint x: 232, startPoint y: 317, endPoint x: 222, endPoint y: 318, distance: 10.7
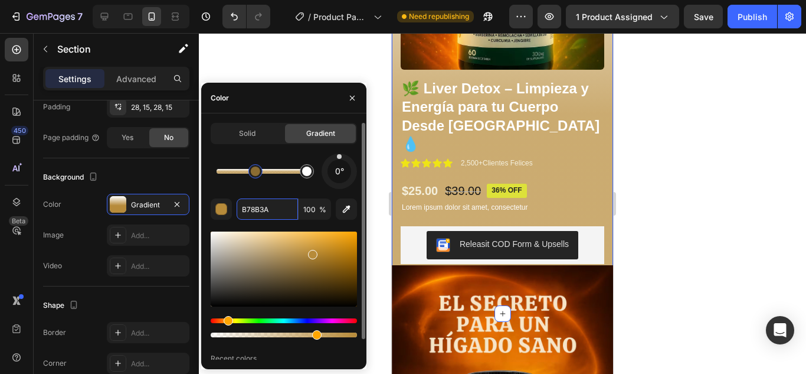
type input "71"
drag, startPoint x: 353, startPoint y: 334, endPoint x: 332, endPoint y: 332, distance: 21.4
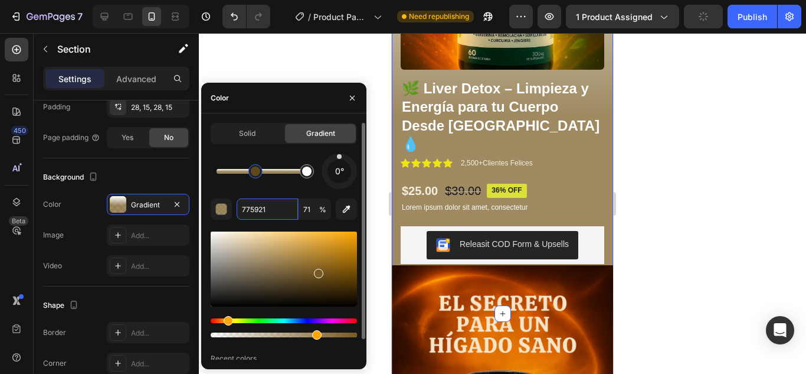
drag, startPoint x: 314, startPoint y: 255, endPoint x: 261, endPoint y: 250, distance: 53.3
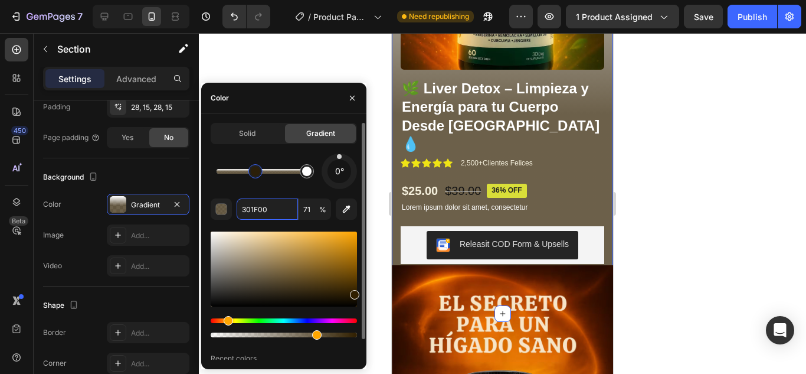
drag, startPoint x: 320, startPoint y: 274, endPoint x: 342, endPoint y: 284, distance: 24.3
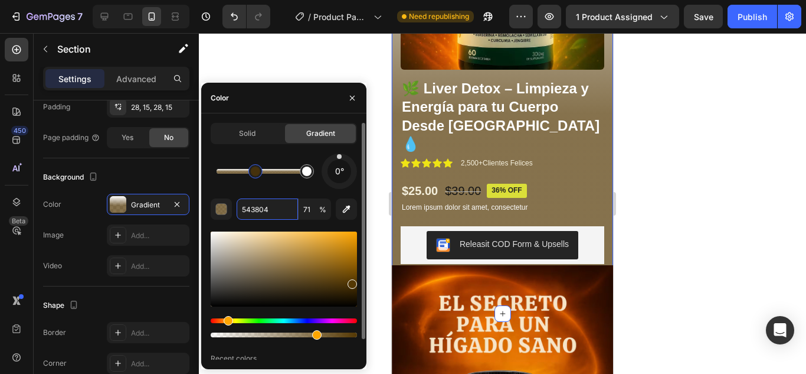
drag, startPoint x: 350, startPoint y: 294, endPoint x: 349, endPoint y: 284, distance: 10.1
drag, startPoint x: 260, startPoint y: 175, endPoint x: 271, endPoint y: 175, distance: 11.8
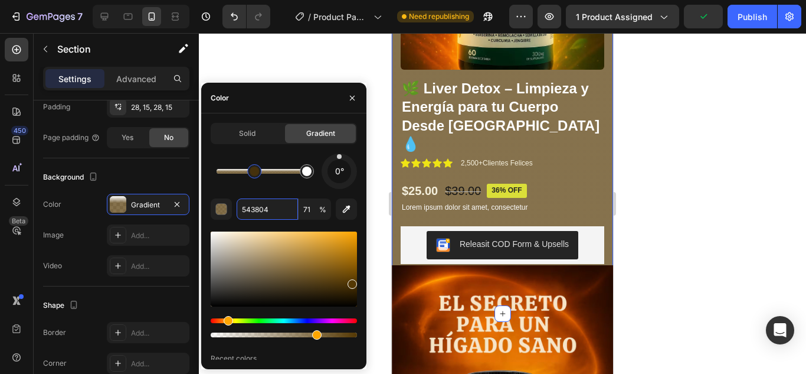
drag, startPoint x: 271, startPoint y: 175, endPoint x: 257, endPoint y: 177, distance: 14.4
click at [257, 176] on div at bounding box center [254, 170] width 9 height 9
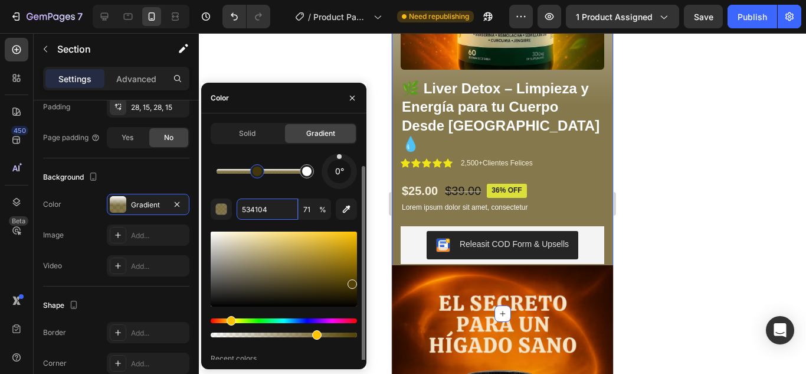
scroll to position [22, 0]
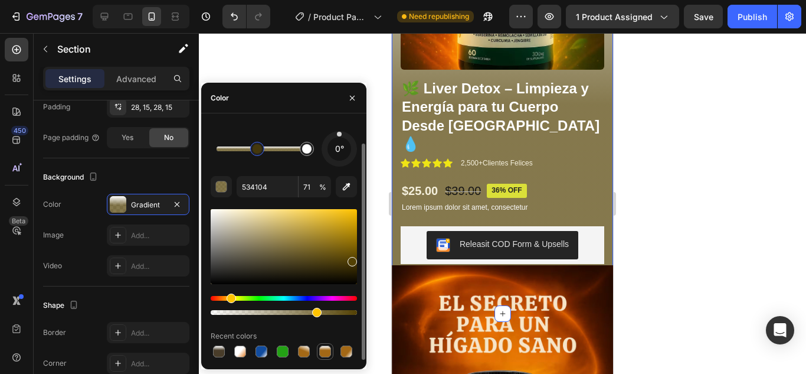
click at [322, 353] on div at bounding box center [325, 351] width 12 height 12
type input "A36816"
type input "100"
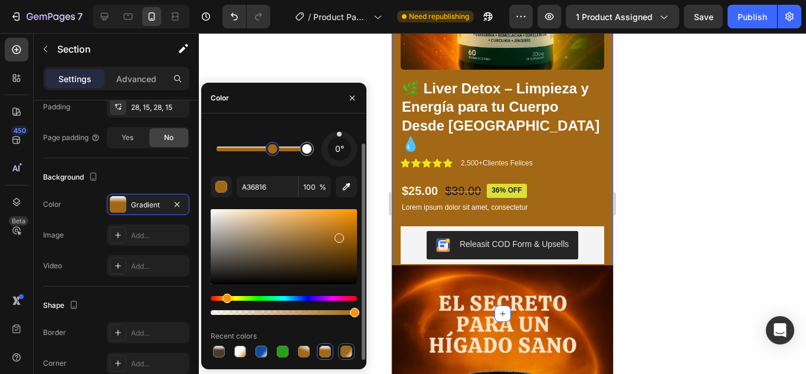
click at [348, 350] on div at bounding box center [346, 351] width 12 height 12
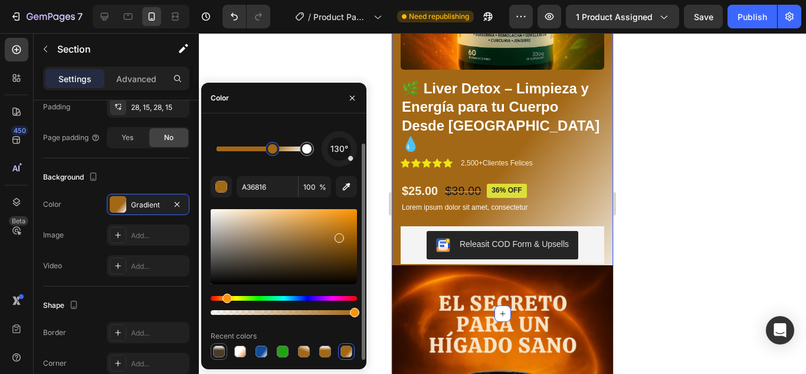
click at [221, 350] on div at bounding box center [219, 351] width 12 height 12
type input "493D2A"
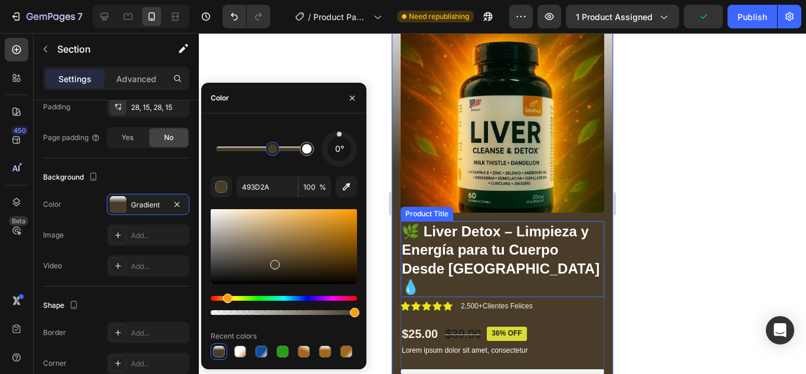
scroll to position [177, 0]
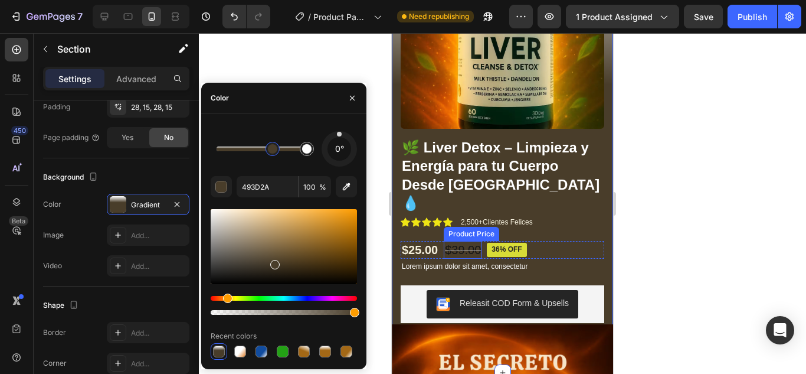
click at [461, 241] on div "$39.00 Product Price Product Price" at bounding box center [463, 250] width 38 height 18
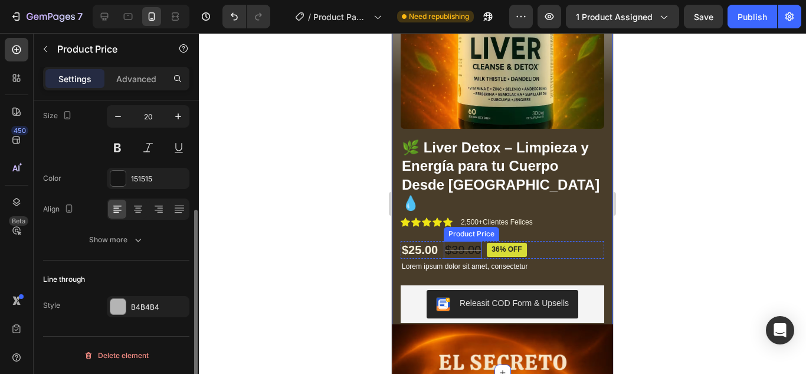
scroll to position [0, 0]
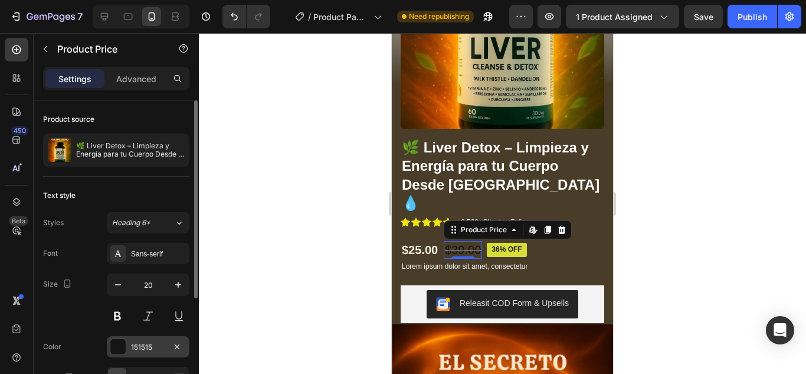
click at [128, 351] on div "151515" at bounding box center [148, 346] width 83 height 21
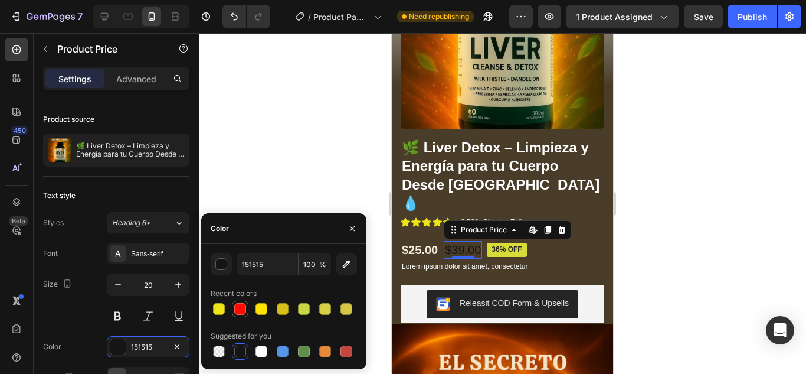
click at [238, 304] on div at bounding box center [240, 309] width 12 height 12
type input "FF0C00"
click at [648, 240] on div at bounding box center [502, 203] width 607 height 340
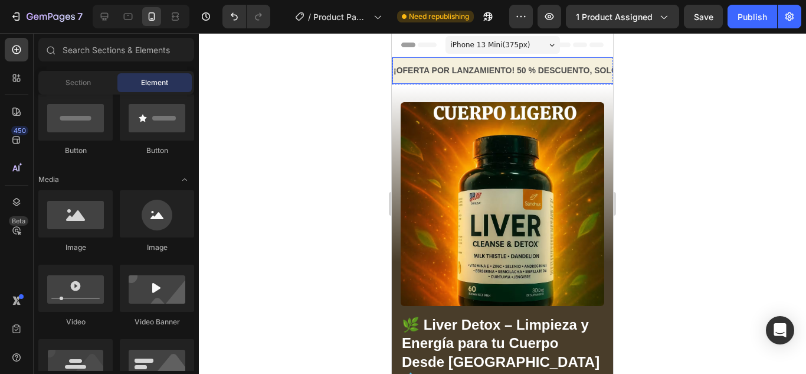
click at [429, 78] on div "¡OFERTA POR LANZAMIENTO! 50 % DESCUENTO, SOLO HOY 🛍️" at bounding box center [521, 70] width 259 height 17
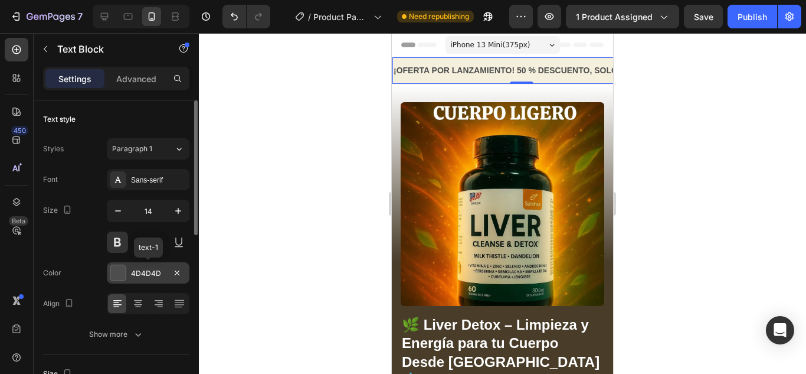
click at [139, 279] on div "4D4D4D" at bounding box center [148, 272] width 83 height 21
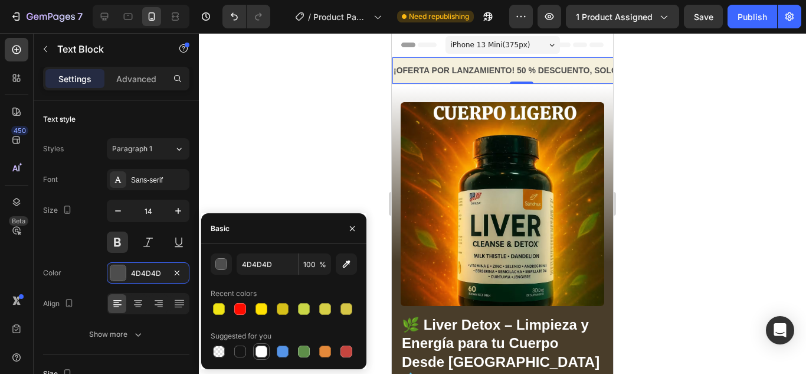
click at [267, 351] on div at bounding box center [261, 351] width 14 height 14
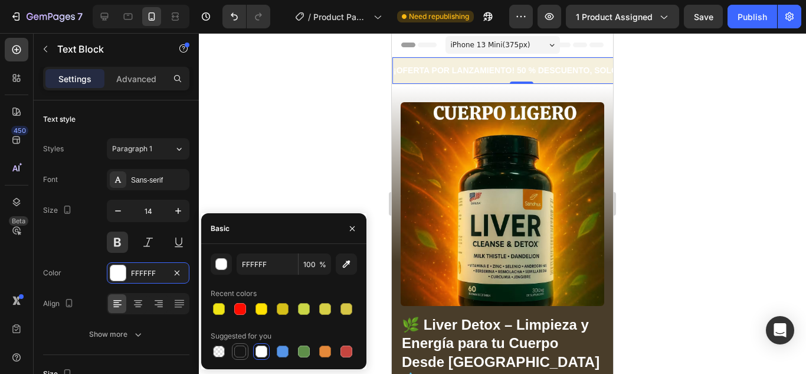
click at [247, 352] on div at bounding box center [240, 351] width 14 height 14
type input "151515"
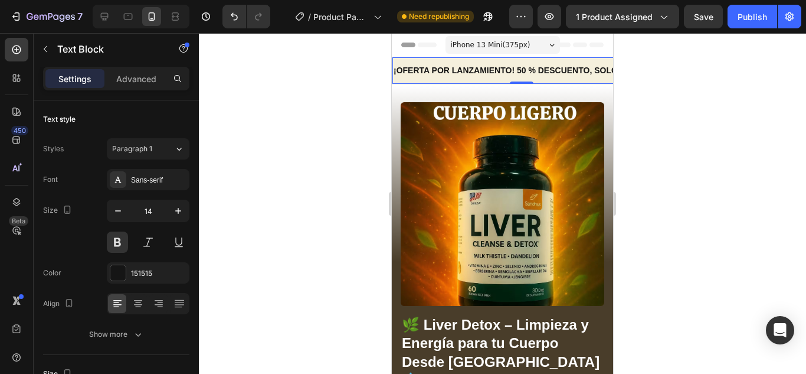
click at [428, 76] on p "¡OFERTA POR LANZAMIENTO! 50 % DESCUENTO, SOLO HOY 🛍️" at bounding box center [522, 70] width 257 height 15
click at [675, 90] on div at bounding box center [502, 203] width 607 height 340
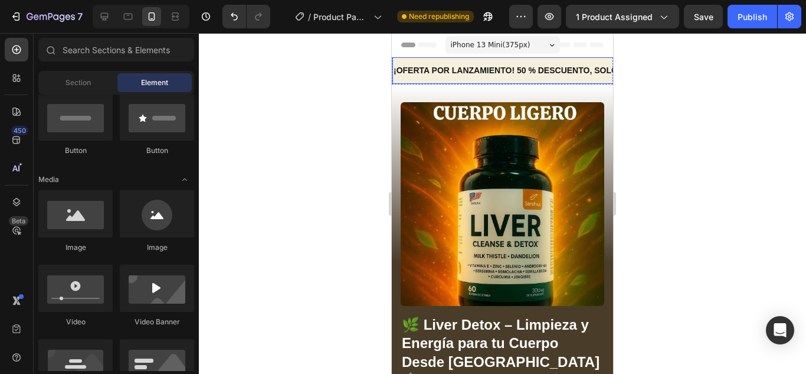
click at [535, 70] on p "¡OFERTA POR LANZAMIENTO! 50 % DESCUENTO, SOLO HOY 🛍️" at bounding box center [522, 70] width 257 height 15
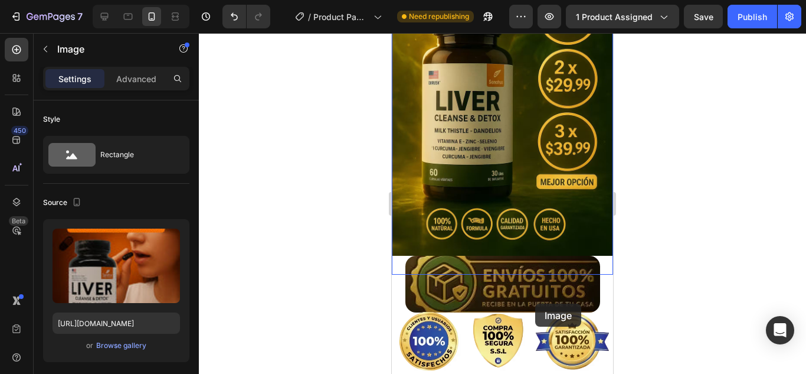
scroll to position [2832, 0]
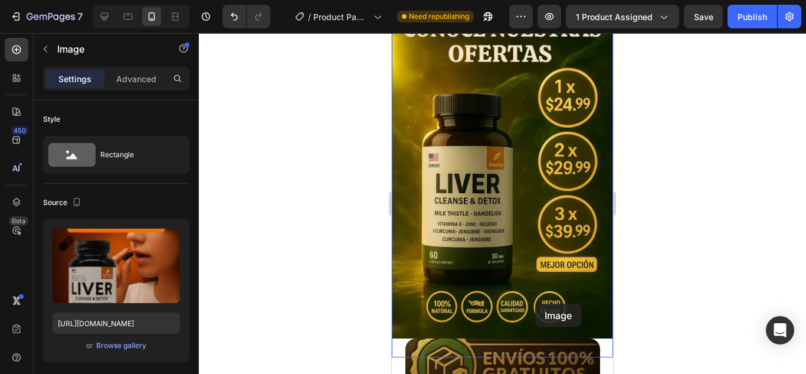
drag, startPoint x: 539, startPoint y: 235, endPoint x: 535, endPoint y: 303, distance: 68.5
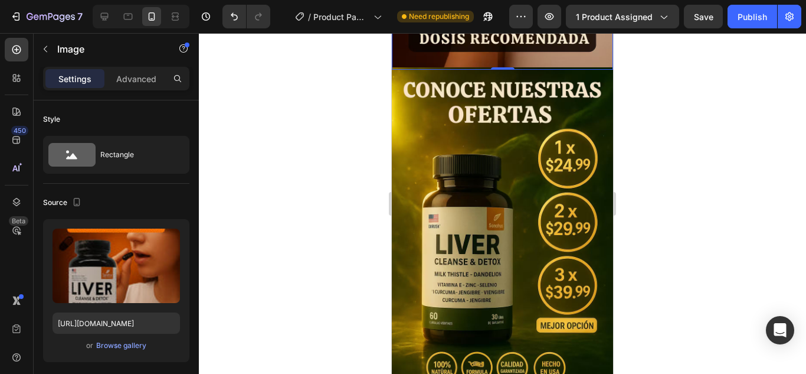
scroll to position [1770, 0]
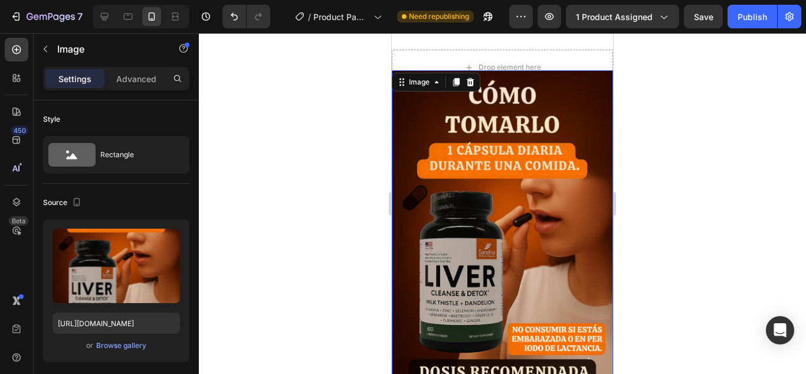
click at [536, 264] on img at bounding box center [502, 236] width 221 height 332
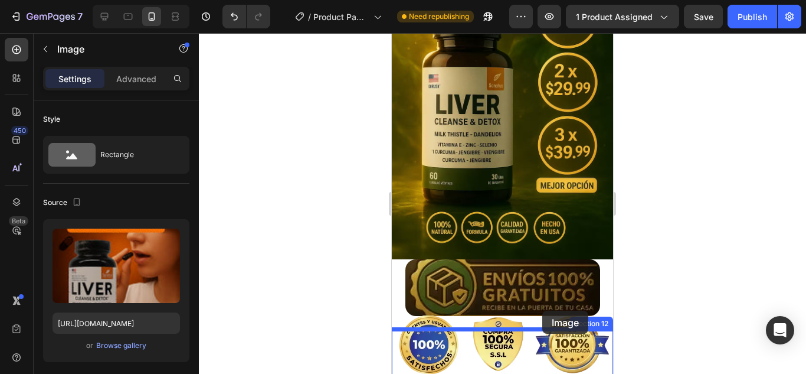
scroll to position [2915, 0]
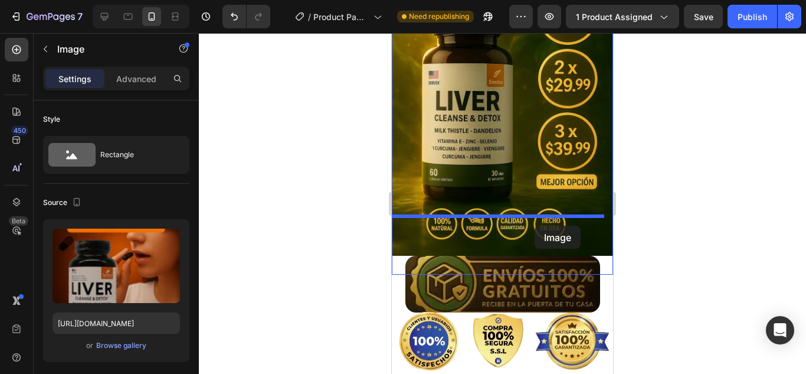
drag, startPoint x: 536, startPoint y: 264, endPoint x: 535, endPoint y: 224, distance: 40.2
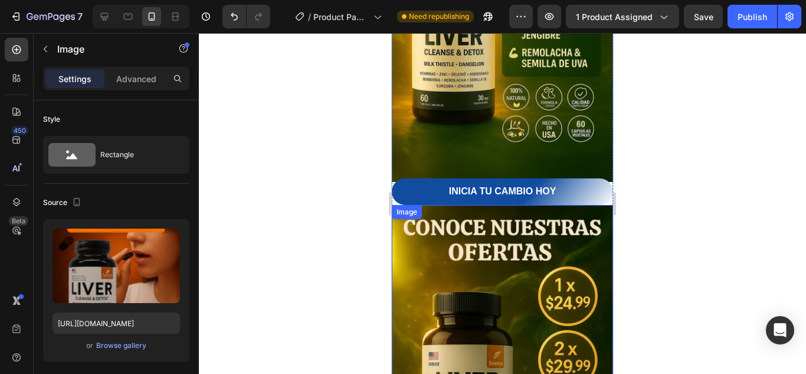
scroll to position [2377, 0]
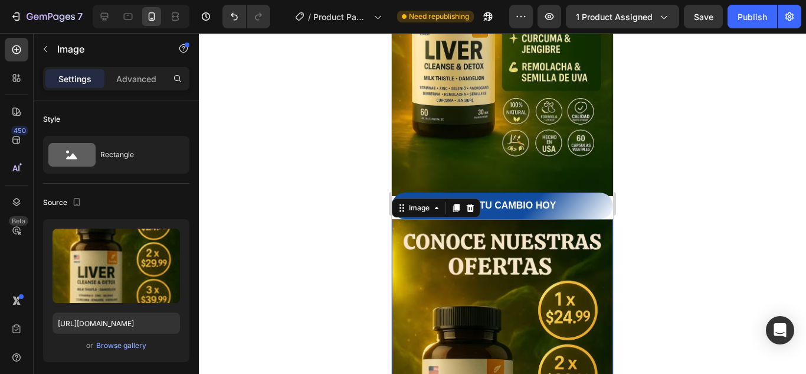
click at [470, 204] on icon at bounding box center [471, 208] width 8 height 8
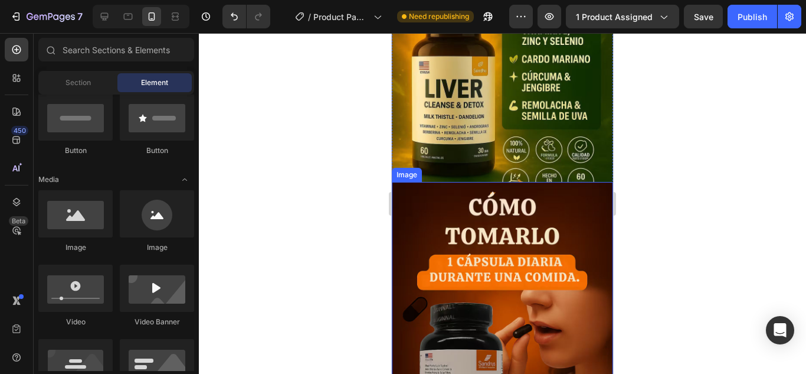
scroll to position [2318, 0]
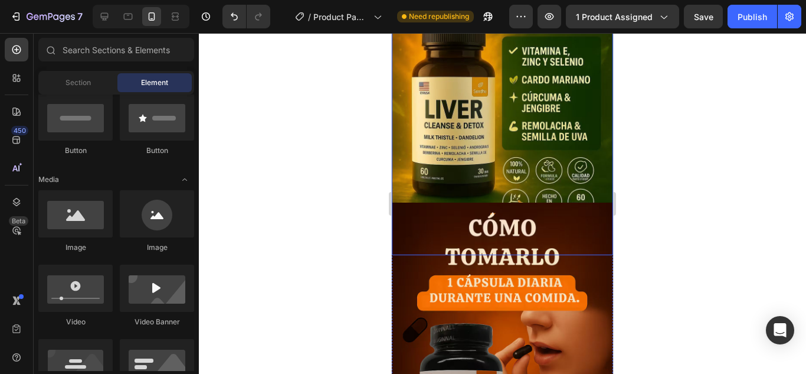
click at [516, 145] on img at bounding box center [502, 89] width 221 height 332
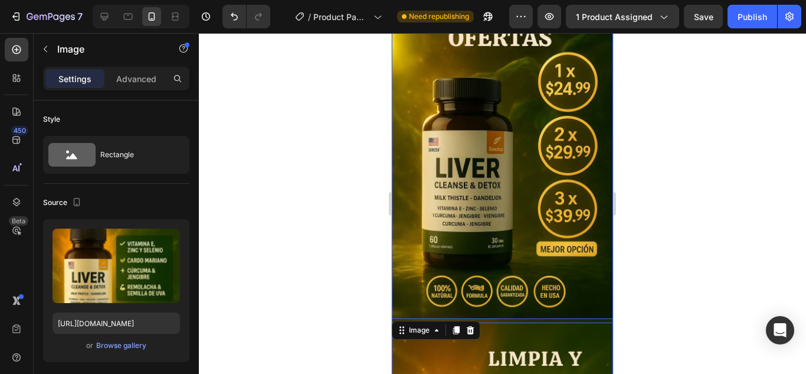
scroll to position [1905, 0]
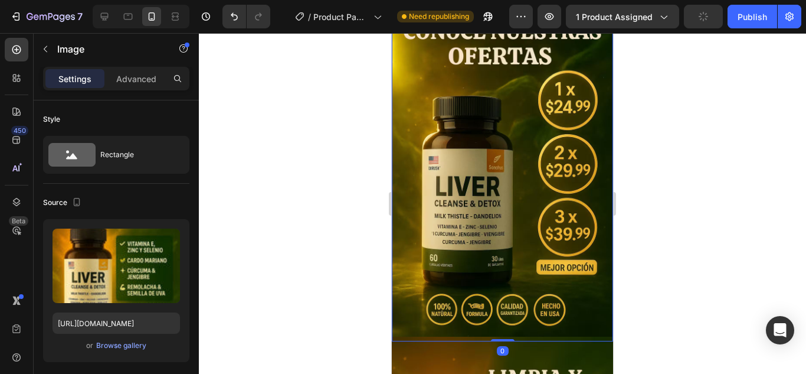
click at [546, 217] on img at bounding box center [502, 175] width 221 height 332
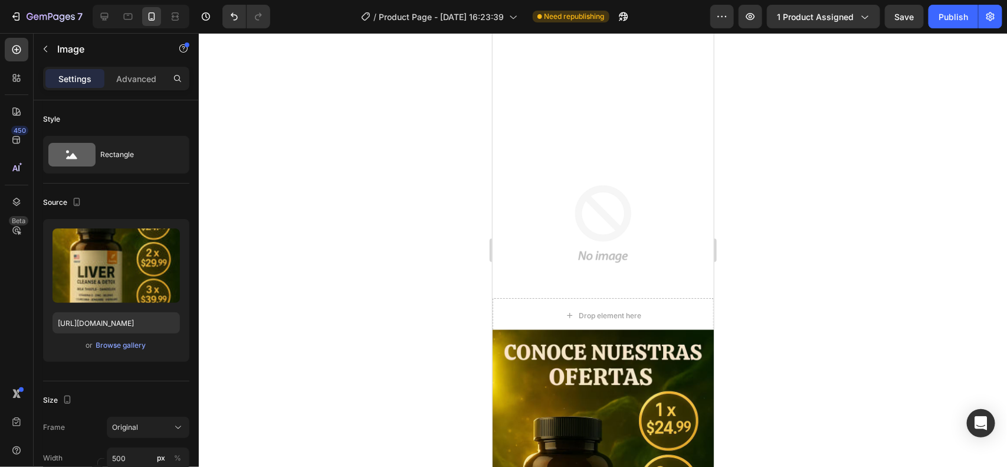
scroll to position [811, 0]
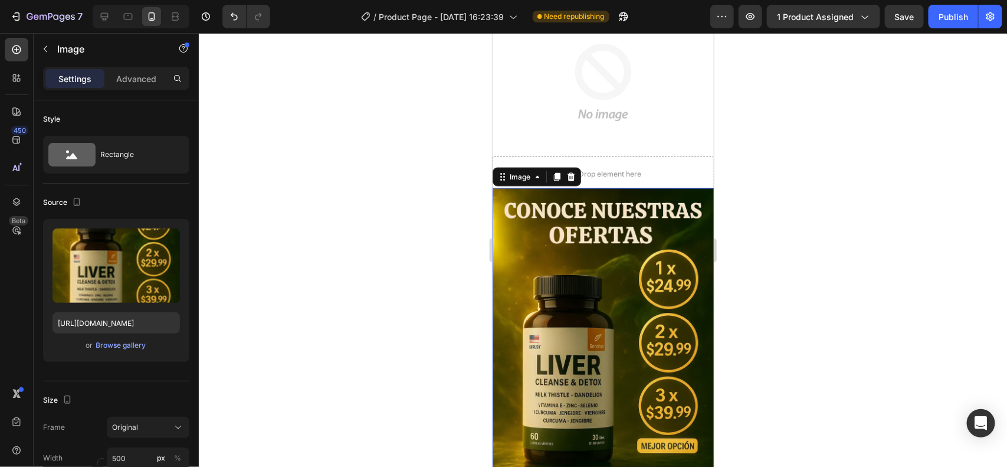
click at [631, 271] on img at bounding box center [602, 354] width 221 height 332
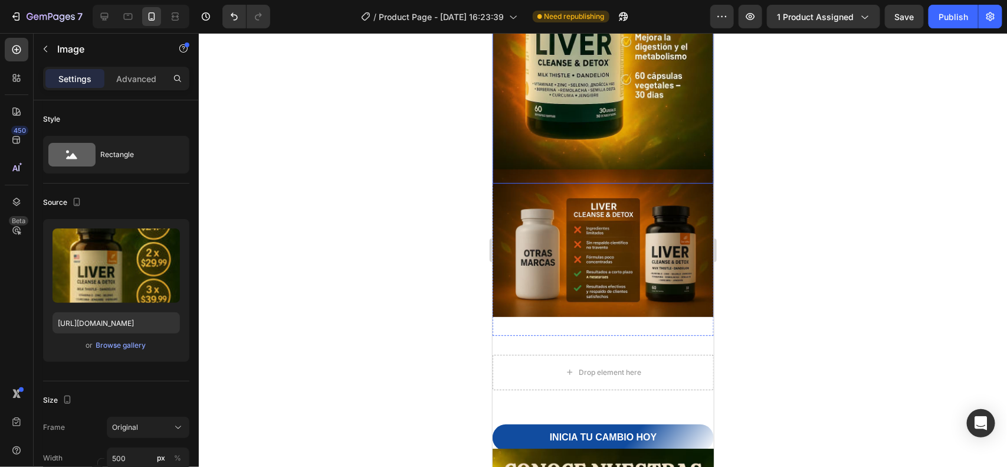
scroll to position [1475, 0]
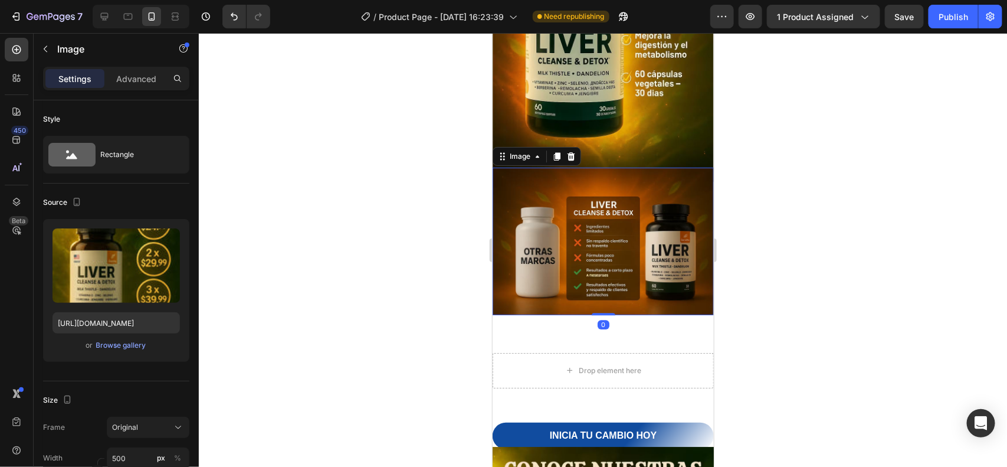
click at [648, 266] on img at bounding box center [602, 241] width 221 height 148
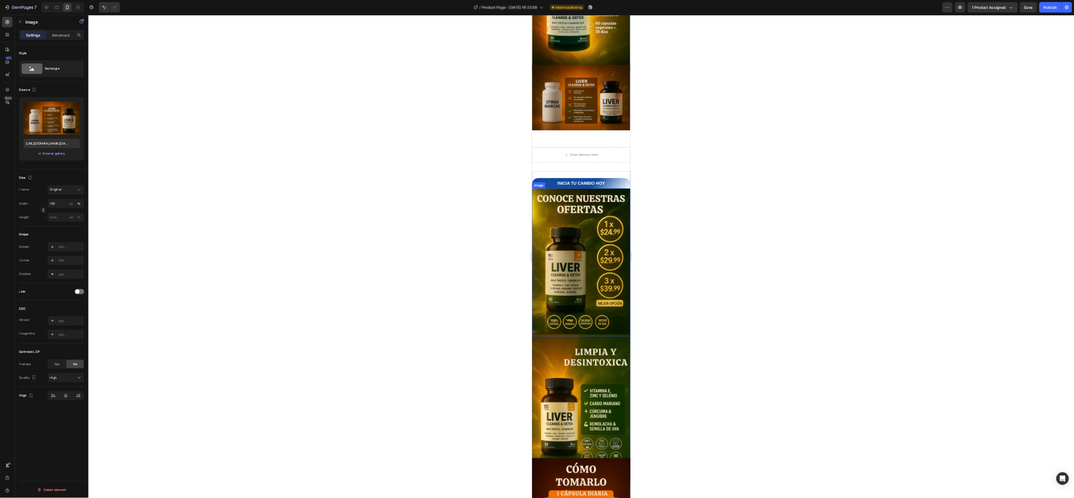
scroll to position [1413, 0]
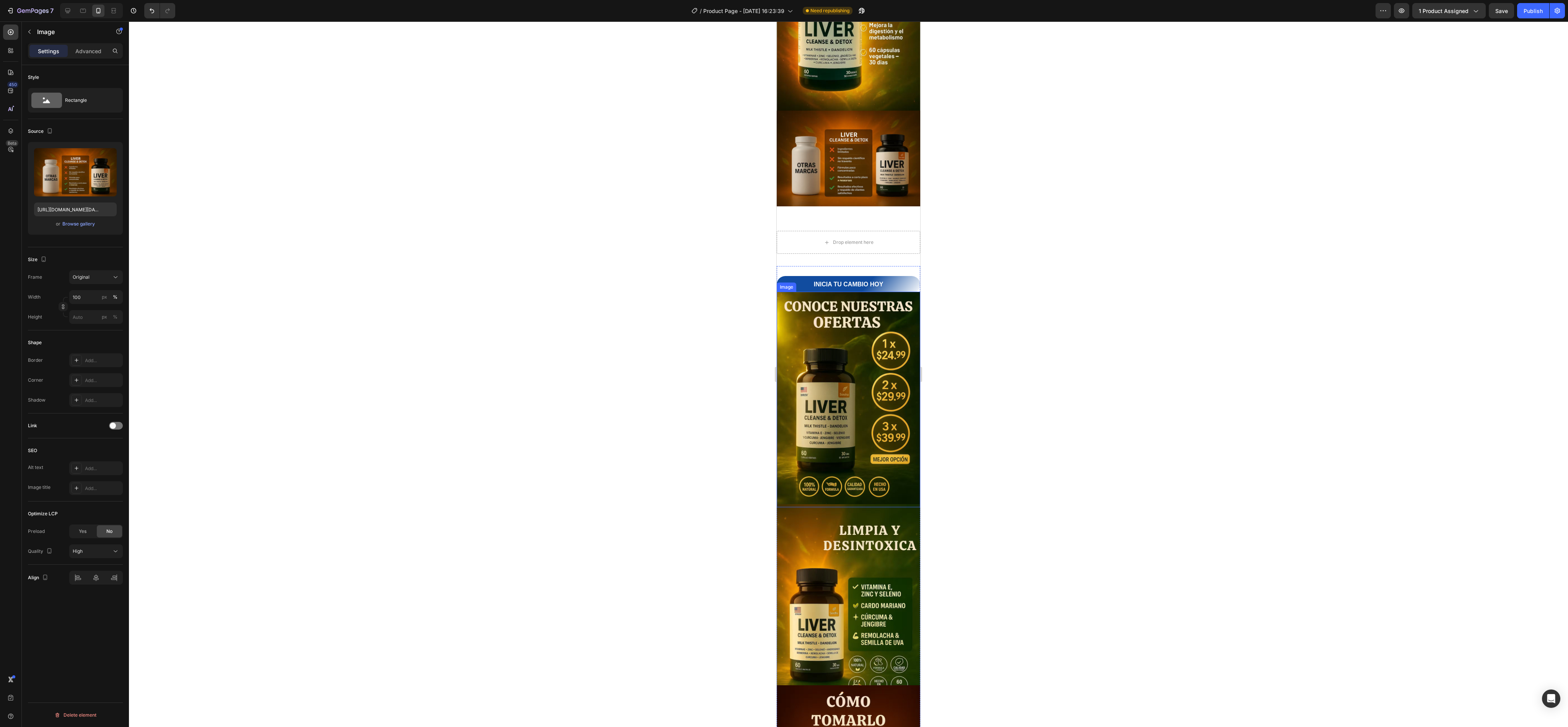
click at [783, 355] on img at bounding box center [848, 399] width 143 height 215
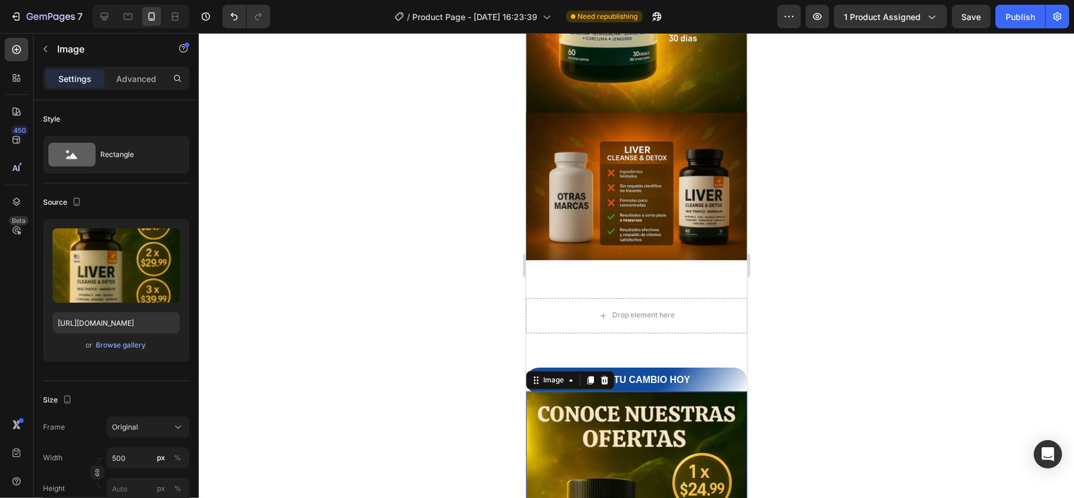
scroll to position [1492, 0]
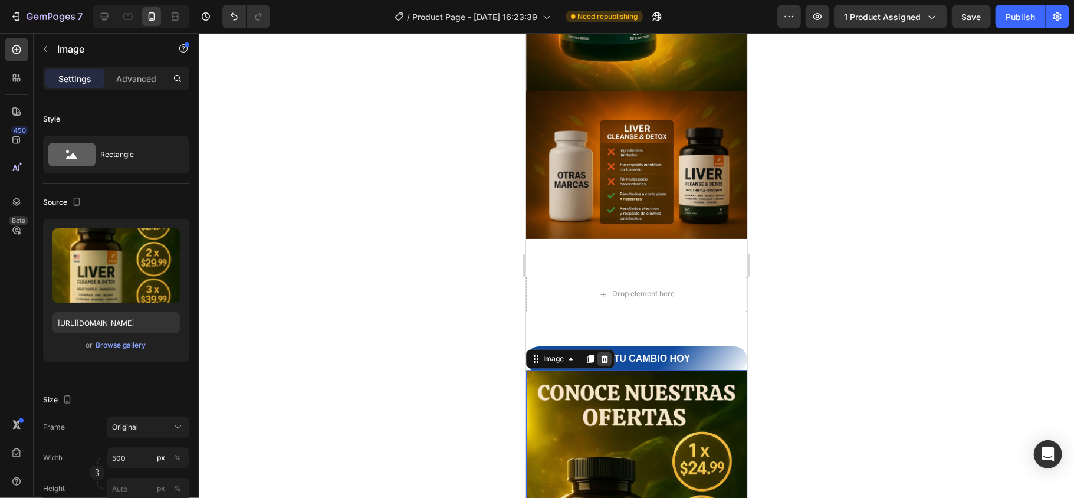
click at [606, 352] on div at bounding box center [604, 359] width 14 height 14
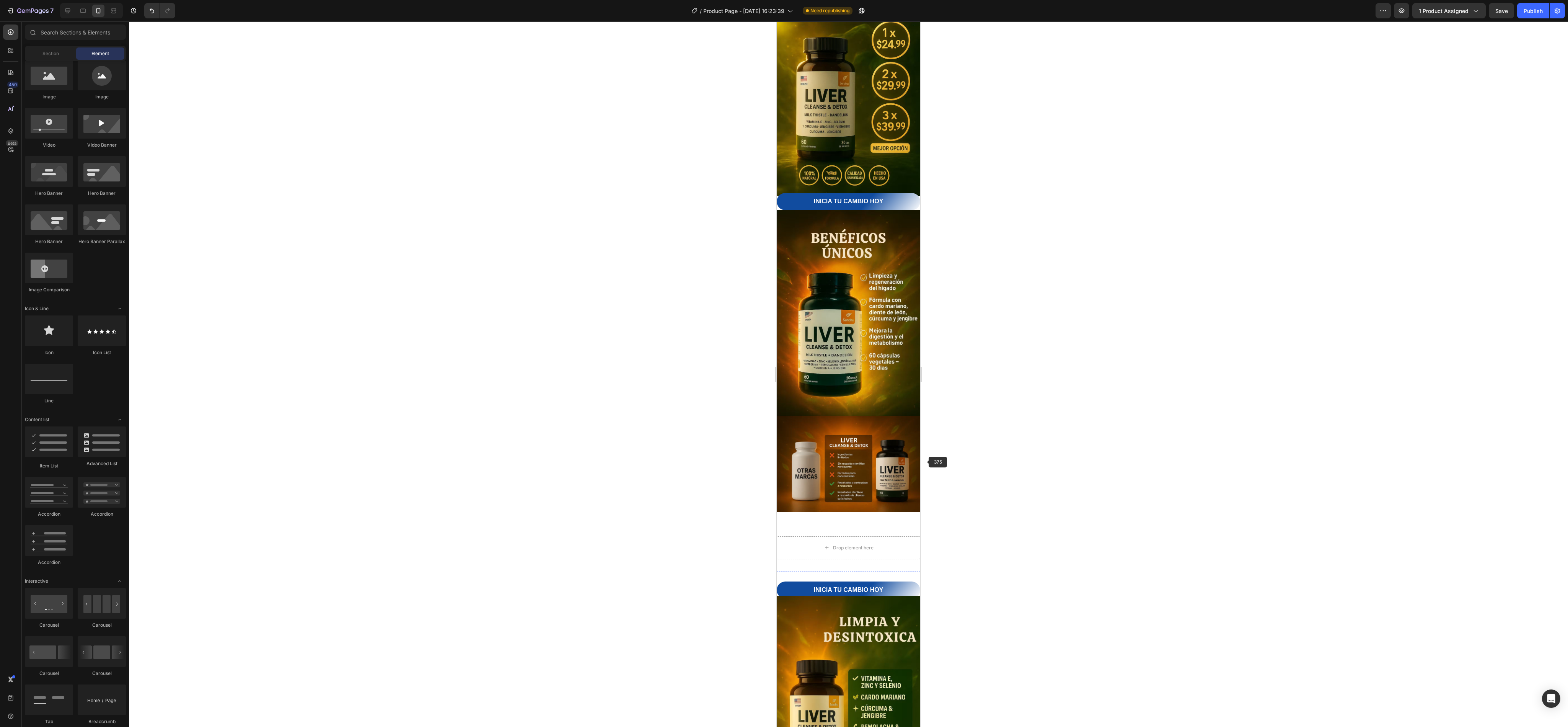
scroll to position [497, 0]
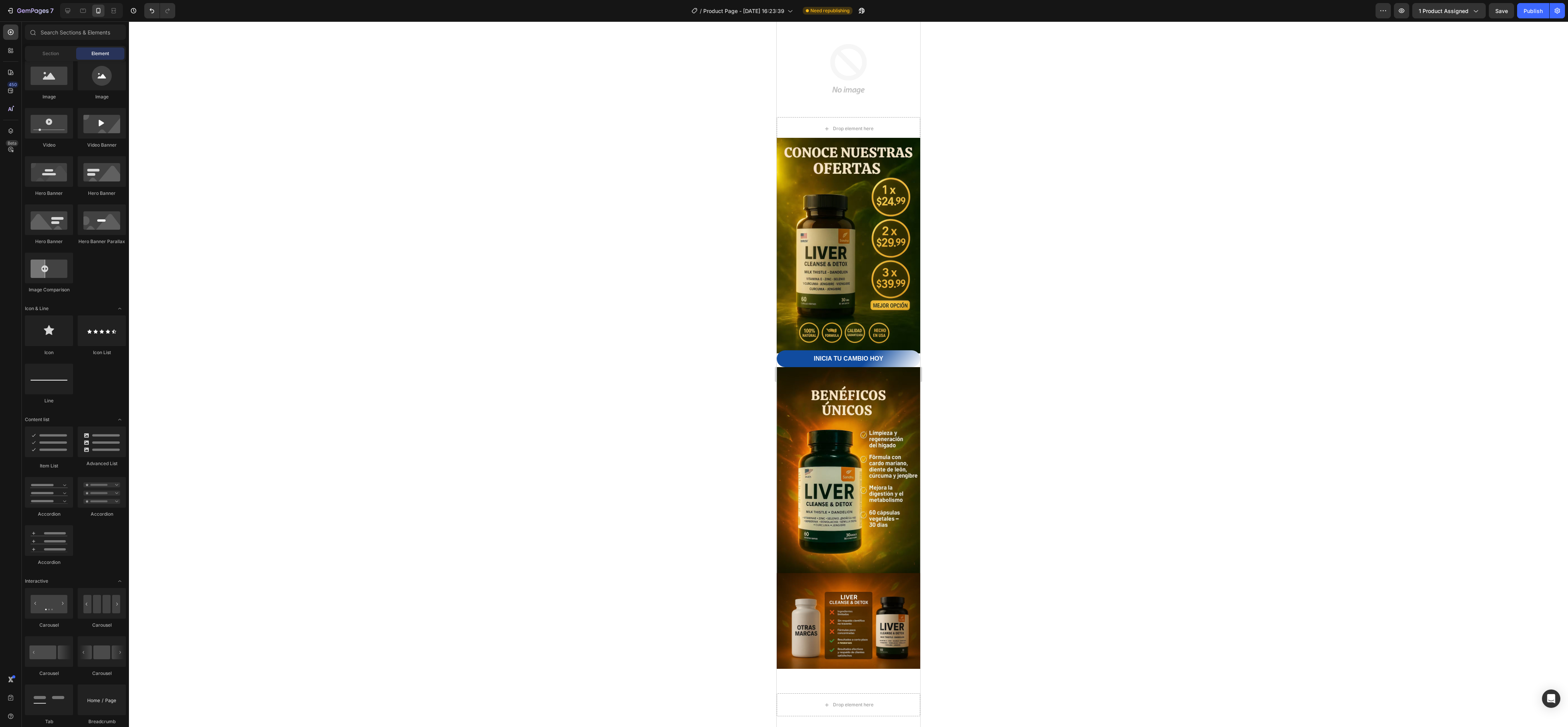
click at [783, 363] on div at bounding box center [848, 374] width 1439 height 705
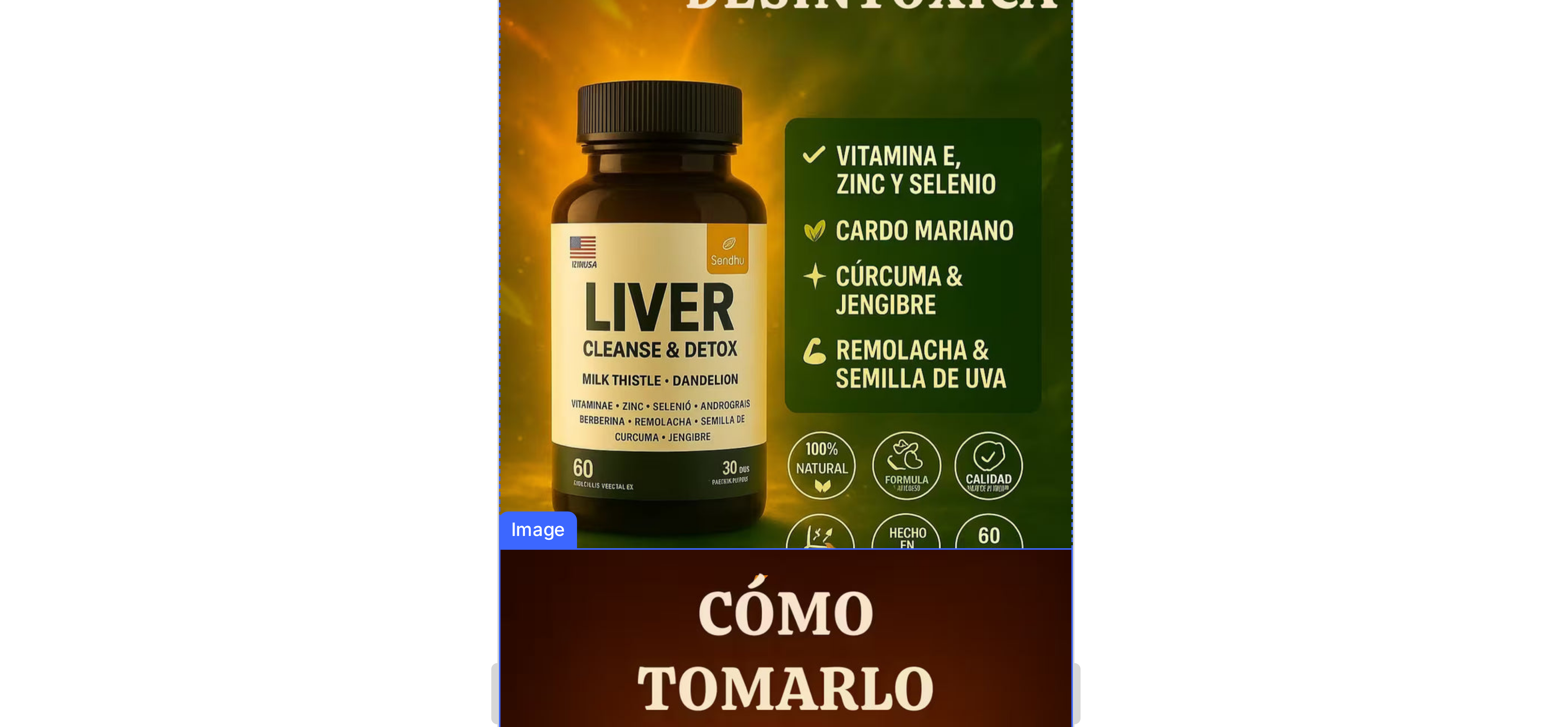
scroll to position [1048, 0]
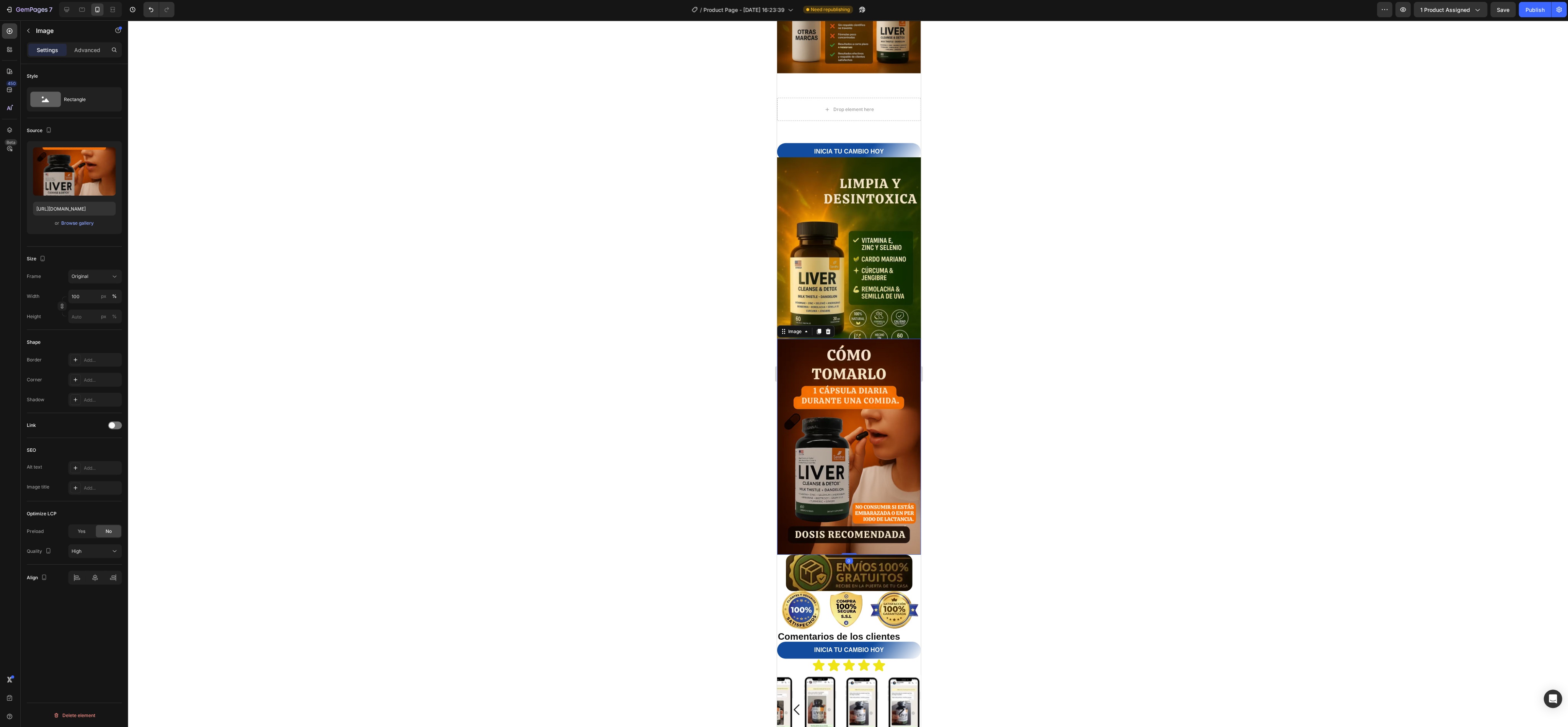
scroll to position [0, 0]
click at [82, 53] on p "Advanced" at bounding box center [88, 51] width 26 height 8
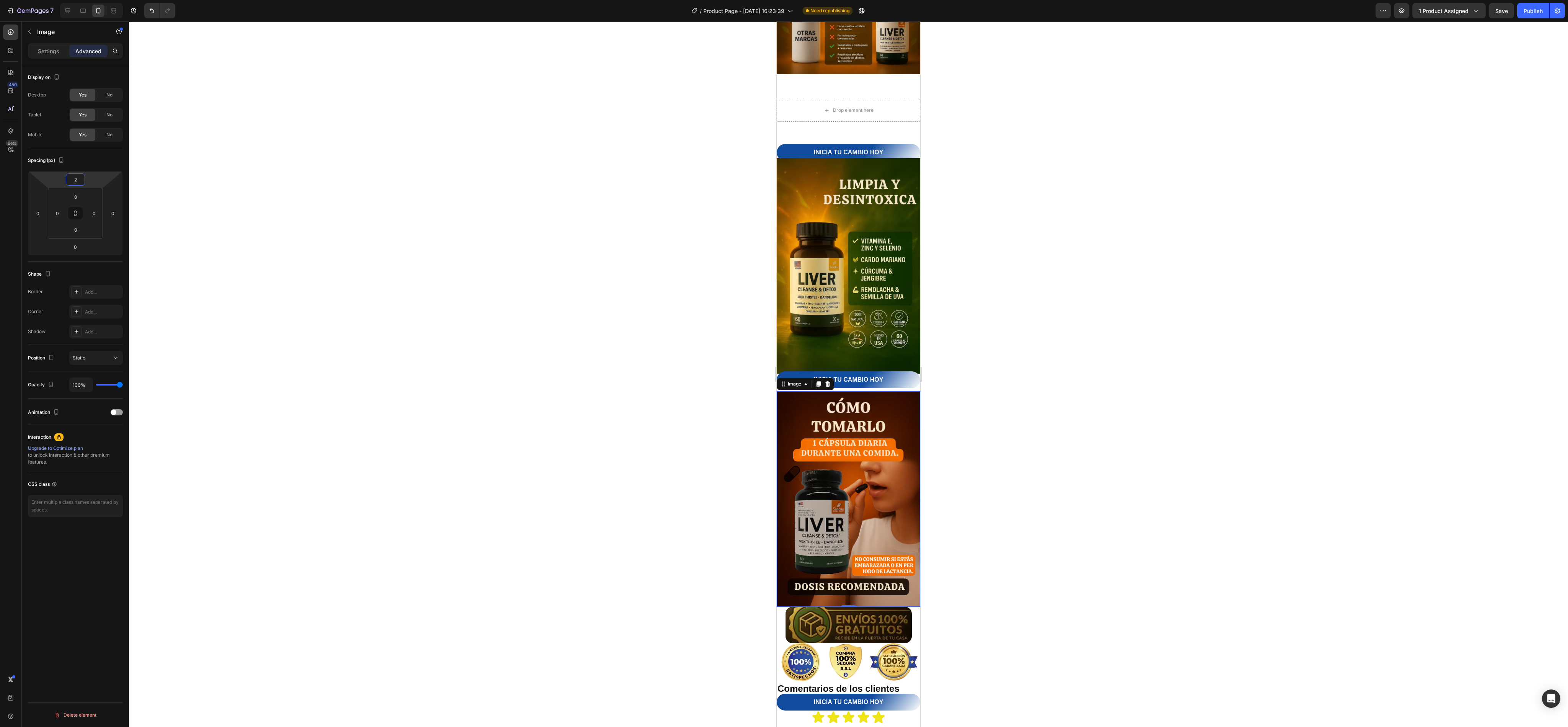
type input "0"
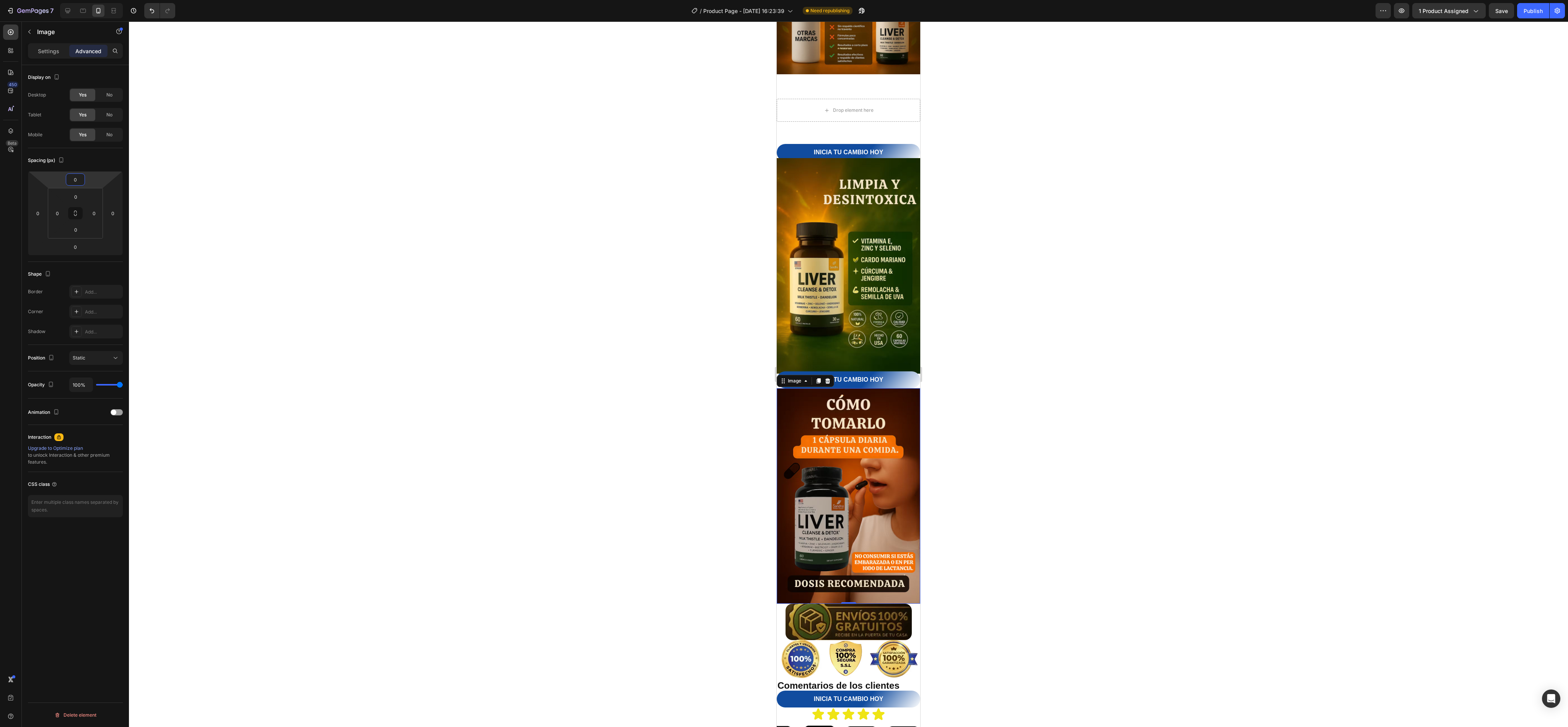
drag, startPoint x: 88, startPoint y: 187, endPoint x: 112, endPoint y: 113, distance: 77.8
click at [112, 0] on html "7 Version history / Product Page - [DATE] 16:23:39 Need republishing Preview 1 …" at bounding box center [784, 0] width 1568 height 0
click at [783, 235] on div at bounding box center [848, 374] width 1439 height 705
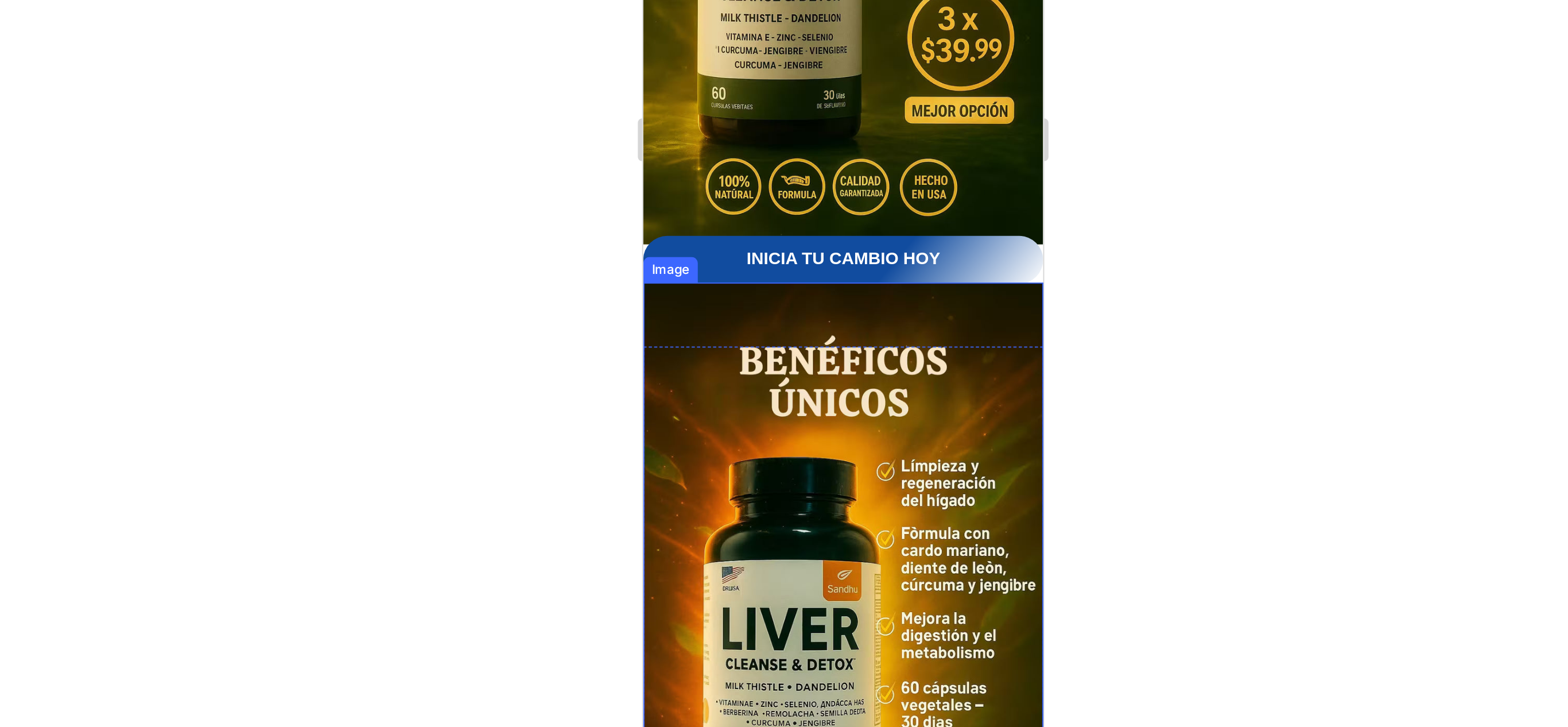
scroll to position [866, 0]
